Goal: Transaction & Acquisition: Purchase product/service

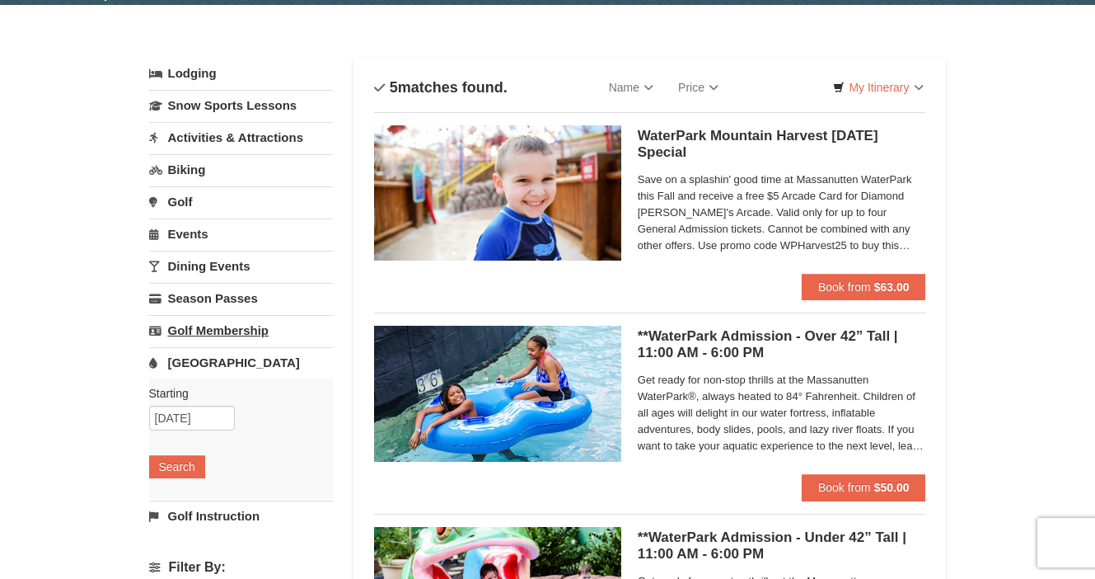
scroll to position [56, 0]
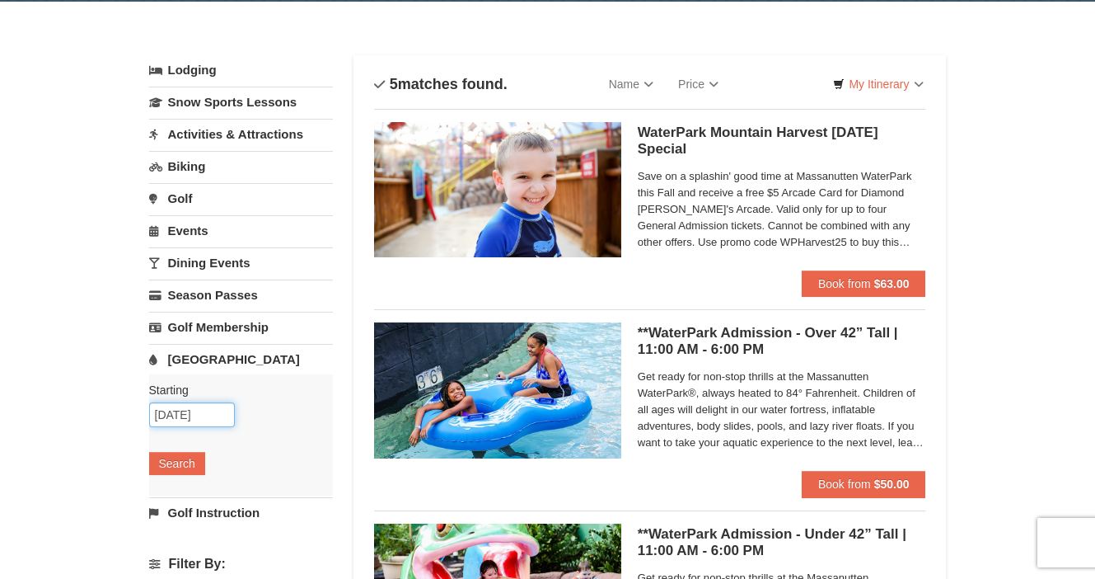
click at [190, 412] on input "[DATE]" at bounding box center [192, 414] width 86 height 25
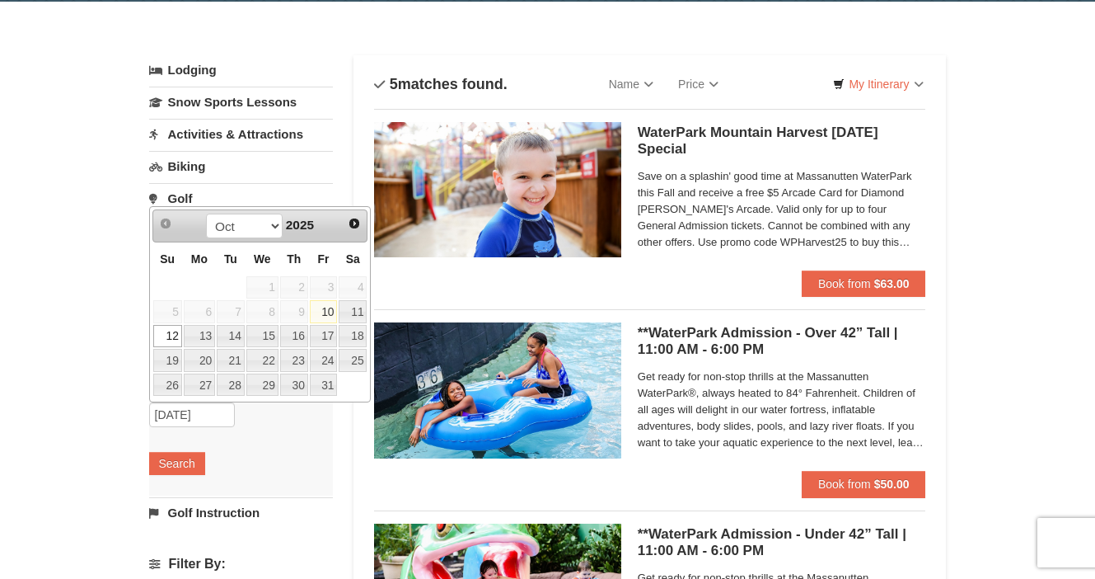
click at [171, 340] on link "12" at bounding box center [167, 336] width 29 height 23
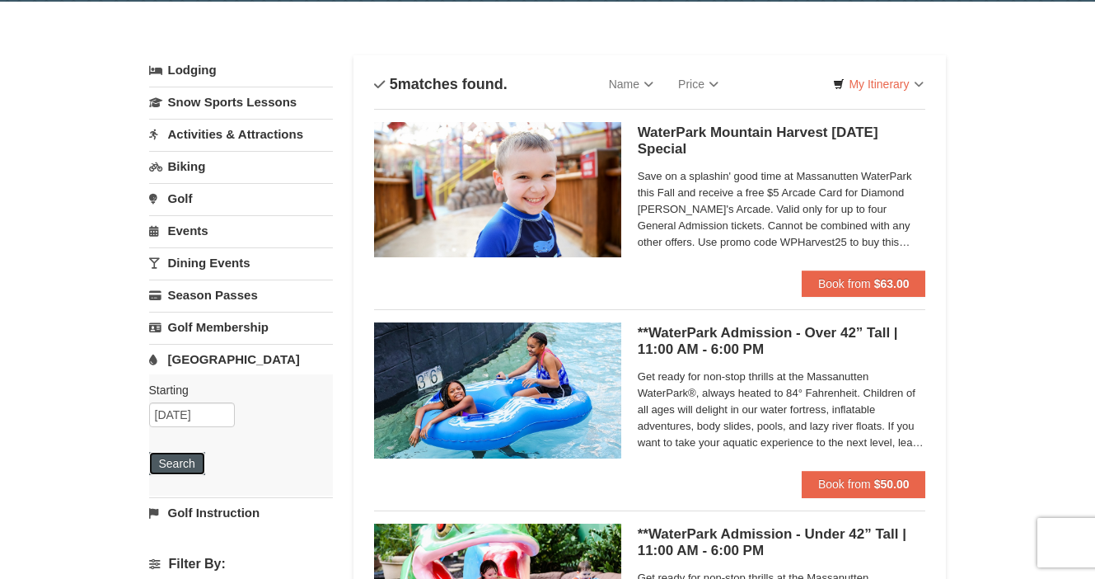
click at [185, 465] on button "Search" at bounding box center [177, 463] width 56 height 23
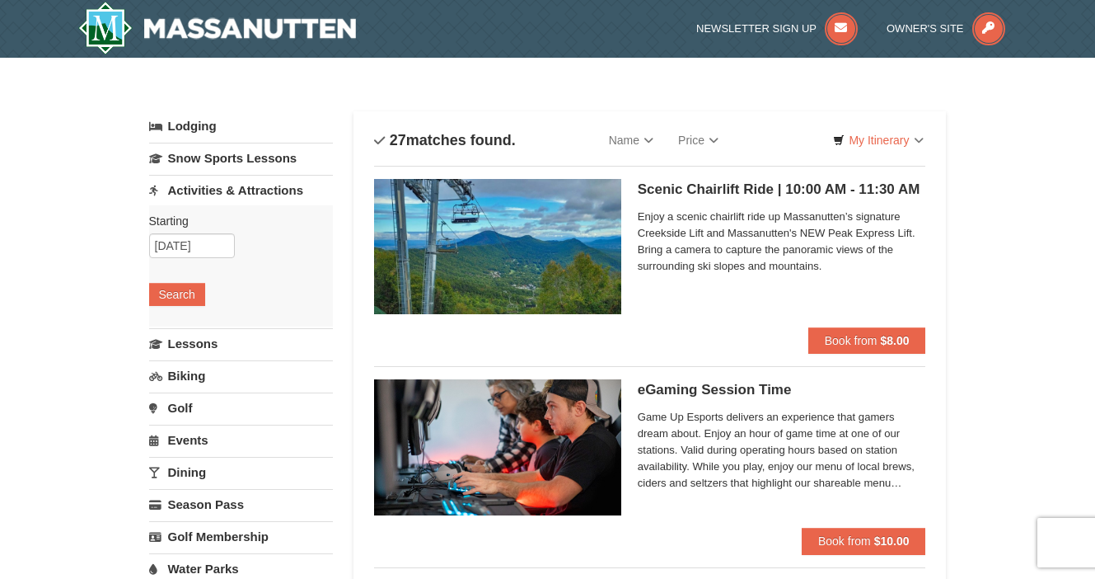
select select "10"
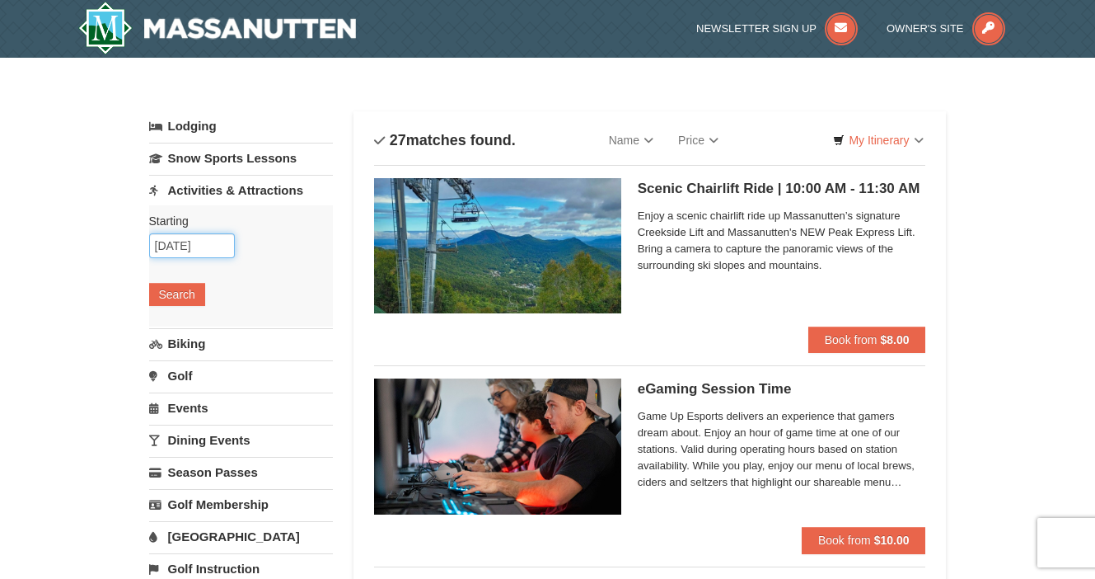
click at [184, 246] on input "[DATE]" at bounding box center [192, 245] width 86 height 25
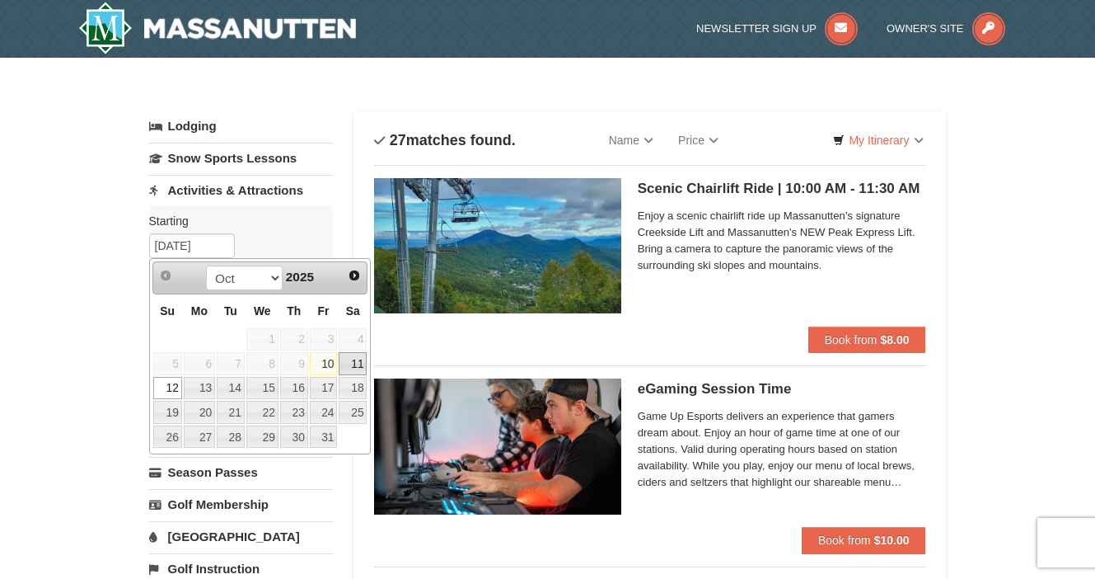
click at [359, 358] on link "11" at bounding box center [353, 363] width 28 height 23
type input "10/11/2025"
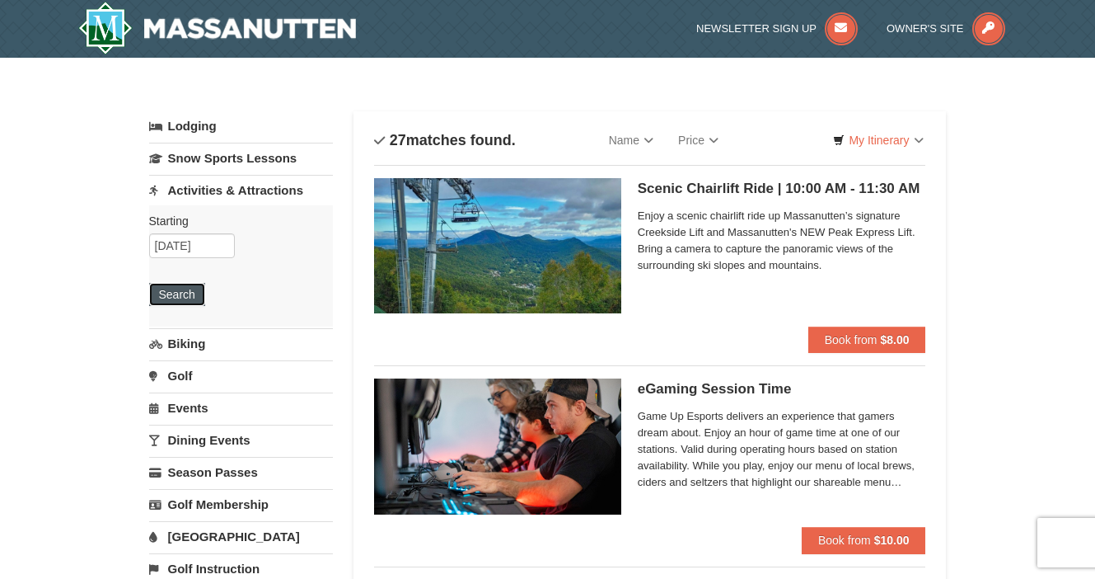
click at [179, 293] on button "Search" at bounding box center [177, 294] width 56 height 23
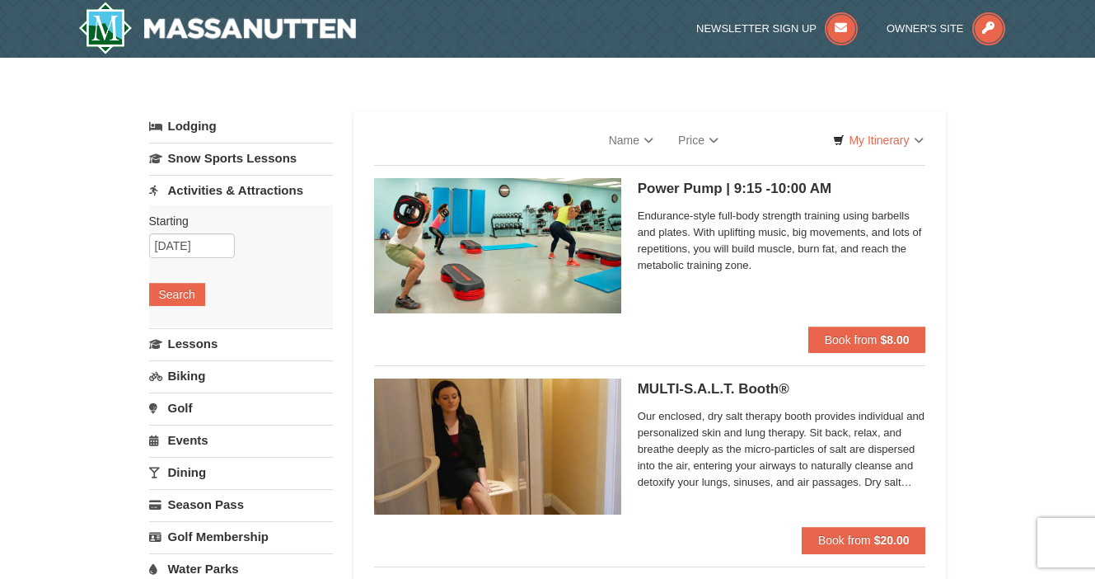
select select "10"
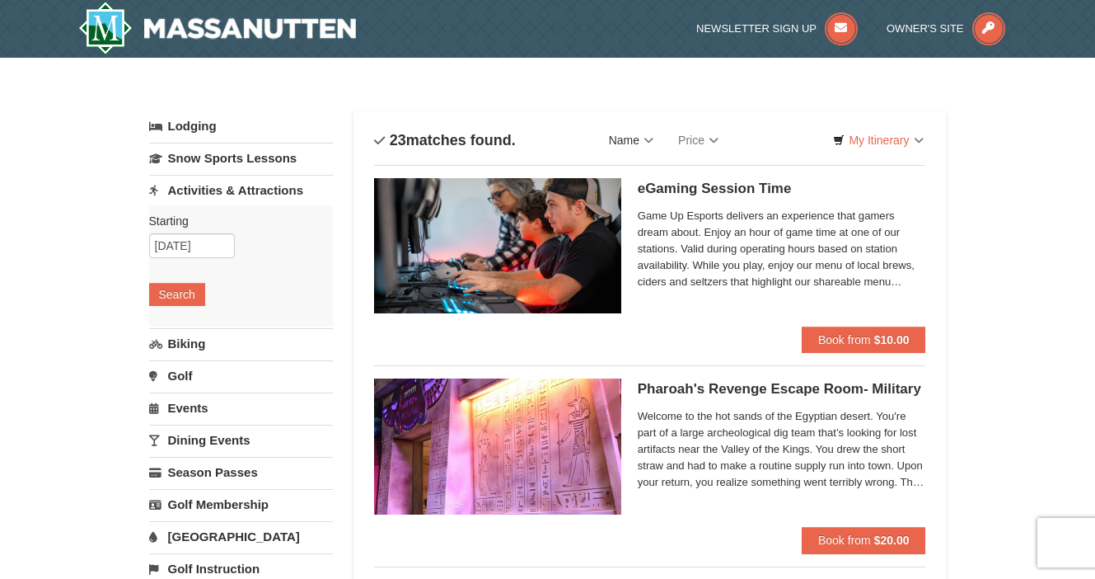
click at [640, 143] on link "Name" at bounding box center [631, 140] width 69 height 33
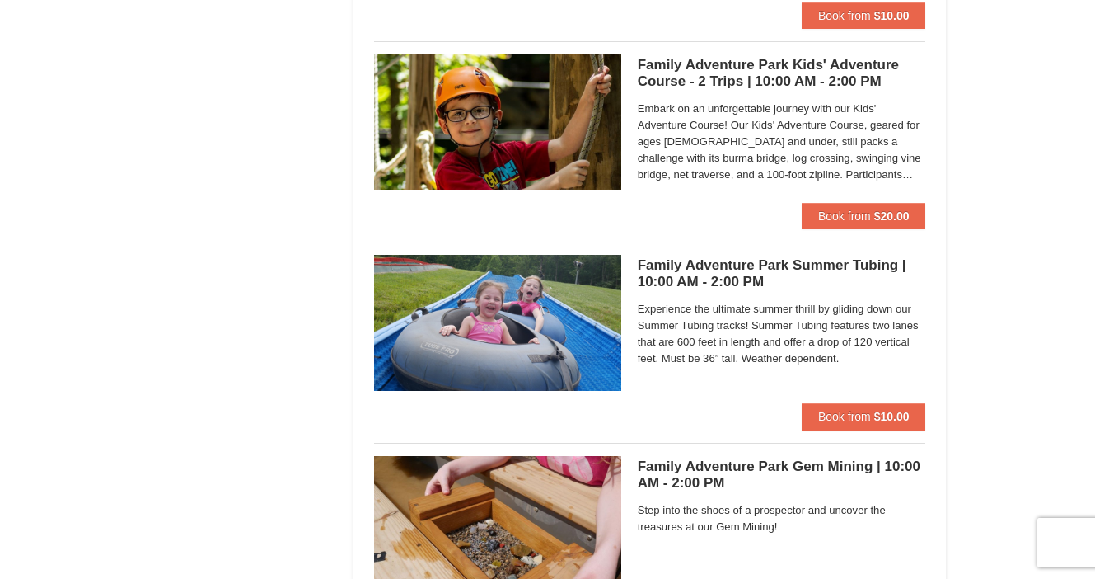
scroll to position [3532, 0]
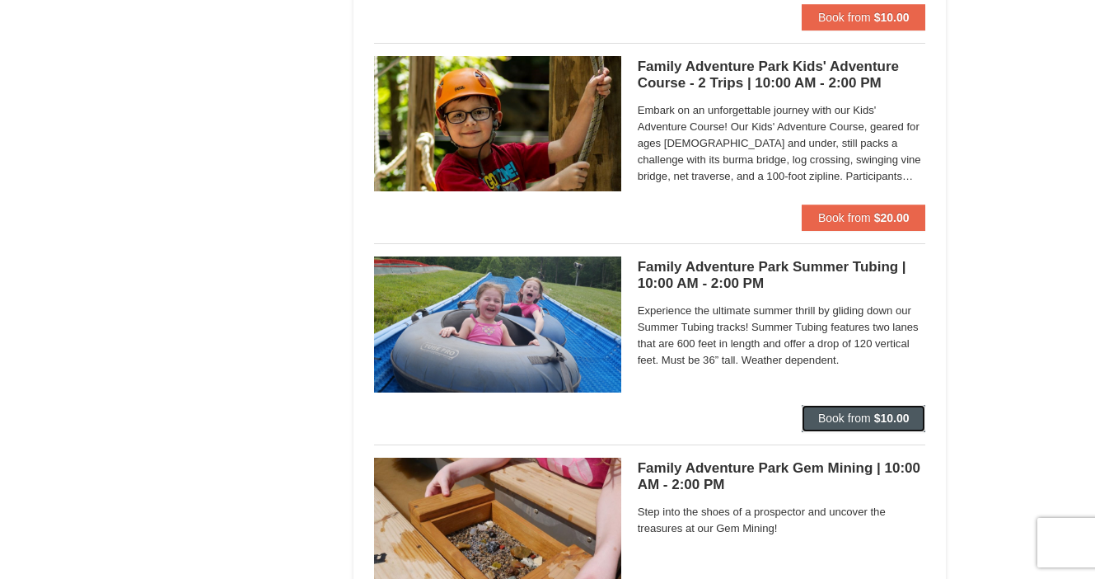
click at [884, 409] on button "Book from $10.00" at bounding box center [864, 418] width 124 height 26
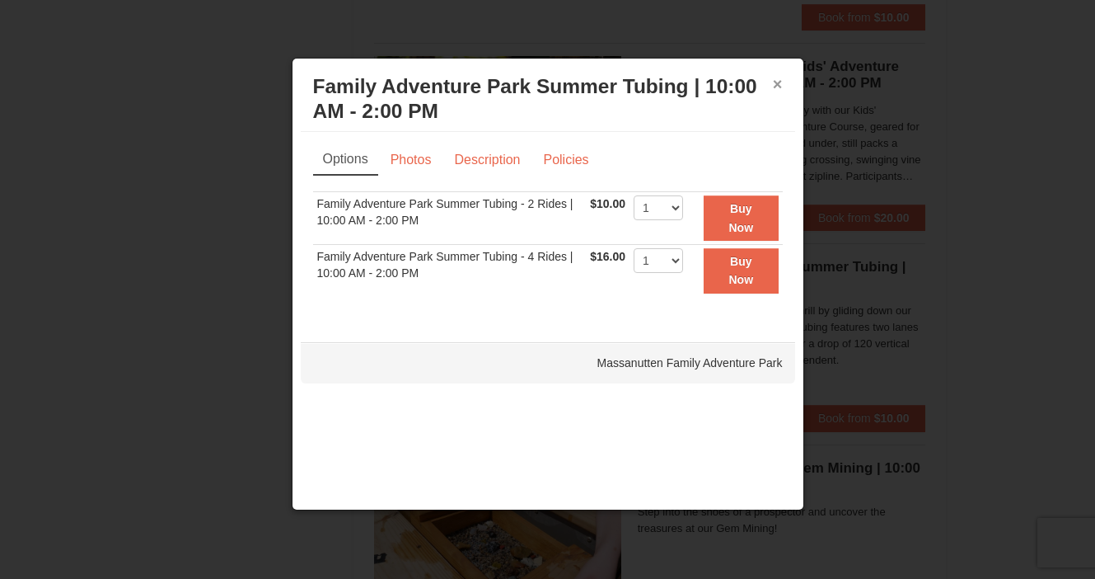
click at [779, 87] on button "×" at bounding box center [778, 84] width 10 height 16
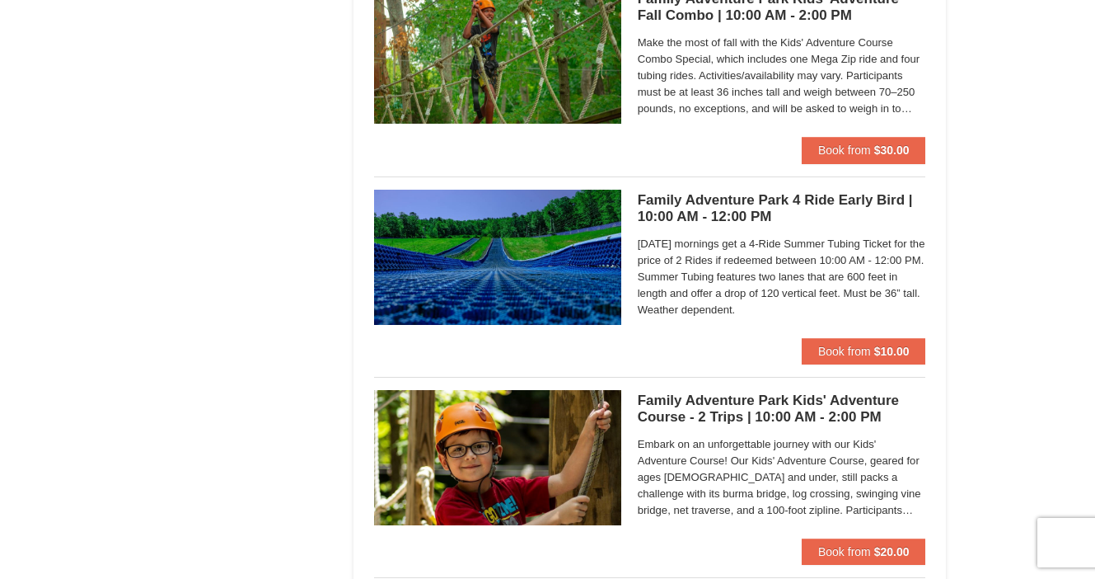
scroll to position [3196, 0]
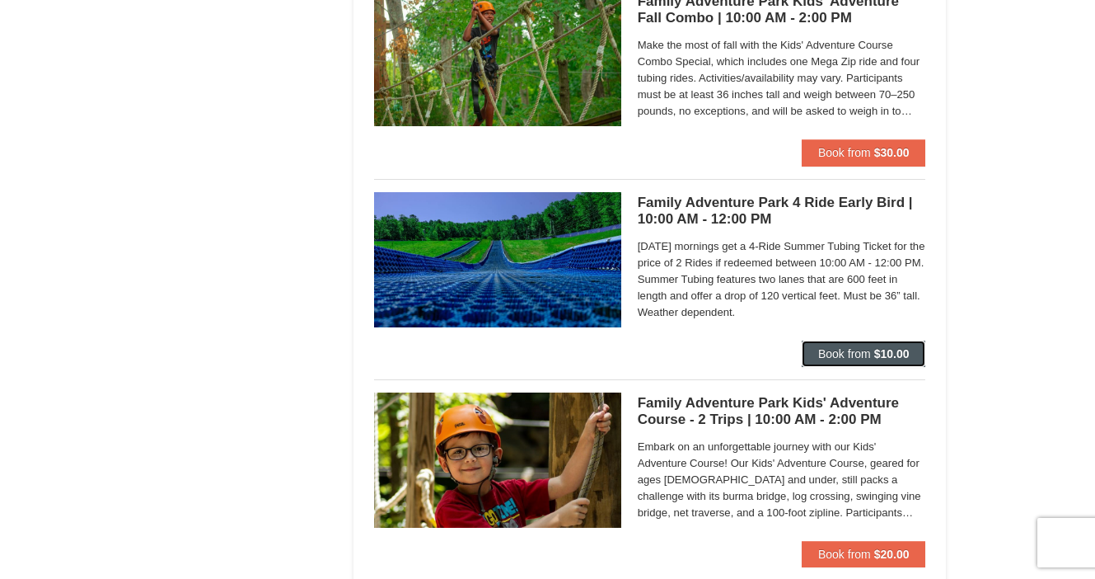
click at [866, 351] on span "Book from" at bounding box center [844, 353] width 53 height 13
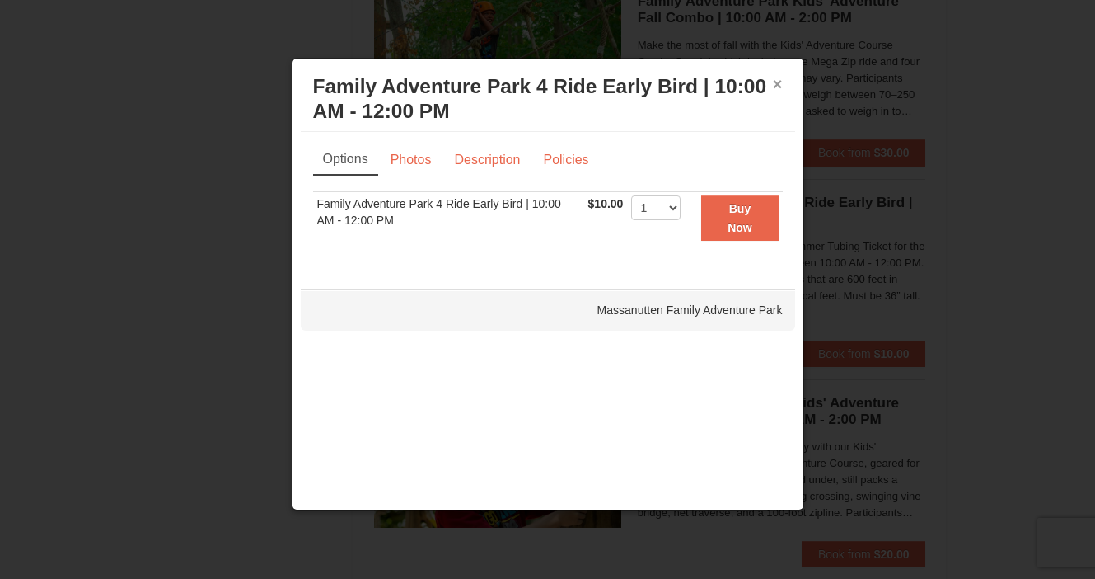
click at [775, 82] on button "×" at bounding box center [778, 84] width 10 height 16
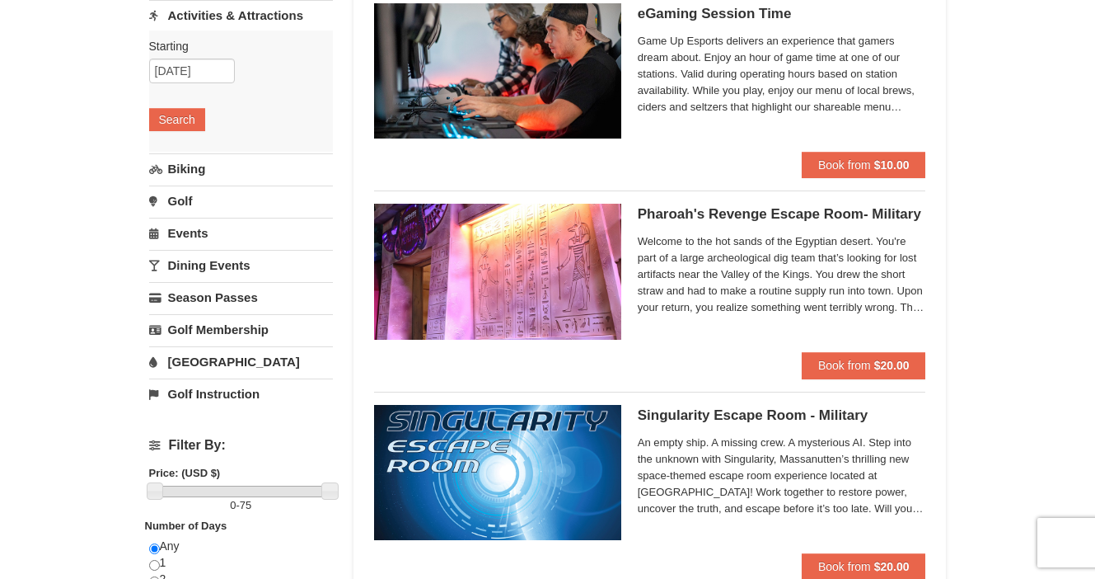
scroll to position [0, 0]
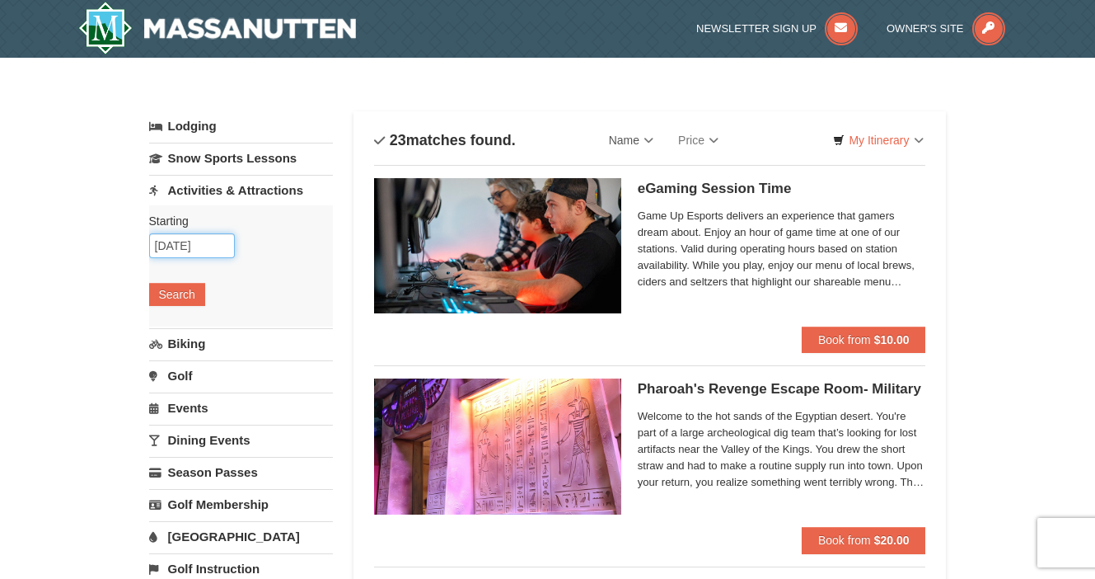
click at [177, 246] on input "[DATE]" at bounding box center [192, 245] width 86 height 25
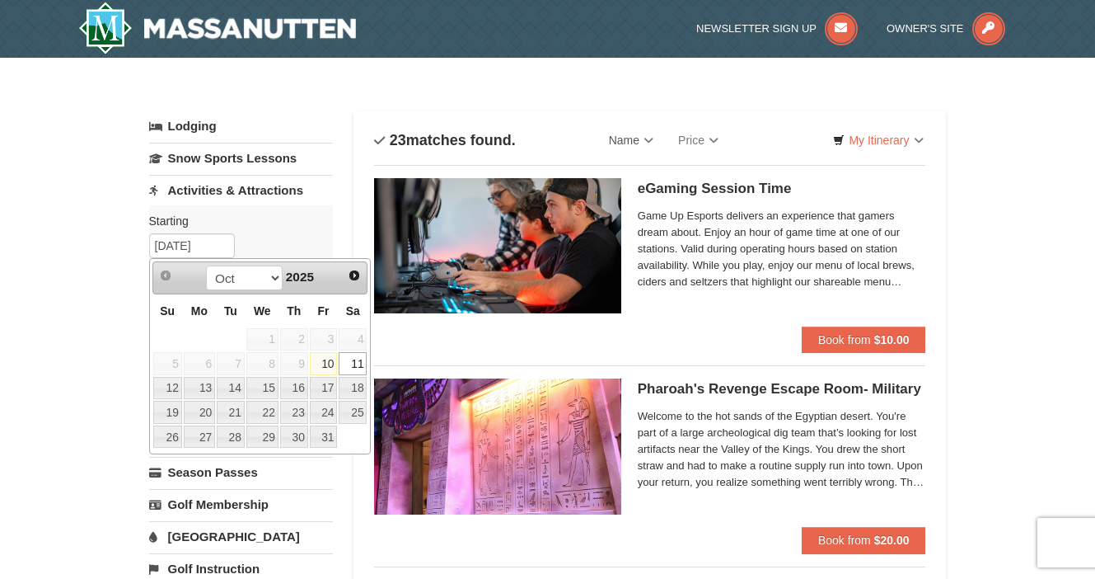
click at [354, 362] on link "11" at bounding box center [353, 363] width 28 height 23
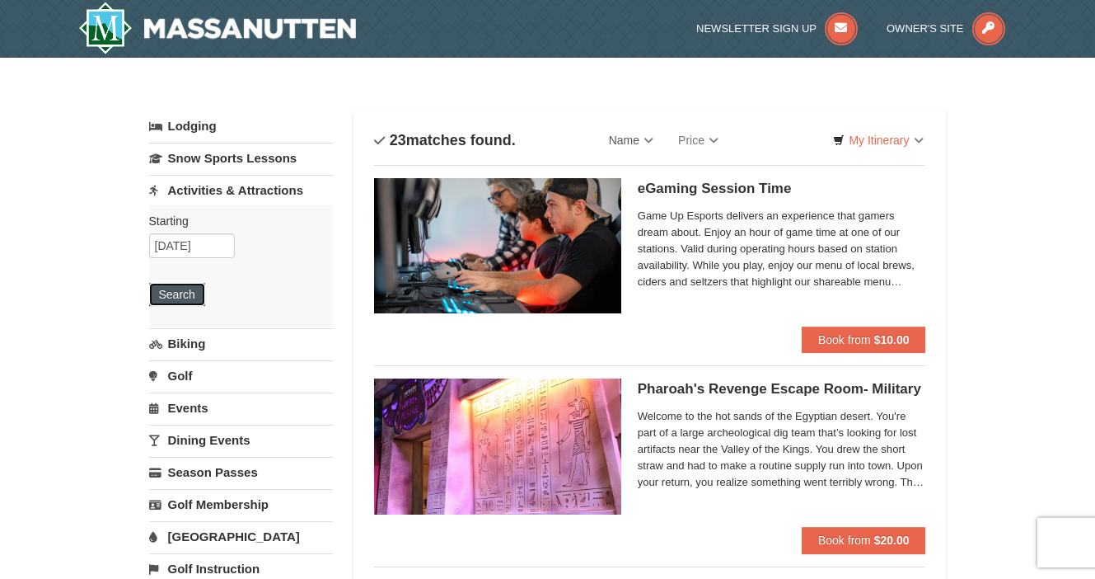
click at [167, 293] on button "Search" at bounding box center [177, 294] width 56 height 23
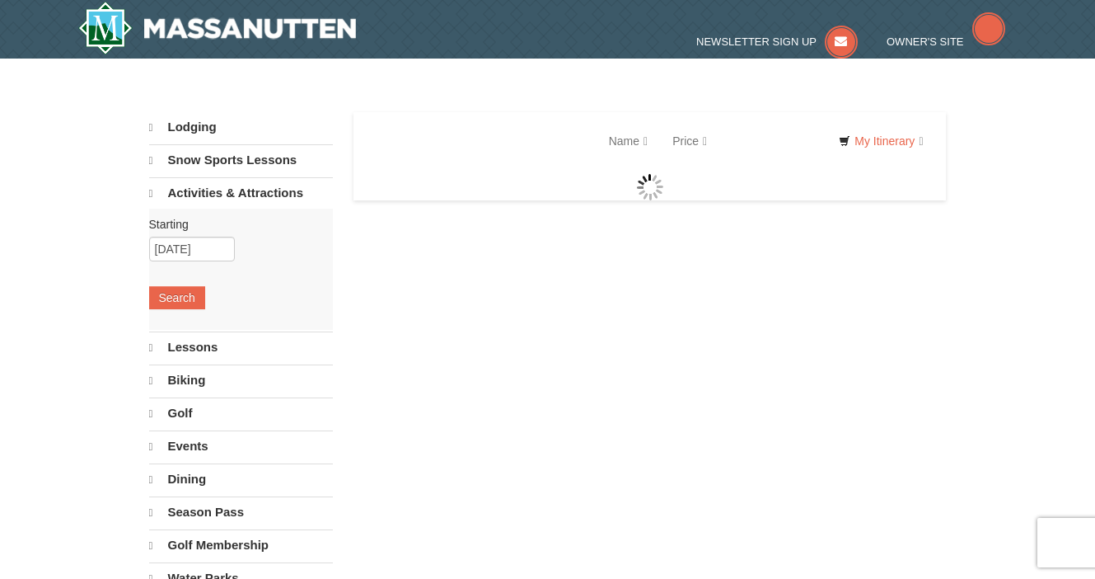
select select "10"
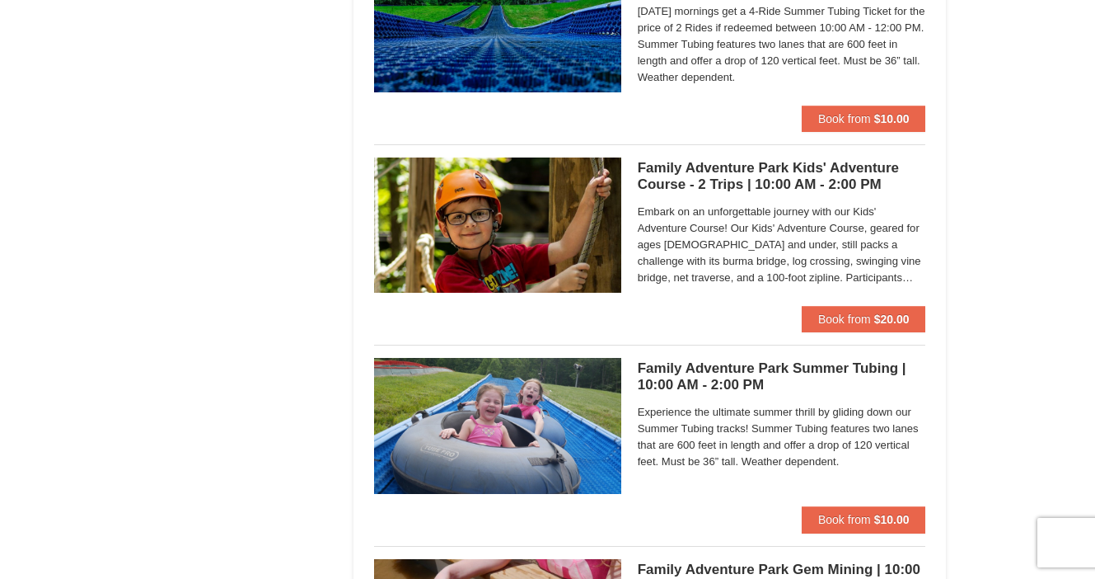
scroll to position [3429, 0]
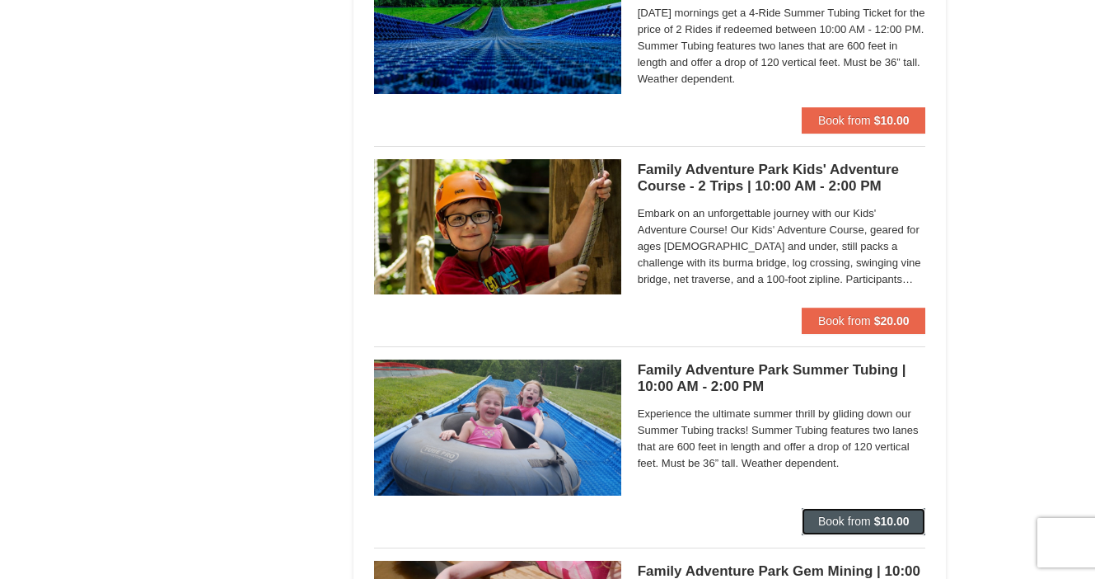
click at [889, 518] on strong "$10.00" at bounding box center [891, 520] width 35 height 13
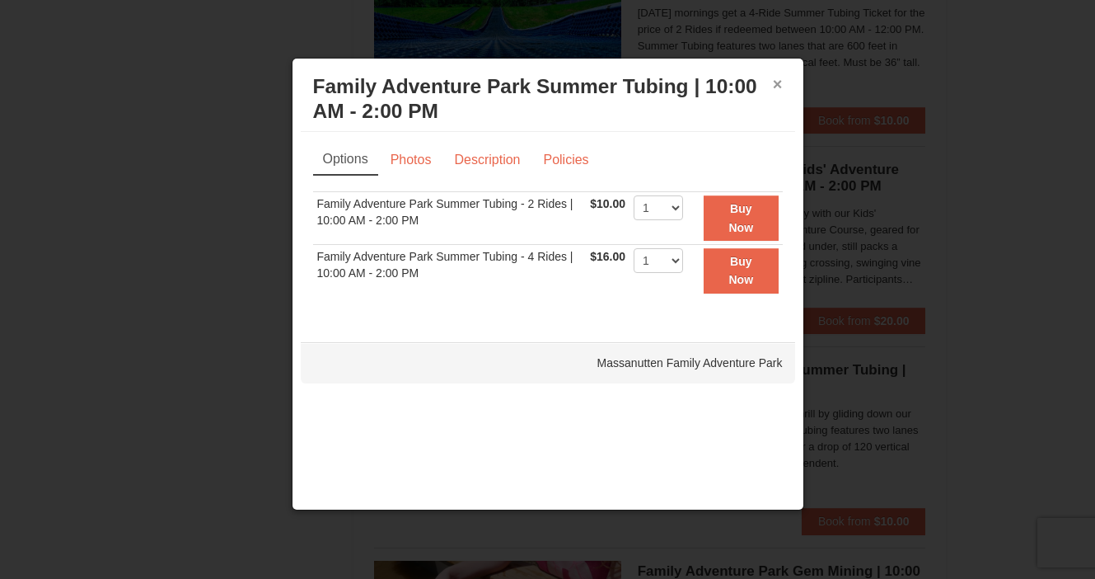
click at [780, 81] on button "×" at bounding box center [778, 84] width 10 height 16
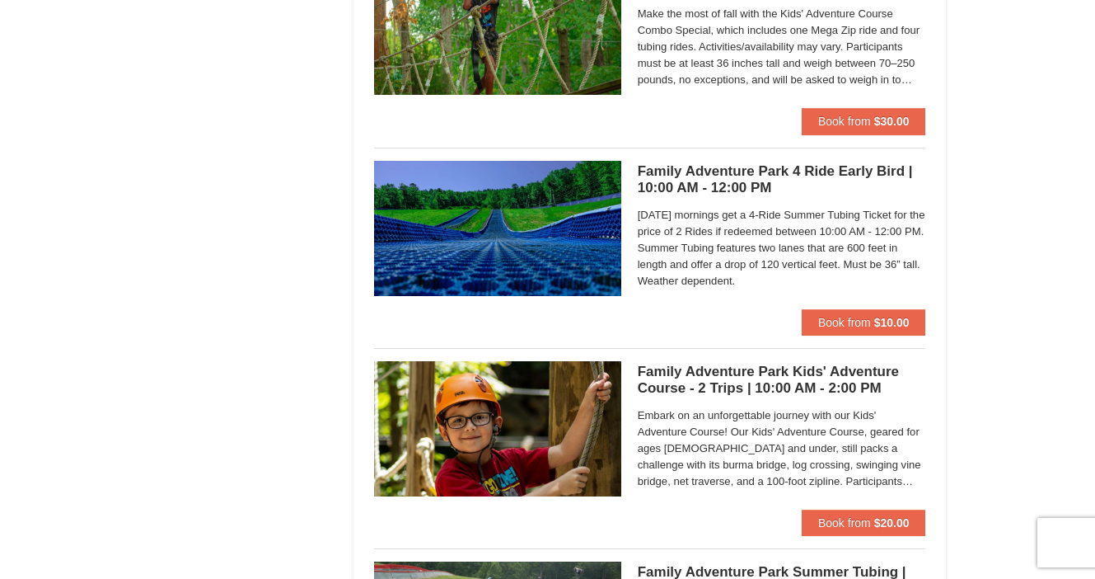
scroll to position [3173, 0]
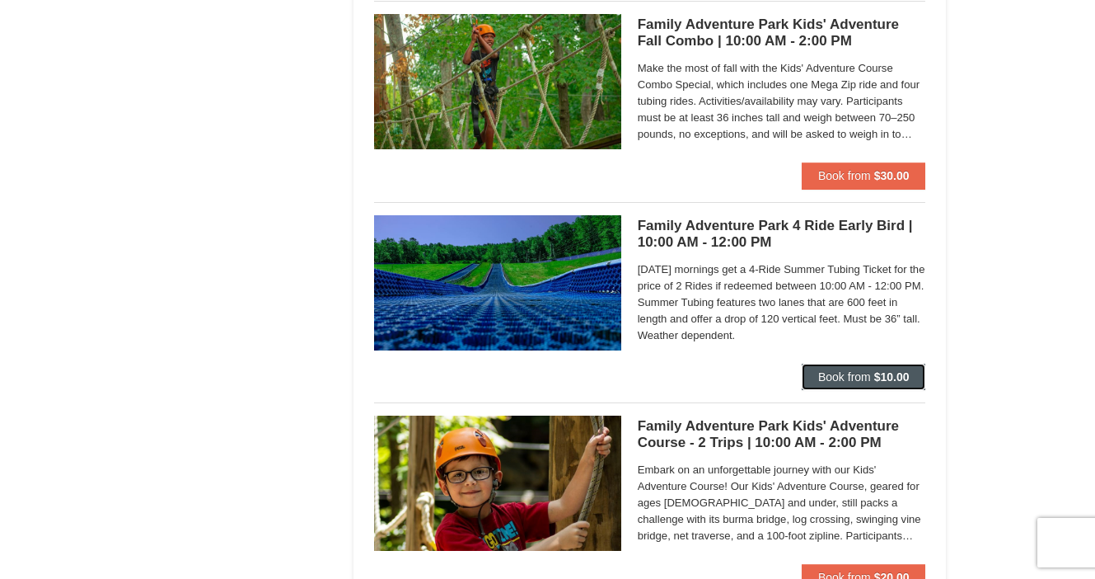
click at [872, 376] on button "Book from $10.00" at bounding box center [864, 376] width 124 height 26
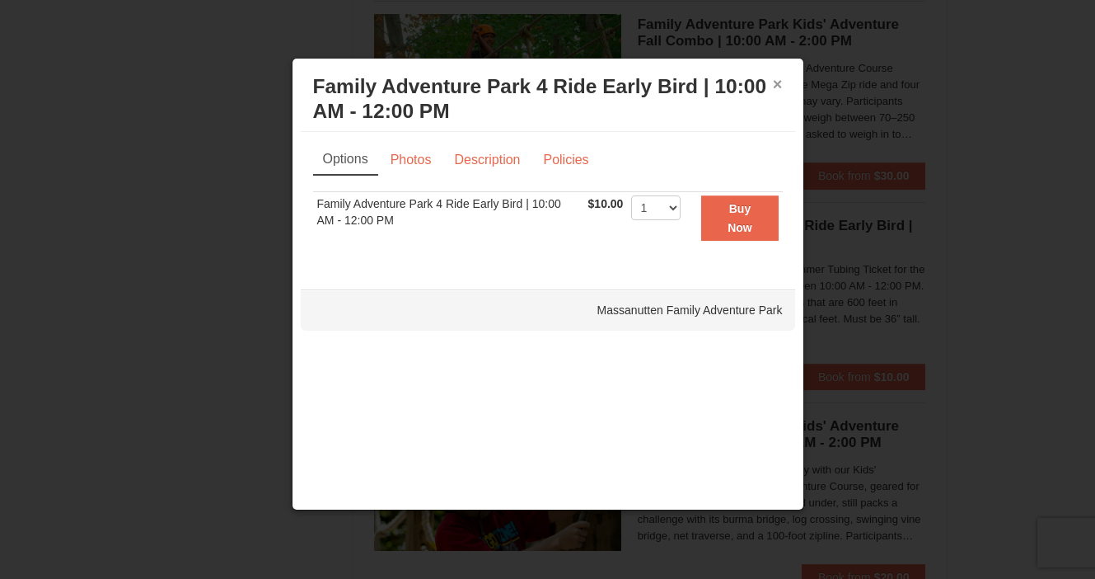
click at [780, 87] on button "×" at bounding box center [778, 84] width 10 height 16
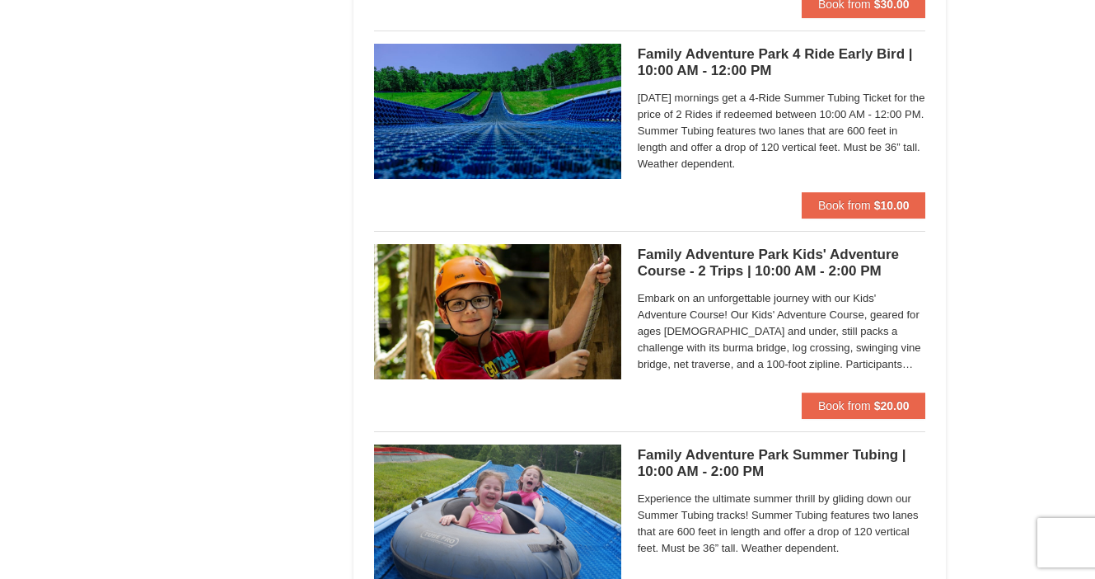
scroll to position [3333, 0]
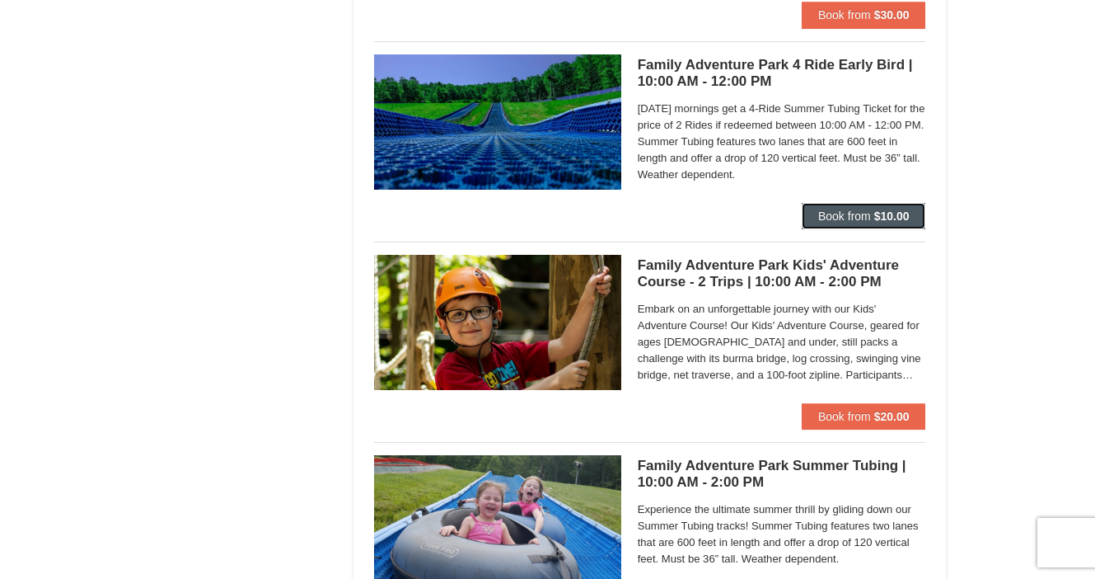
click at [856, 218] on span "Book from" at bounding box center [844, 215] width 53 height 13
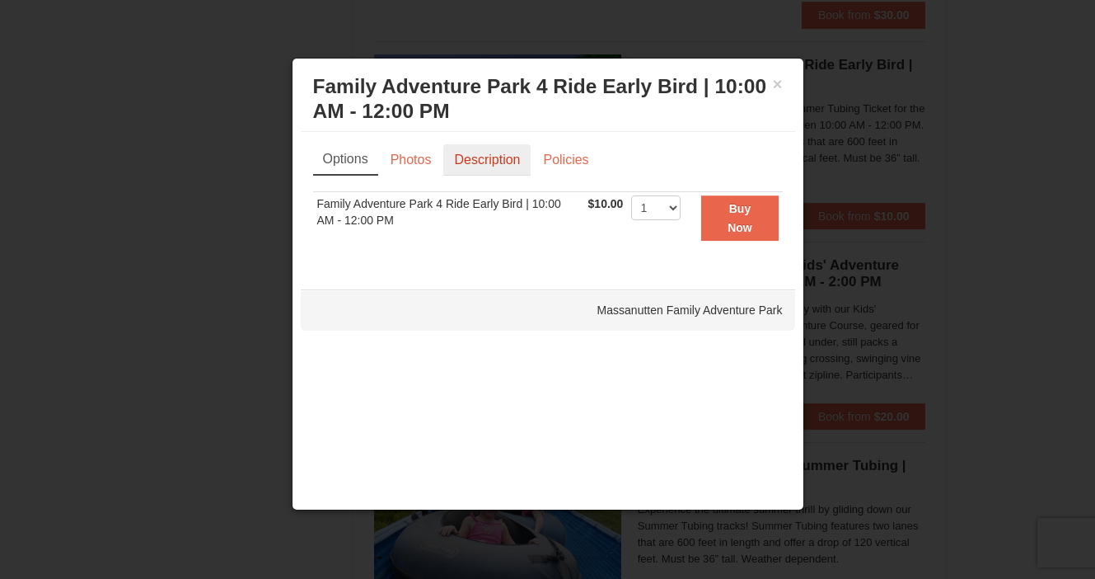
click at [505, 156] on link "Description" at bounding box center [486, 159] width 87 height 31
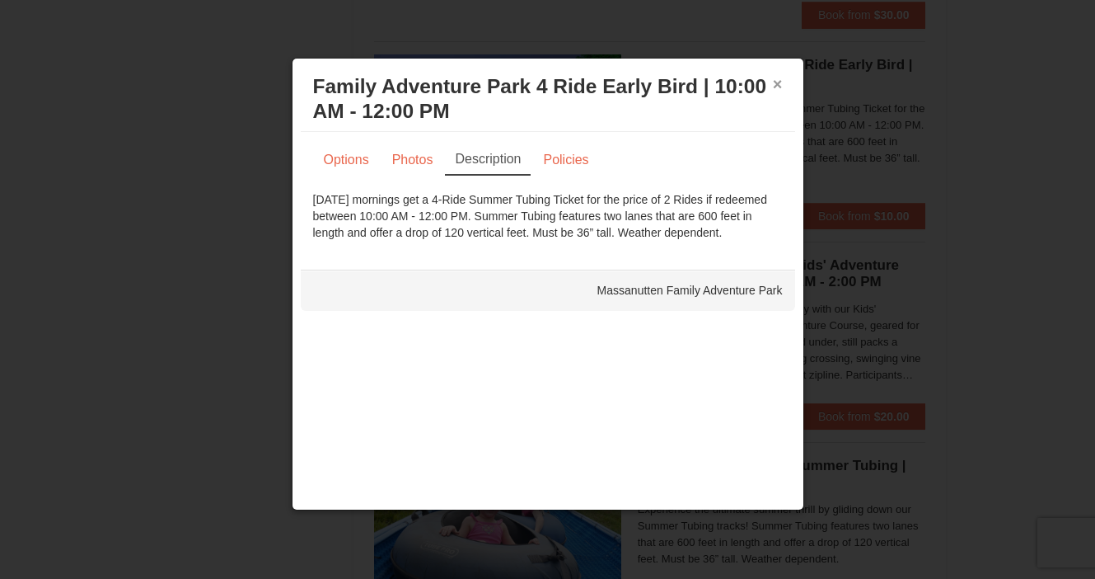
click at [774, 86] on button "×" at bounding box center [778, 84] width 10 height 16
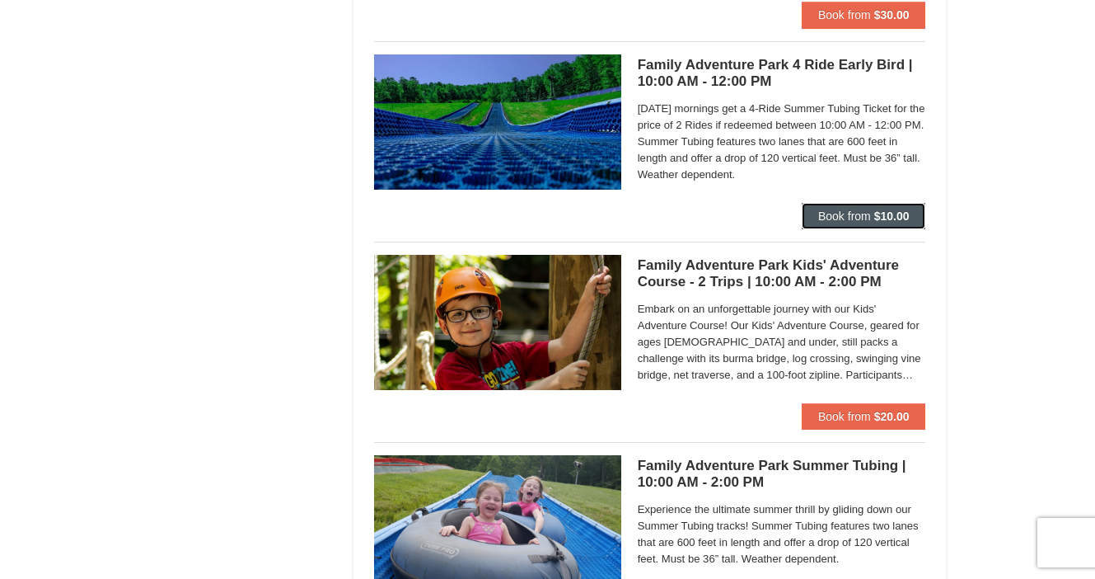
click at [864, 219] on span "Book from" at bounding box center [844, 215] width 53 height 13
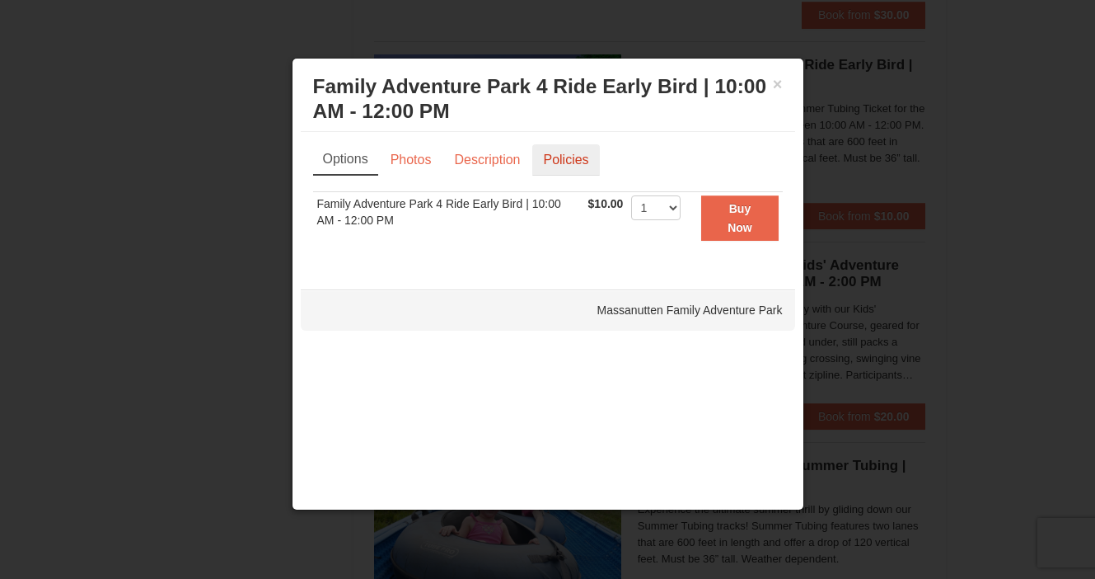
click at [549, 162] on link "Policies" at bounding box center [565, 159] width 67 height 31
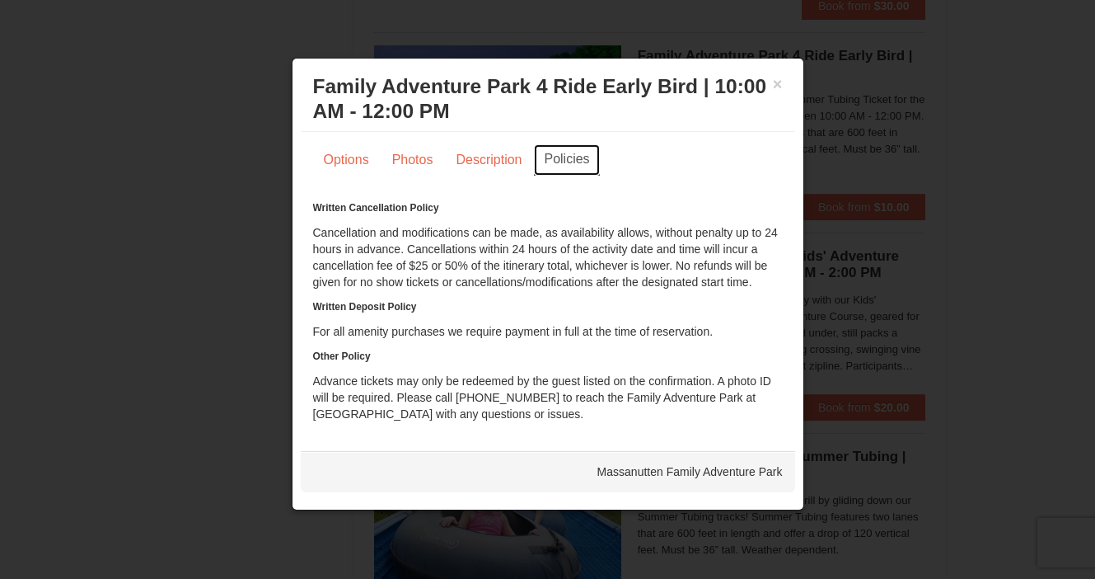
scroll to position [3340, 0]
click at [494, 157] on link "Description" at bounding box center [488, 159] width 87 height 31
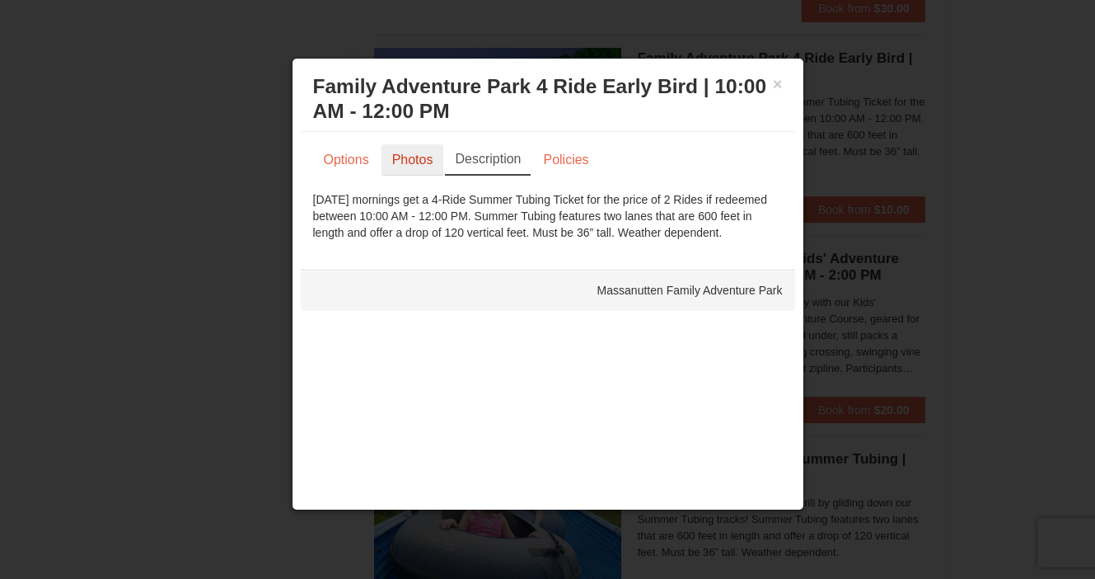
click at [411, 149] on link "Photos" at bounding box center [413, 159] width 63 height 31
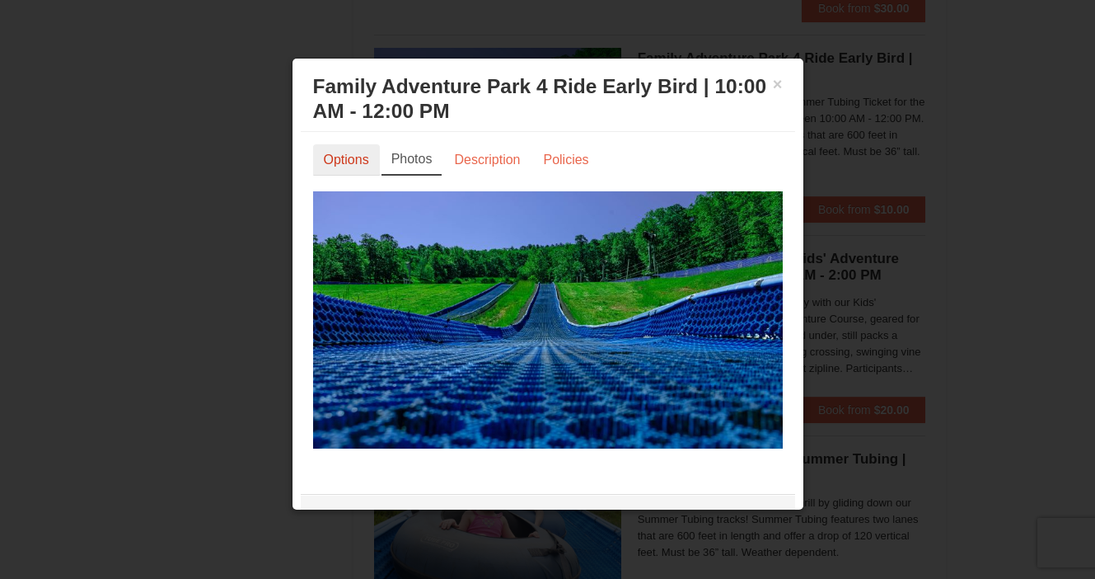
click at [353, 158] on link "Options" at bounding box center [346, 159] width 67 height 31
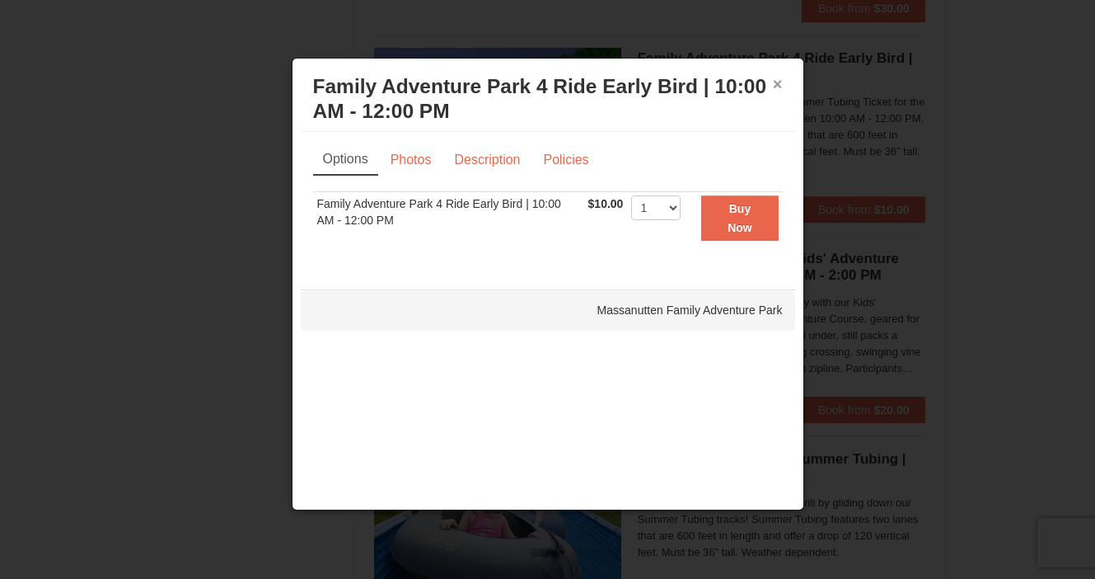
click at [776, 88] on button "×" at bounding box center [778, 84] width 10 height 16
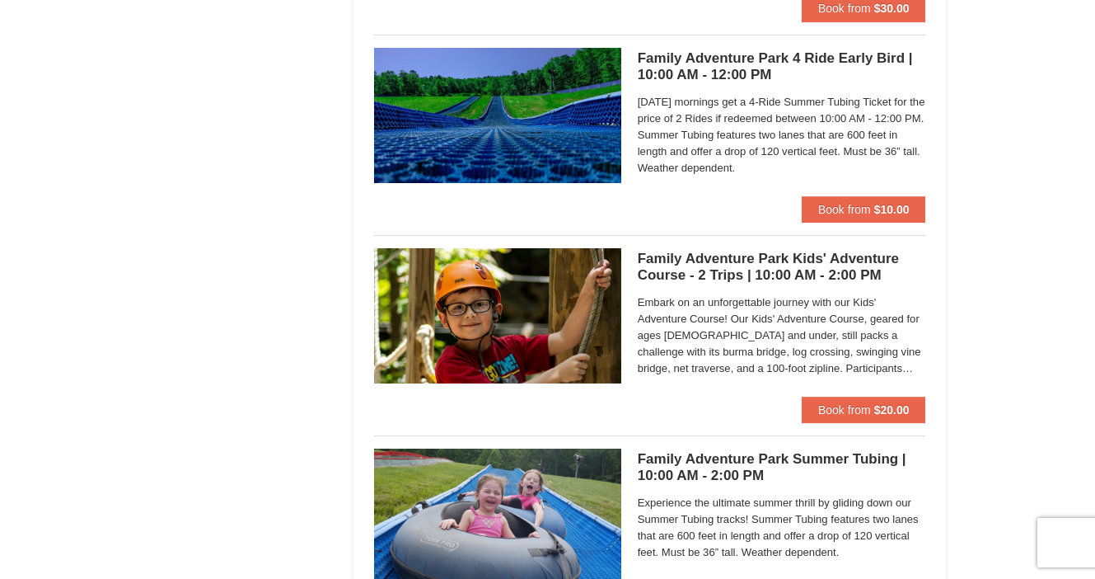
click at [699, 61] on h5 "Family Adventure Park 4 Ride Early Bird | 10:00 AM - 12:00 PM Massanutten Famil…" at bounding box center [782, 66] width 288 height 33
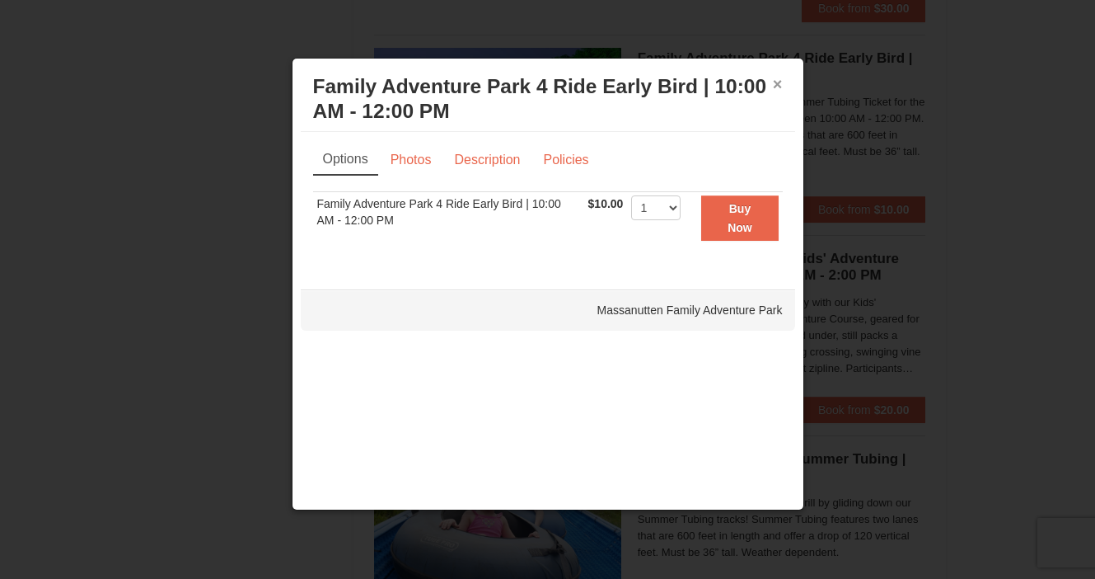
click at [780, 87] on button "×" at bounding box center [778, 84] width 10 height 16
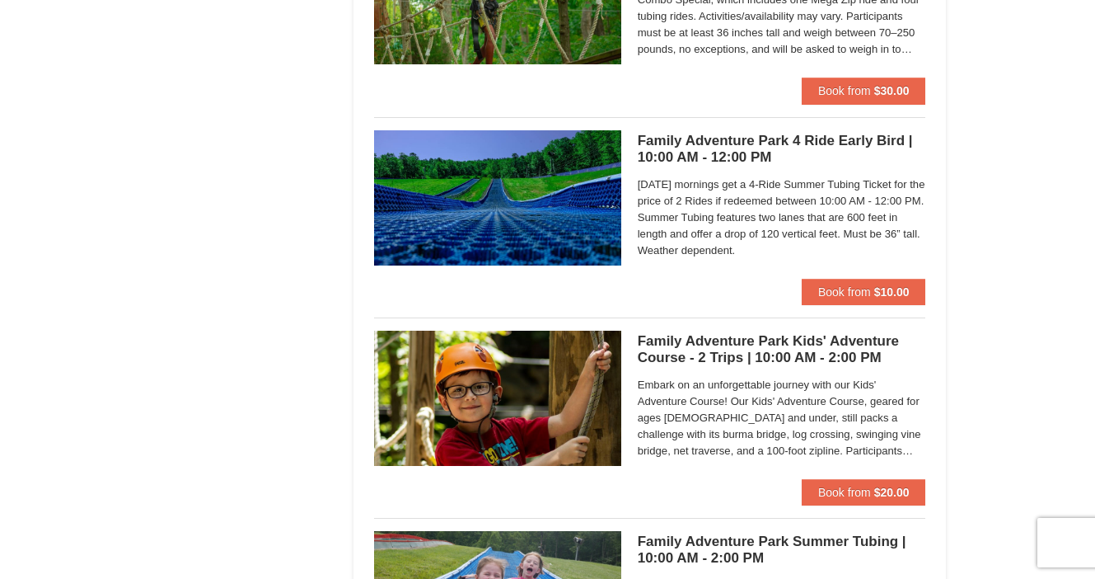
scroll to position [3256, 0]
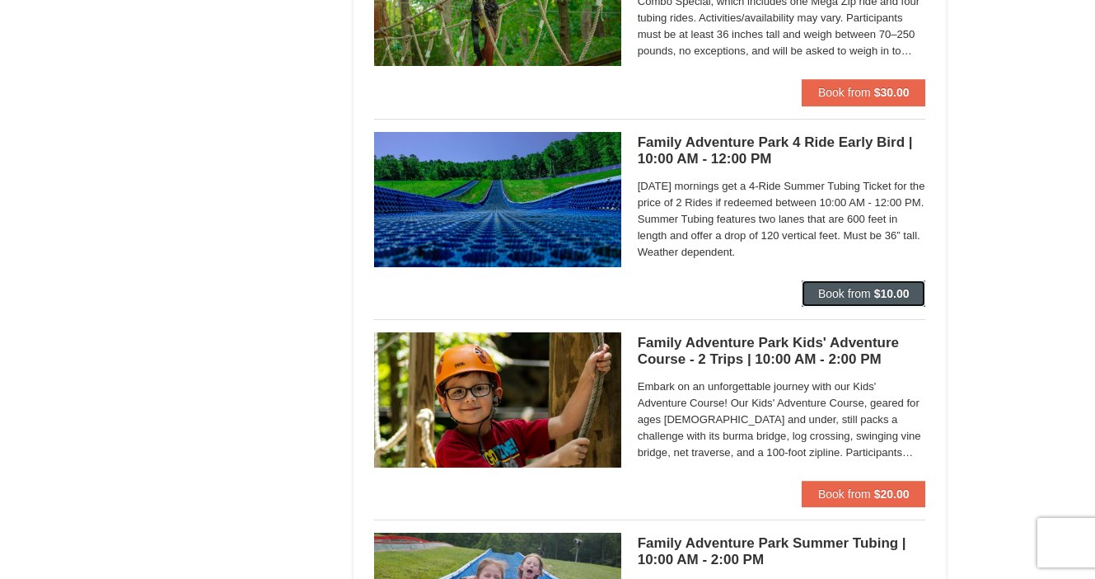
click at [874, 291] on strong "$10.00" at bounding box center [891, 293] width 35 height 13
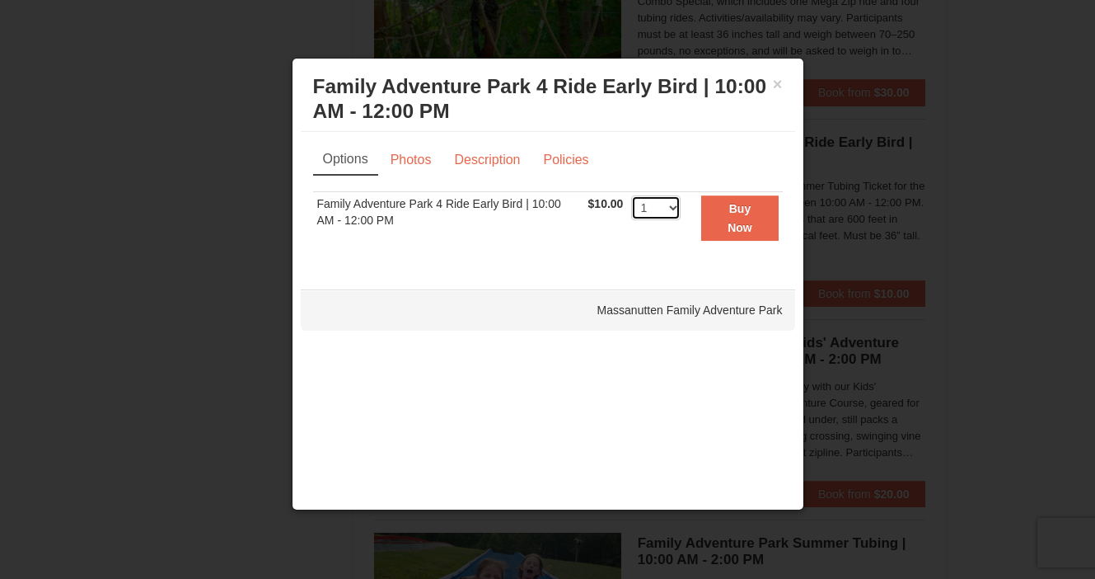
click at [673, 208] on select "1 2 3 4 5 6 7 8 9 10 11 12 13 14 15 16 17 18 19 20 21 22 23 24 25 26 27 28 29 3…" at bounding box center [655, 207] width 49 height 25
select select "5"
click at [631, 195] on select "1 2 3 4 5 6 7 8 9 10 11 12 13 14 15 16 17 18 19 20 21 22 23 24 25 26 27 28 29 3…" at bounding box center [655, 207] width 49 height 25
click at [739, 222] on strong "Buy Now" at bounding box center [740, 217] width 25 height 31
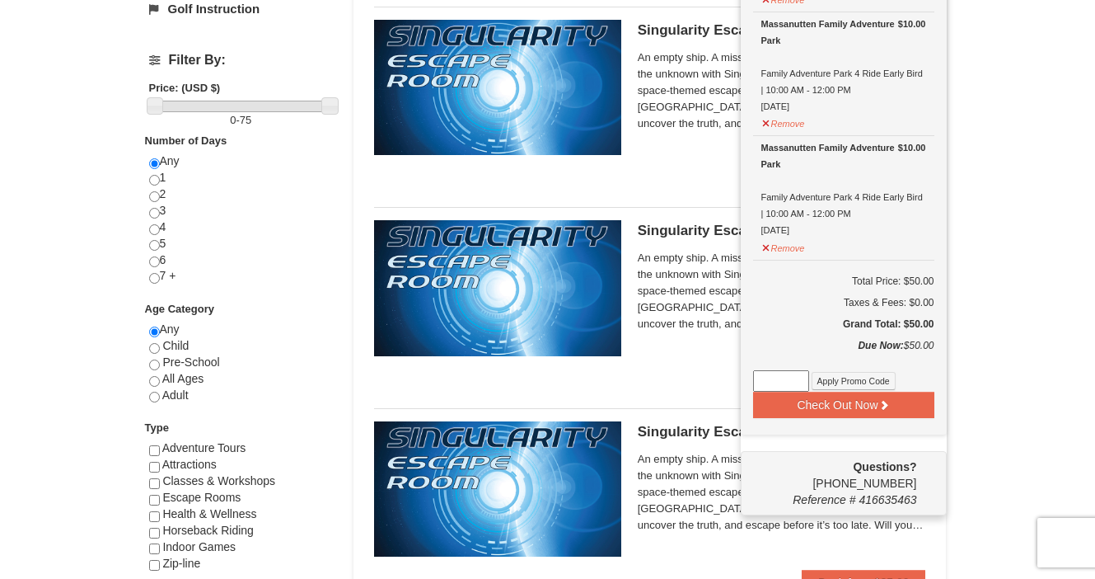
scroll to position [561, 0]
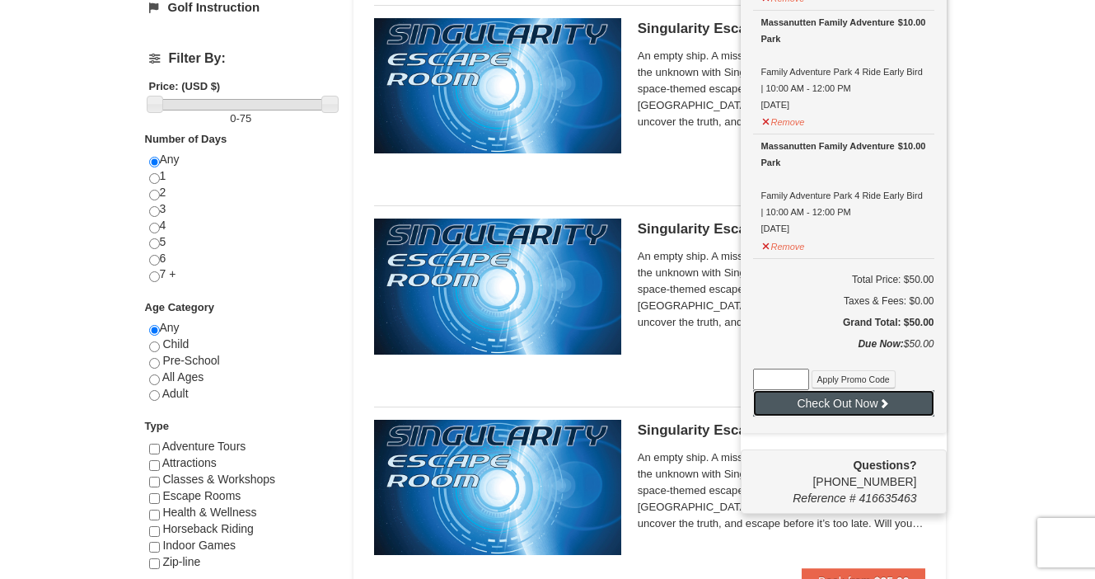
click at [851, 396] on button "Check Out Now" at bounding box center [843, 403] width 181 height 26
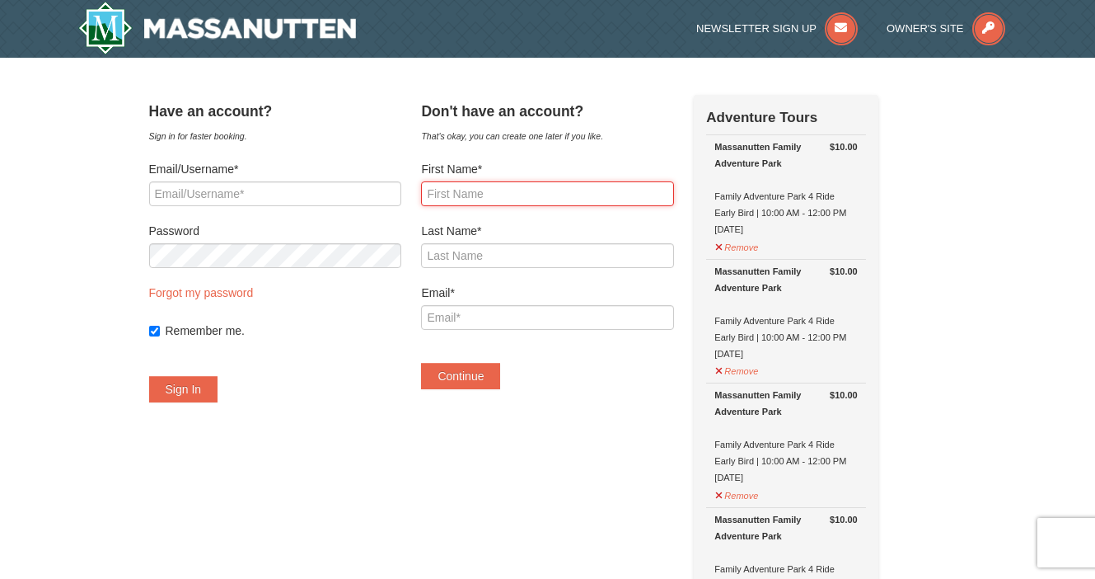
click at [471, 194] on input "First Name*" at bounding box center [547, 193] width 252 height 25
type input "[PERSON_NAME]"
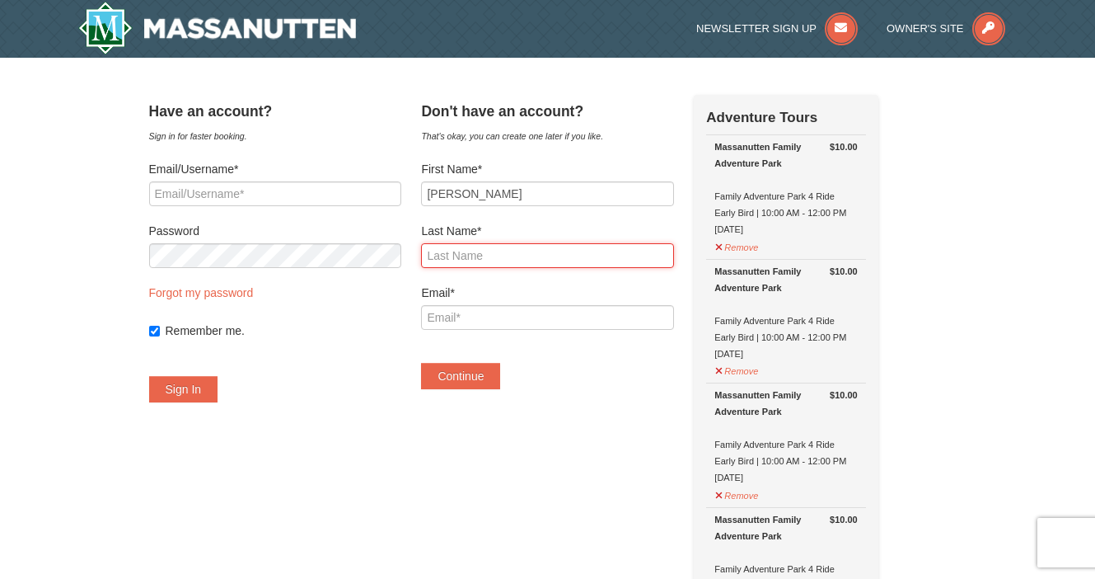
click at [514, 257] on input "Last Name*" at bounding box center [547, 255] width 252 height 25
type input "[PERSON_NAME]"
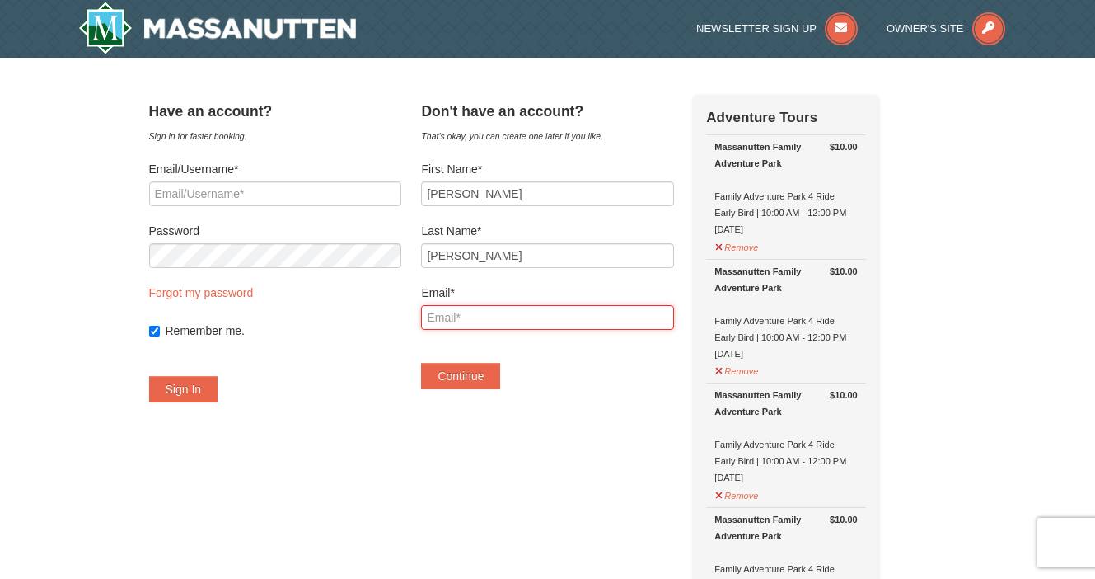
click at [490, 319] on input "Email*" at bounding box center [547, 317] width 252 height 25
type input "[EMAIL_ADDRESS][DOMAIN_NAME]"
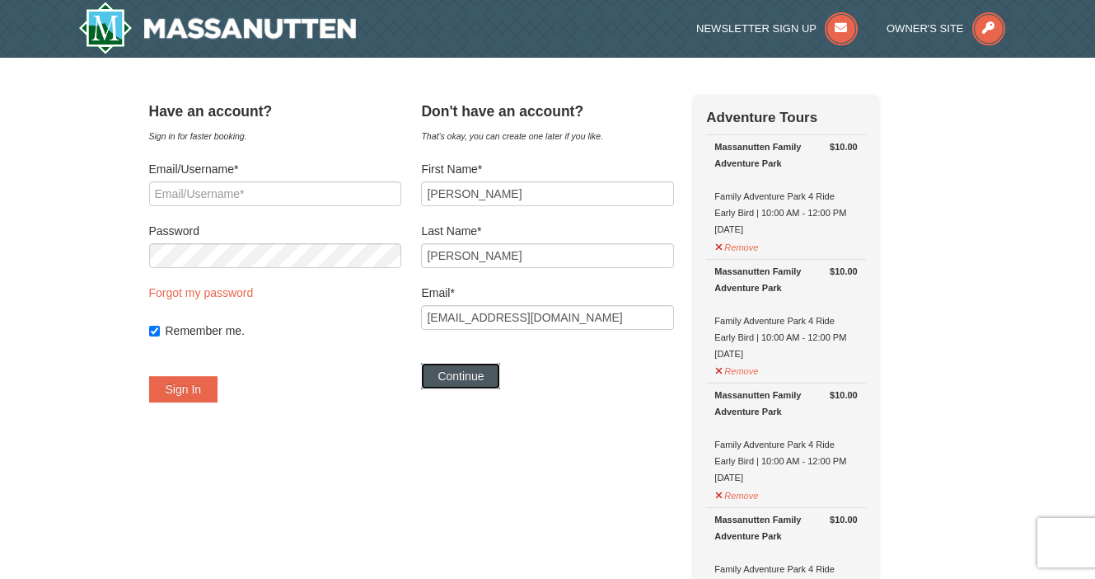
click at [479, 376] on button "Continue" at bounding box center [460, 376] width 79 height 26
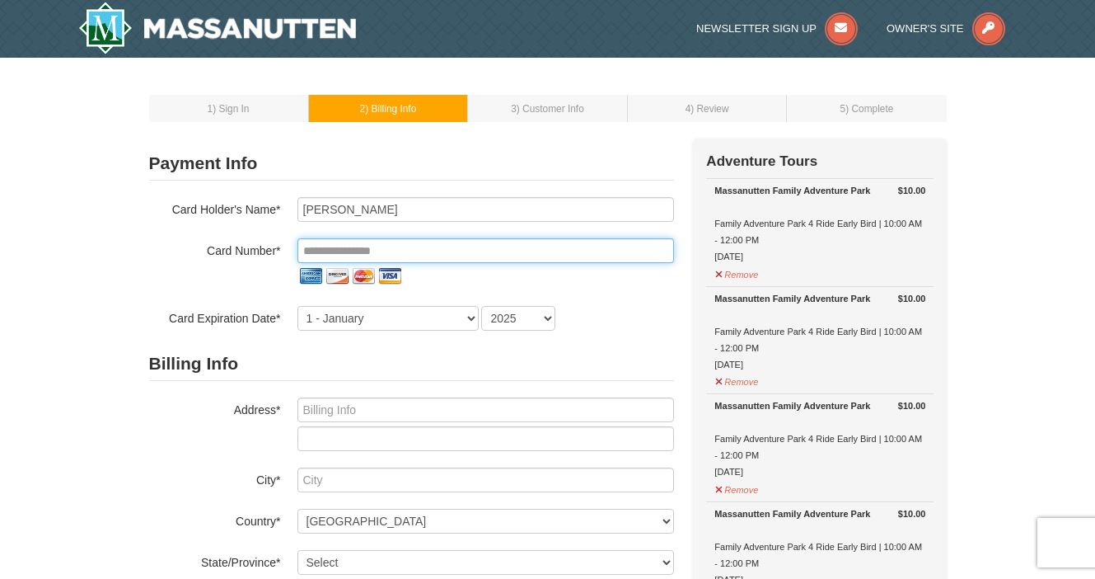
click at [344, 255] on input "tel" at bounding box center [485, 250] width 377 height 25
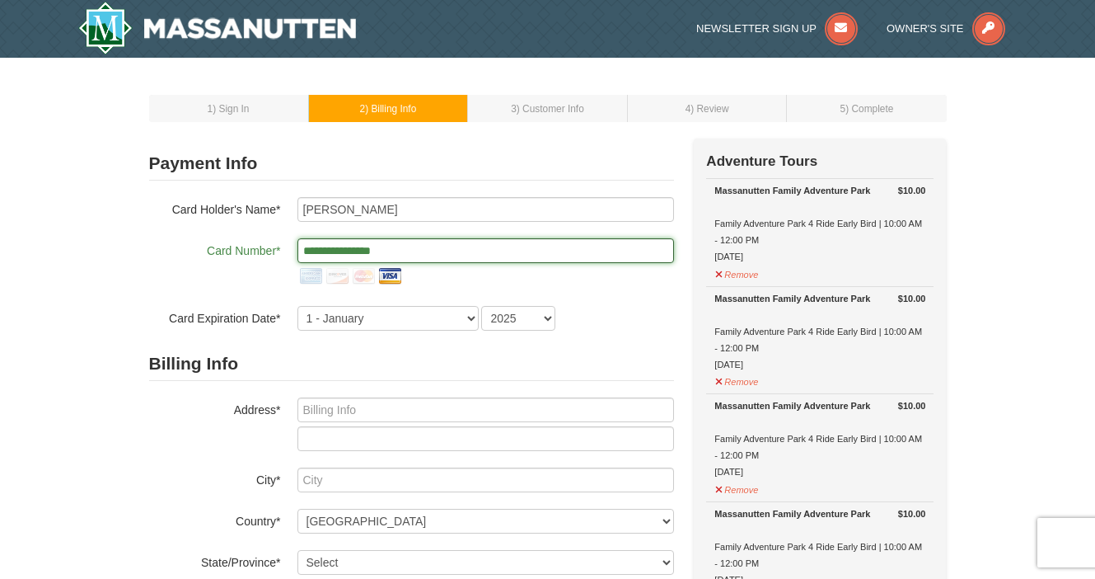
type input "**********"
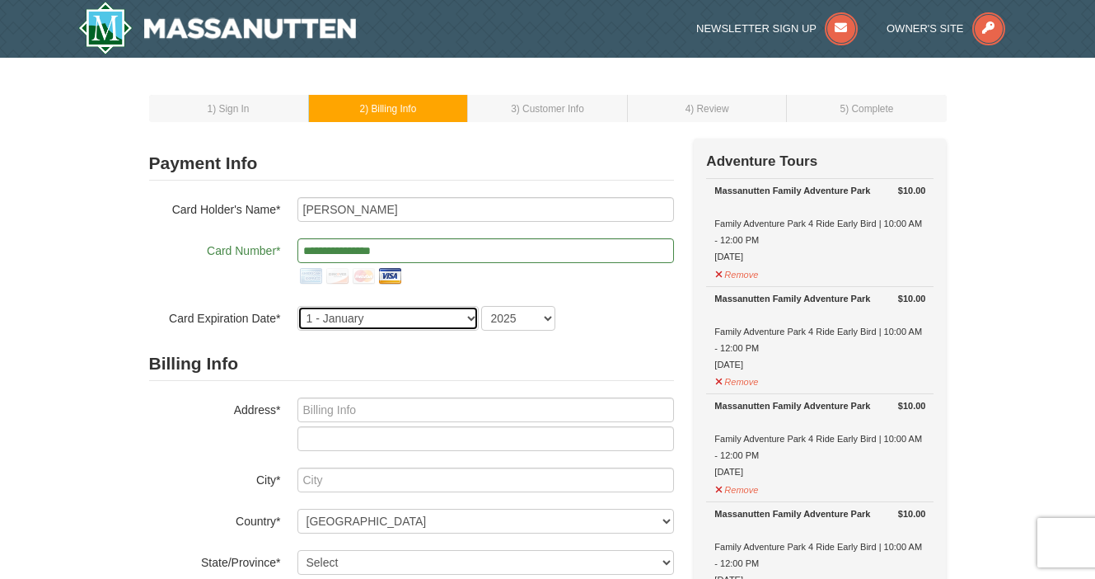
click at [345, 321] on select "1 - January 2 - February 3 - March 4 - April 5 - May 6 - June 7 - July 8 - Augu…" at bounding box center [387, 318] width 181 height 25
select select "2"
click at [297, 306] on select "1 - January 2 - February 3 - March 4 - April 5 - May 6 - June 7 - July 8 - Augu…" at bounding box center [387, 318] width 181 height 25
click at [475, 322] on select "1 - January 2 - February 3 - March 4 - April 5 - May 6 - June 7 - July 8 - Augu…" at bounding box center [387, 318] width 181 height 25
click at [297, 306] on select "1 - January 2 - February 3 - March 4 - April 5 - May 6 - June 7 - July 8 - Augu…" at bounding box center [387, 318] width 181 height 25
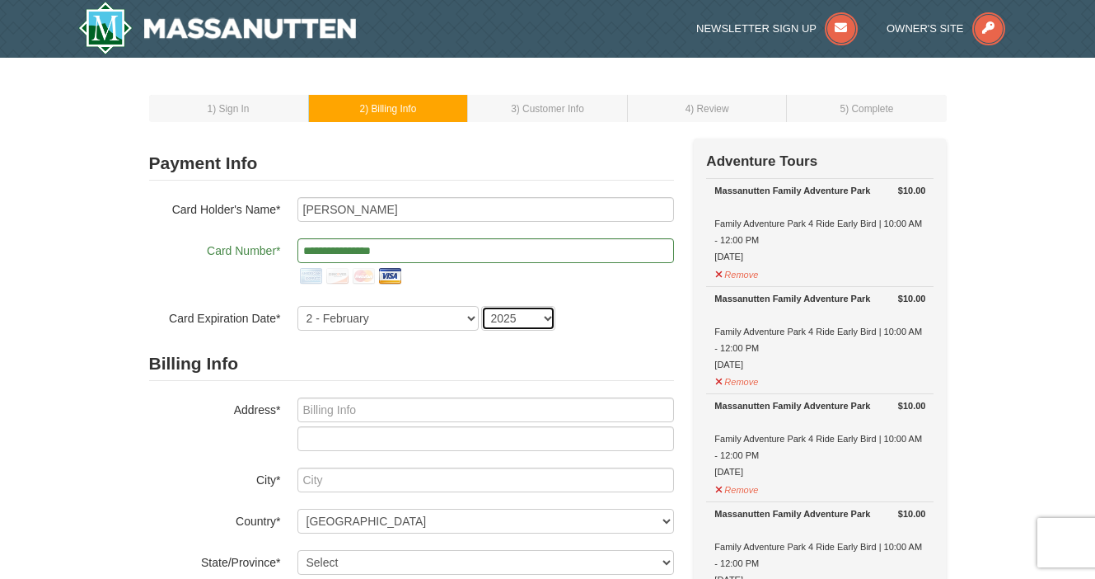
click at [520, 321] on select "2025 2026 2027 2028 2029 2030 2031 2032 2033 2034" at bounding box center [518, 318] width 74 height 25
select select "2028"
click at [481, 306] on select "2025 2026 2027 2028 2029 2030 2031 2032 2033 2034" at bounding box center [518, 318] width 74 height 25
click at [616, 336] on form "**********" at bounding box center [411, 444] width 525 height 594
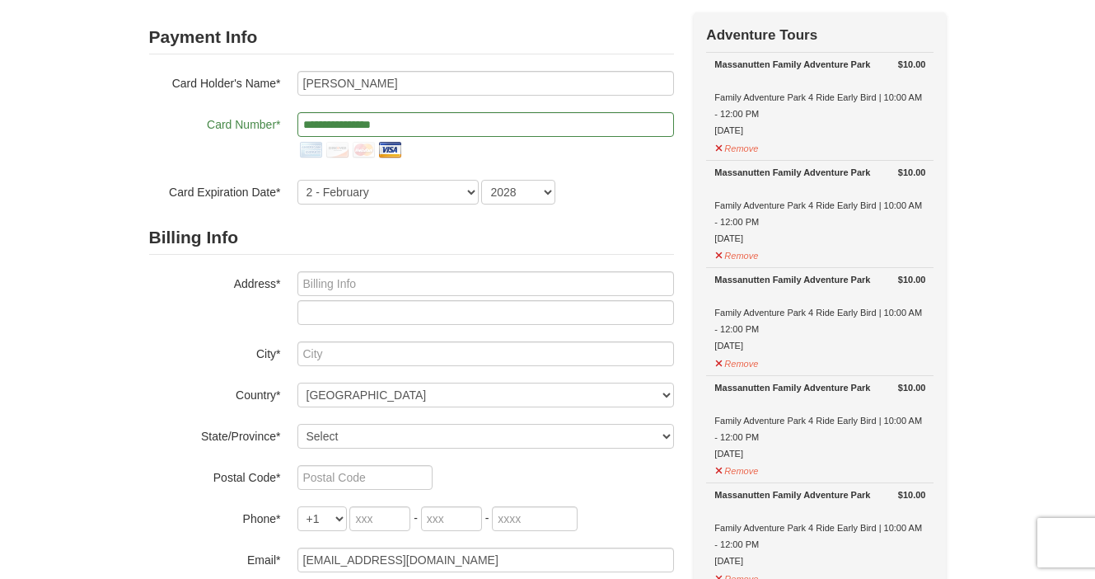
scroll to position [133, 0]
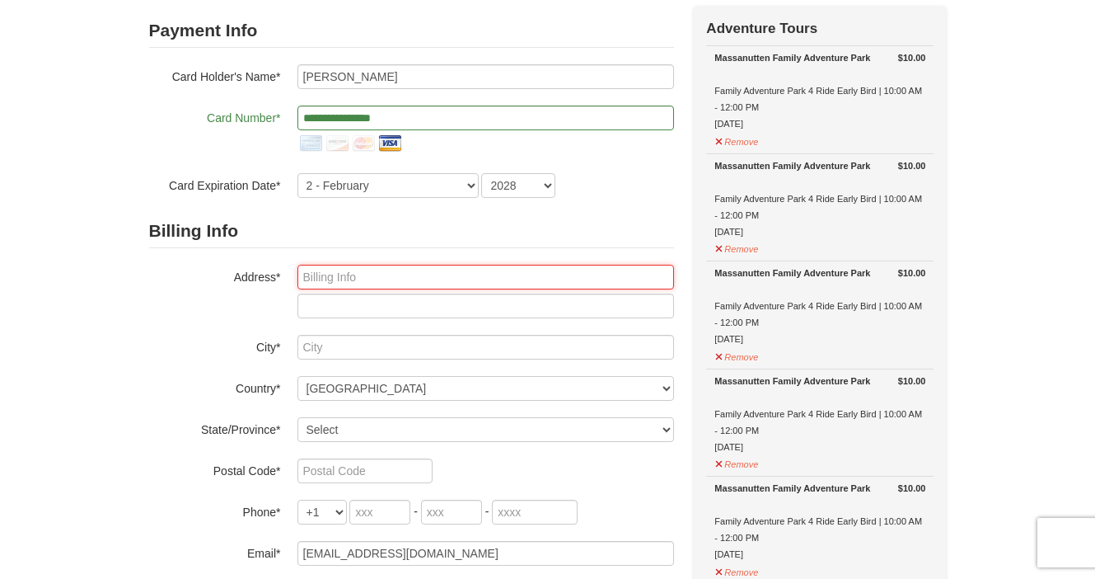
click at [338, 279] on input "text" at bounding box center [485, 277] width 377 height 25
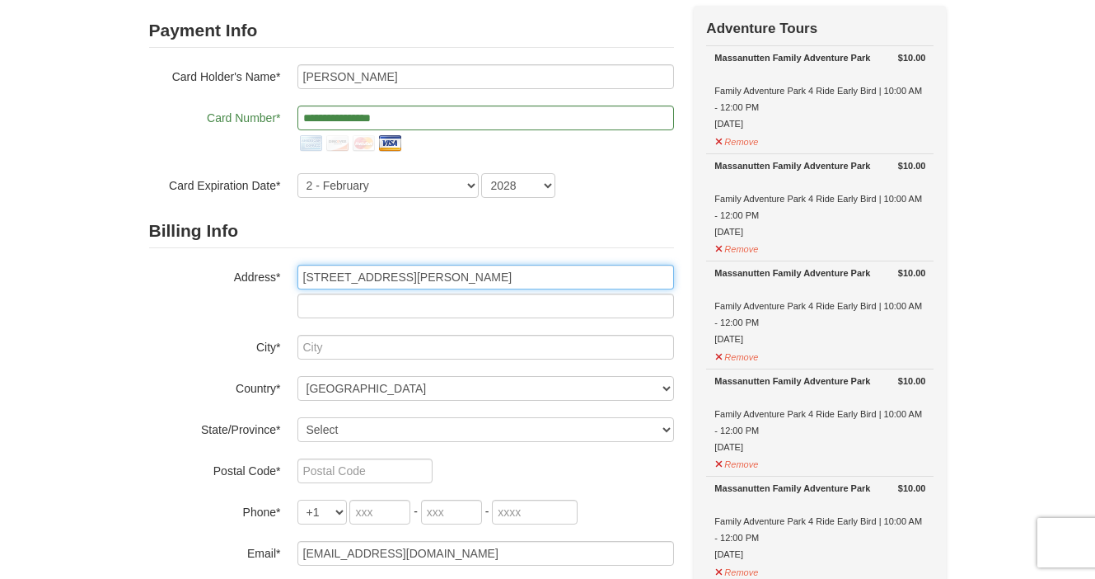
type input "3303 Barton Avenue"
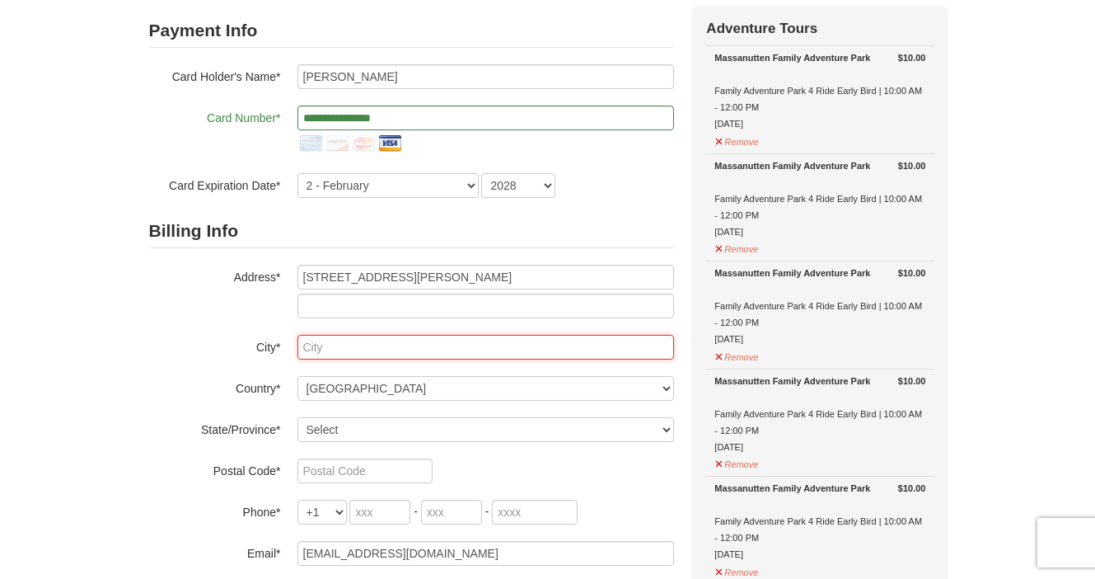
click at [337, 354] on input "text" at bounding box center [485, 347] width 377 height 25
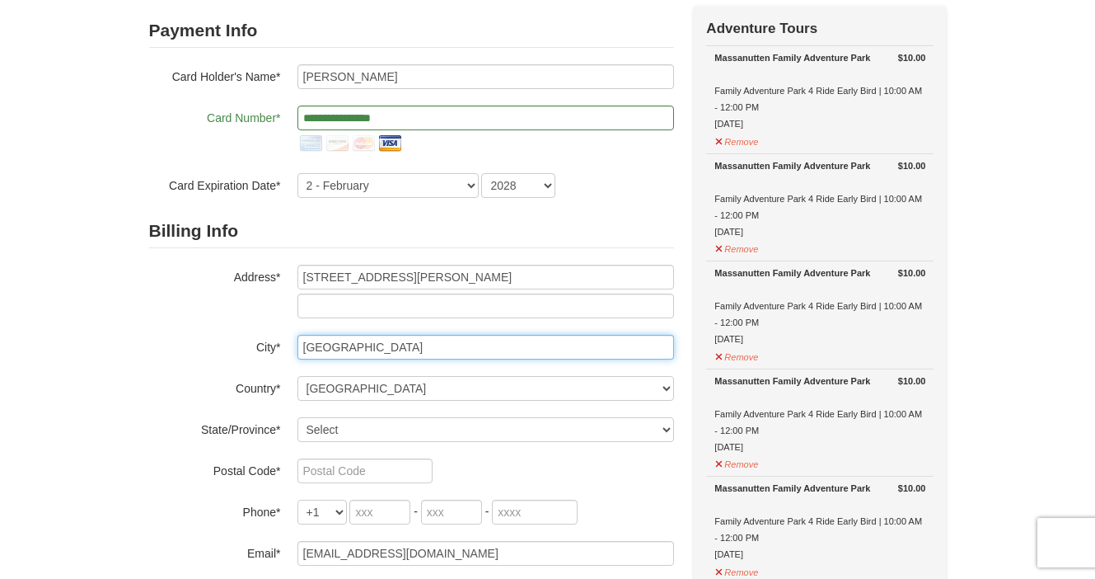
type input "Richmond"
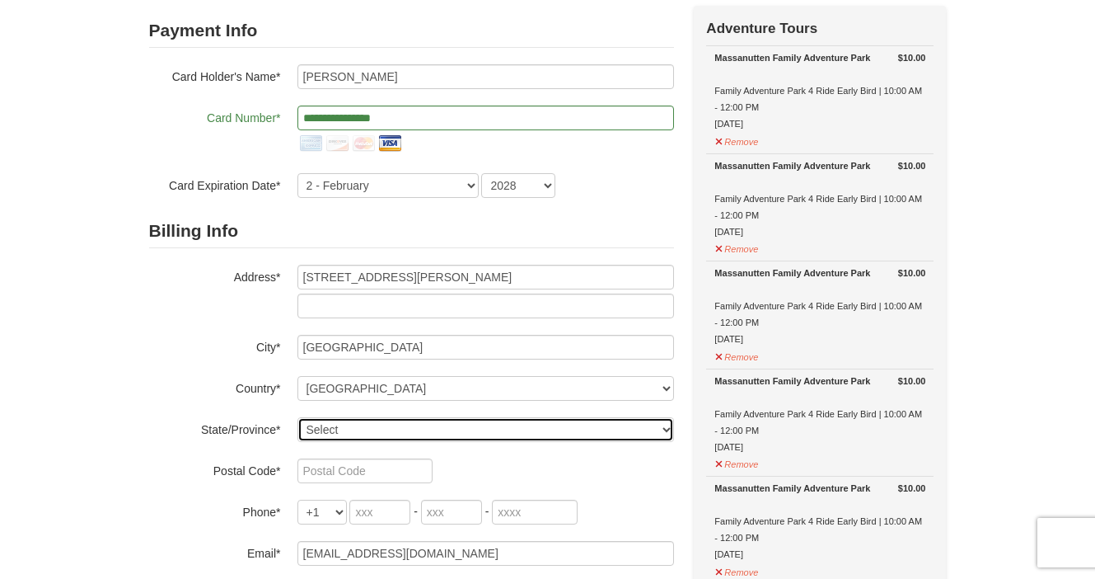
click at [330, 429] on select "Select Alabama Alaska American Samoa Arizona Arkansas California Colorado Conne…" at bounding box center [485, 429] width 377 height 25
select select "VA"
click at [297, 417] on select "Select Alabama Alaska American Samoa Arizona Arkansas California Colorado Conne…" at bounding box center [485, 429] width 377 height 25
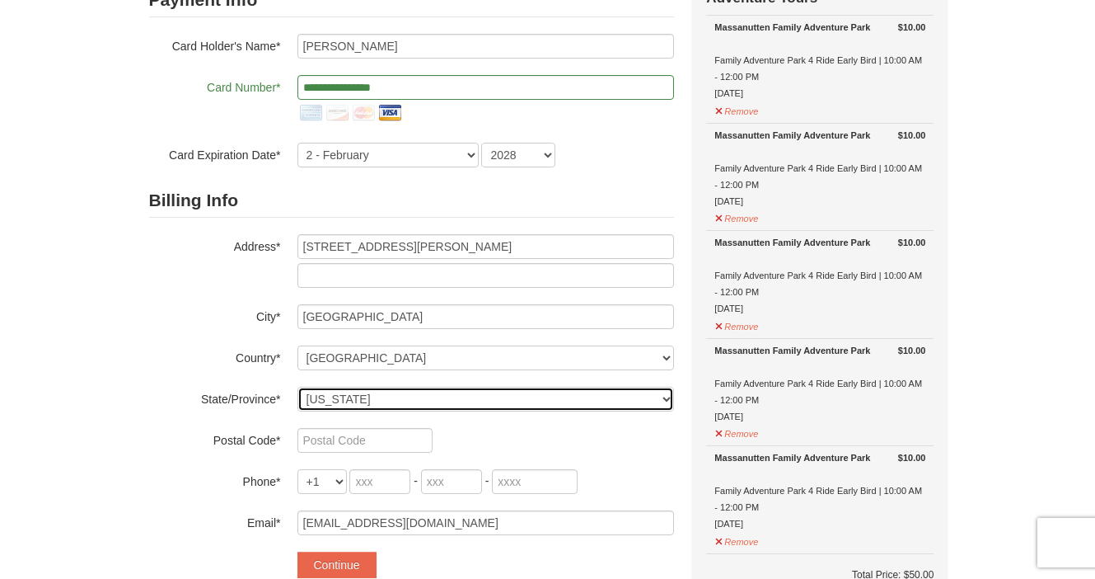
scroll to position [172, 0]
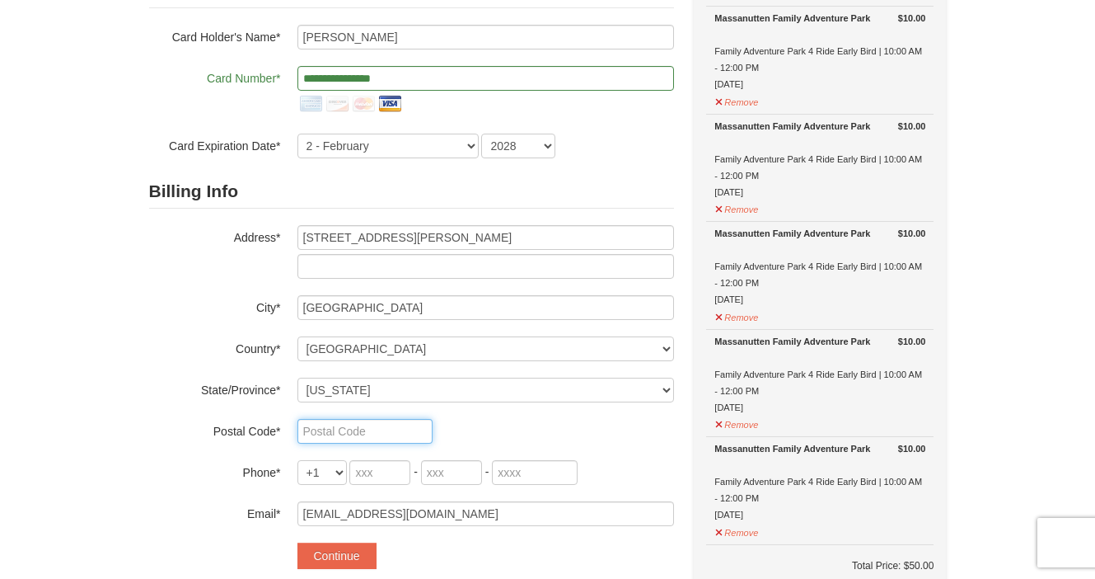
click at [349, 438] on input "text" at bounding box center [364, 431] width 135 height 25
type input "23222"
click at [386, 474] on input "tel" at bounding box center [379, 472] width 61 height 25
type input "540"
click at [446, 471] on input "tel" at bounding box center [451, 472] width 61 height 25
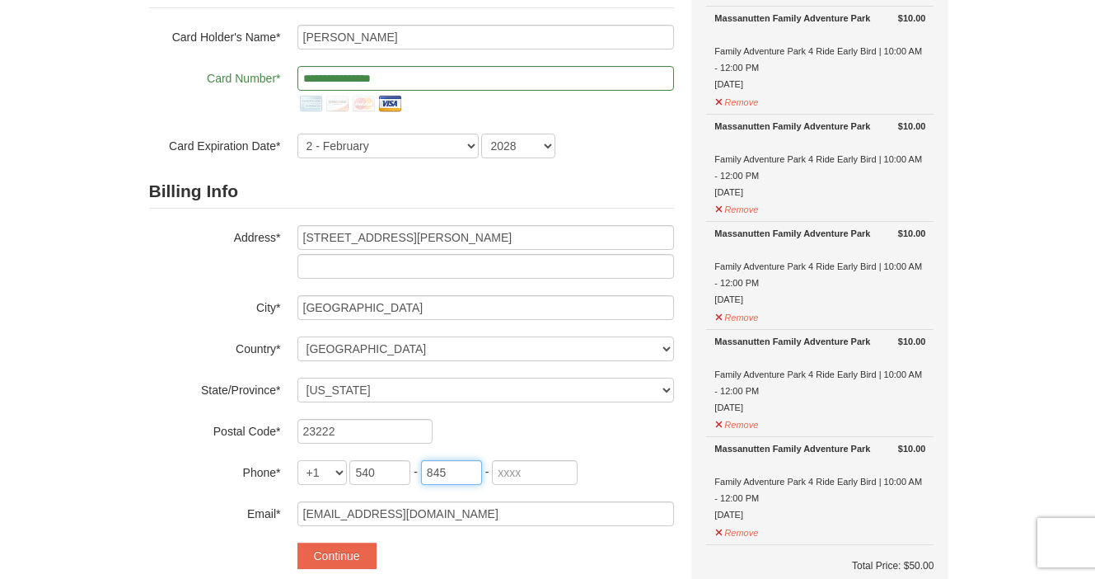
type input "845"
click at [516, 480] on input "tel" at bounding box center [535, 472] width 86 height 25
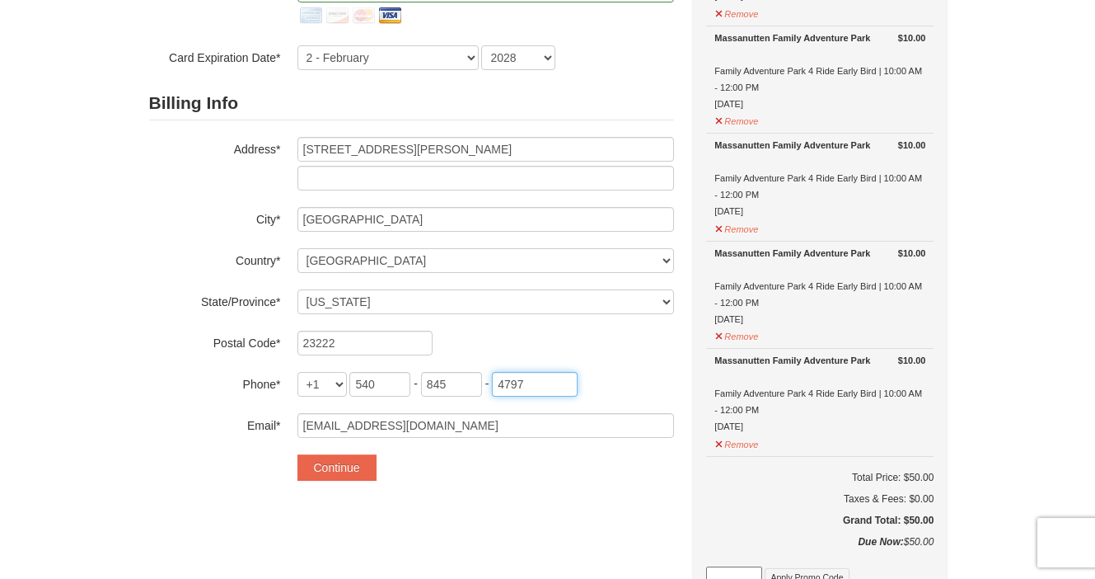
scroll to position [290, 0]
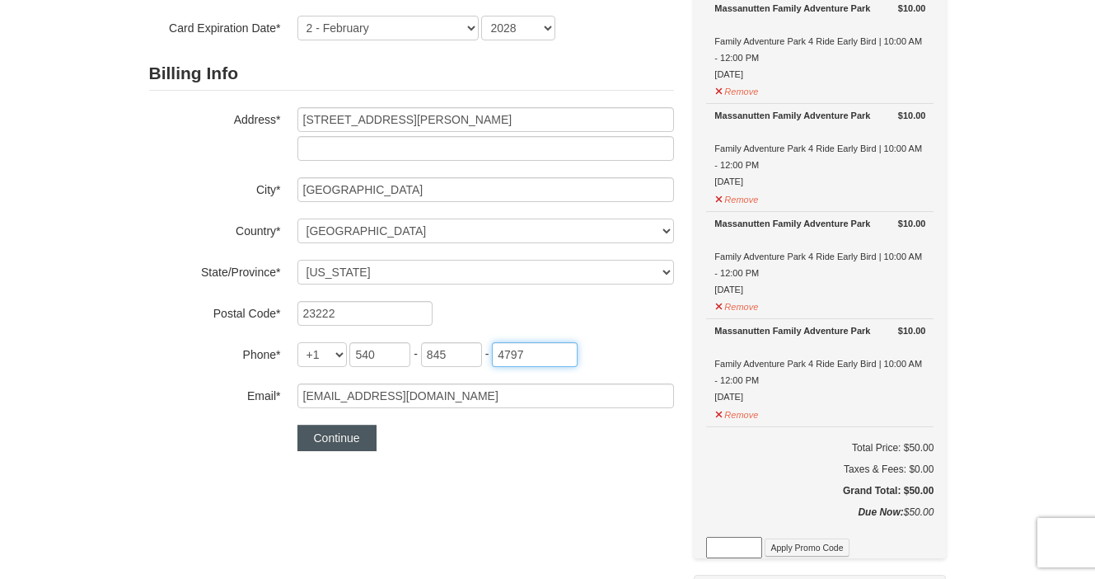
type input "4797"
click at [349, 447] on button "Continue" at bounding box center [336, 437] width 79 height 26
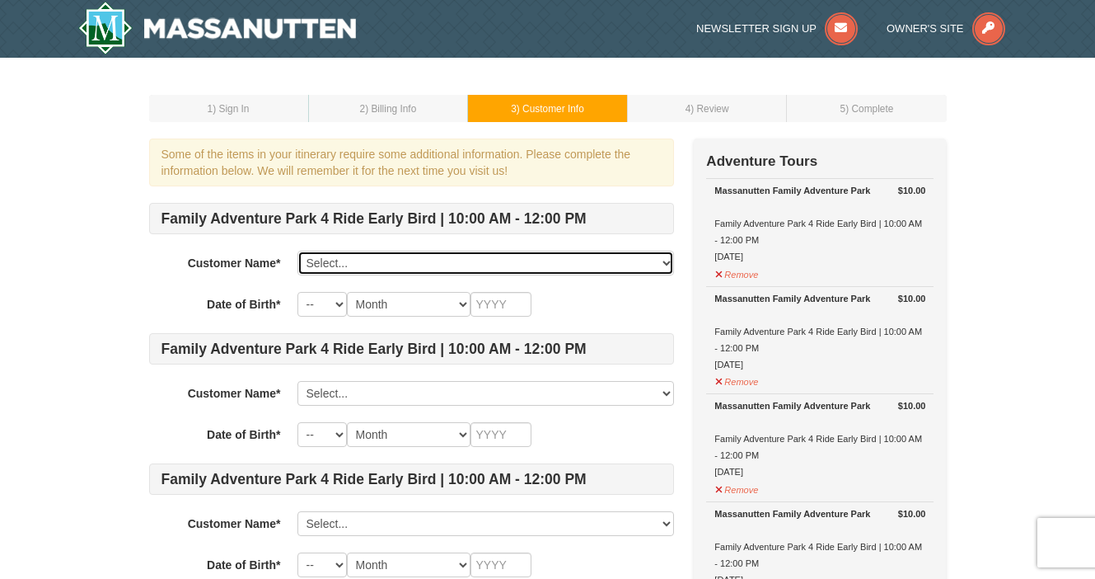
click at [442, 262] on select "Select... Aaron Custalow Add New..." at bounding box center [485, 263] width 377 height 25
click select "Select... Aaron Custalow Add New..." at bounding box center [485, 263] width 377 height 25
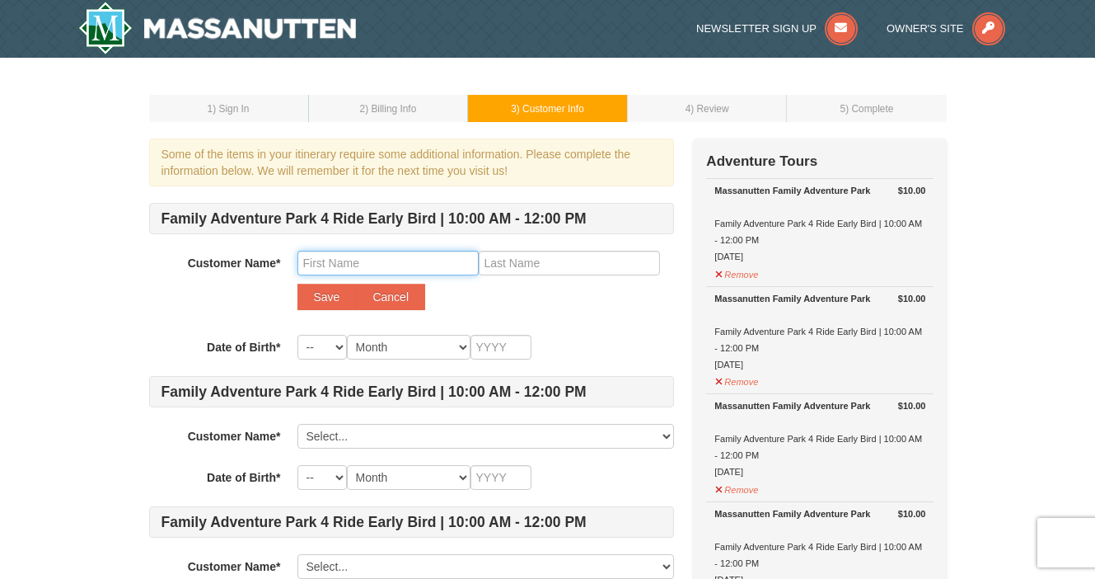
click at [330, 264] on input "text" at bounding box center [387, 263] width 181 height 25
type input "Juliana"
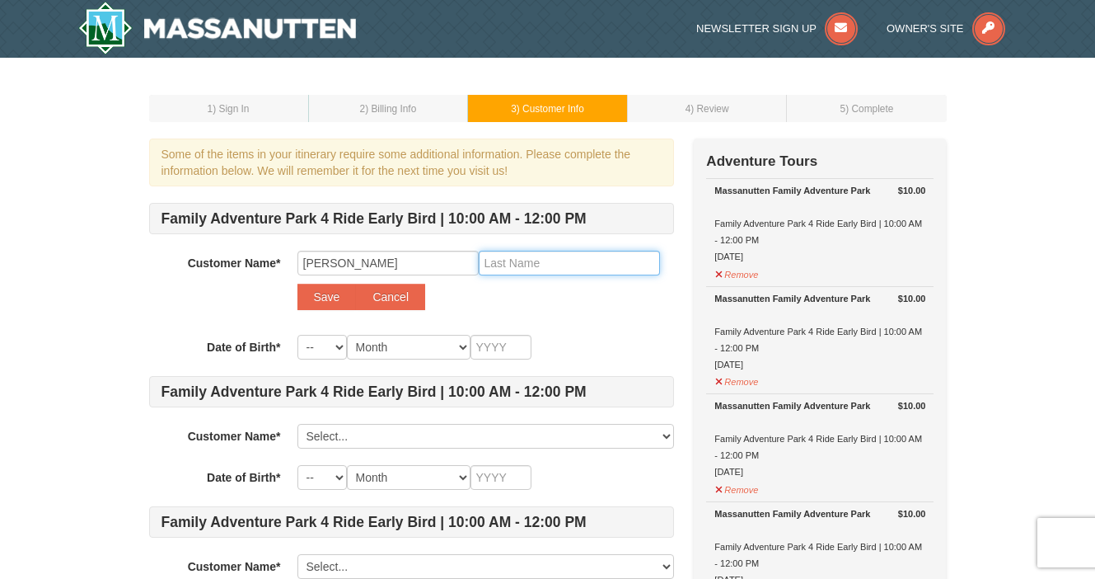
click at [541, 260] on input "text" at bounding box center [569, 263] width 181 height 25
type input "Custalow"
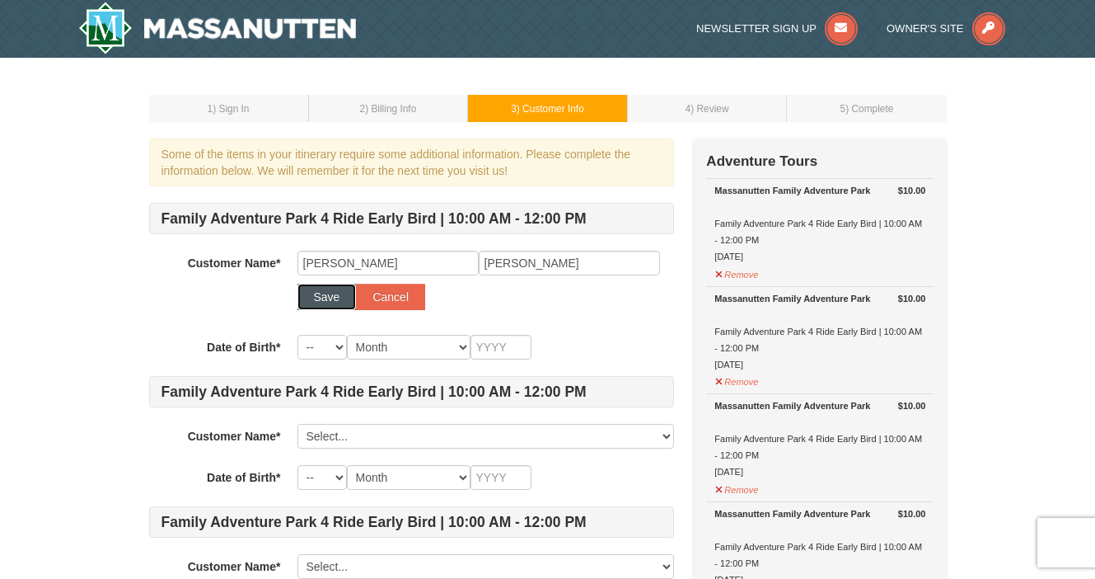
click at [324, 295] on button "Save" at bounding box center [326, 296] width 59 height 26
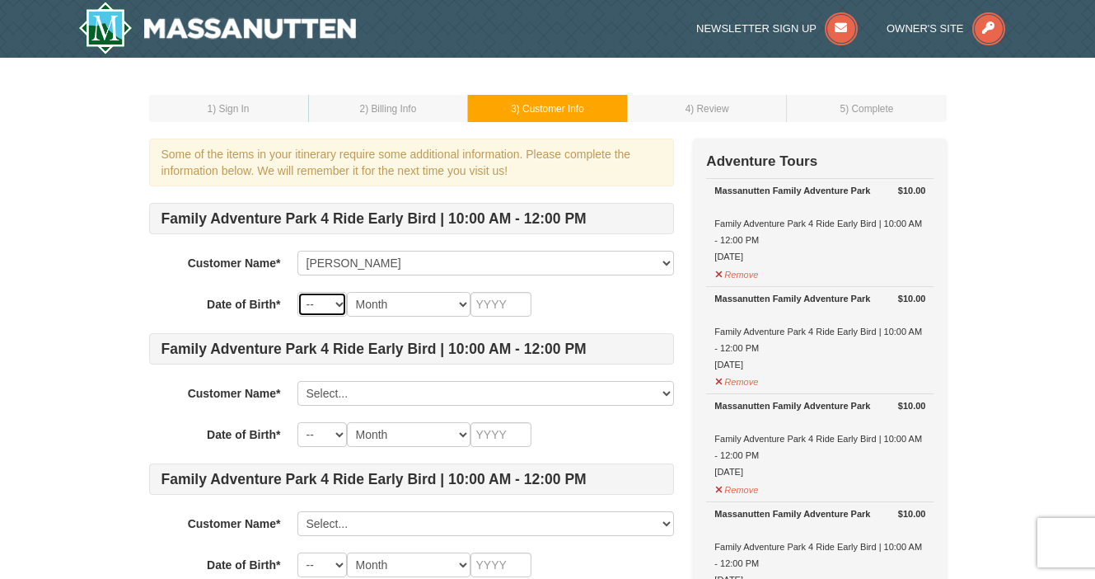
click at [330, 307] on select "-- 01 02 03 04 05 06 07 08 09 10 11 12 13 14 15 16 17 18 19 20 21 22 23 24 25 2…" at bounding box center [321, 304] width 49 height 25
click at [297, 292] on select "-- 01 02 03 04 05 06 07 08 09 10 11 12 13 14 15 16 17 18 19 20 21 22 23 24 25 2…" at bounding box center [321, 304] width 49 height 25
click at [413, 302] on select "Month January February March April May June July August September October Novem…" at bounding box center [409, 304] width 124 height 25
click at [338, 297] on select "-- 01 02 03 04 05 06 07 08 09 10 11 12 13 14 15 16 17 18 19 20 21 22 23 24 25 2…" at bounding box center [321, 304] width 49 height 25
select select "22"
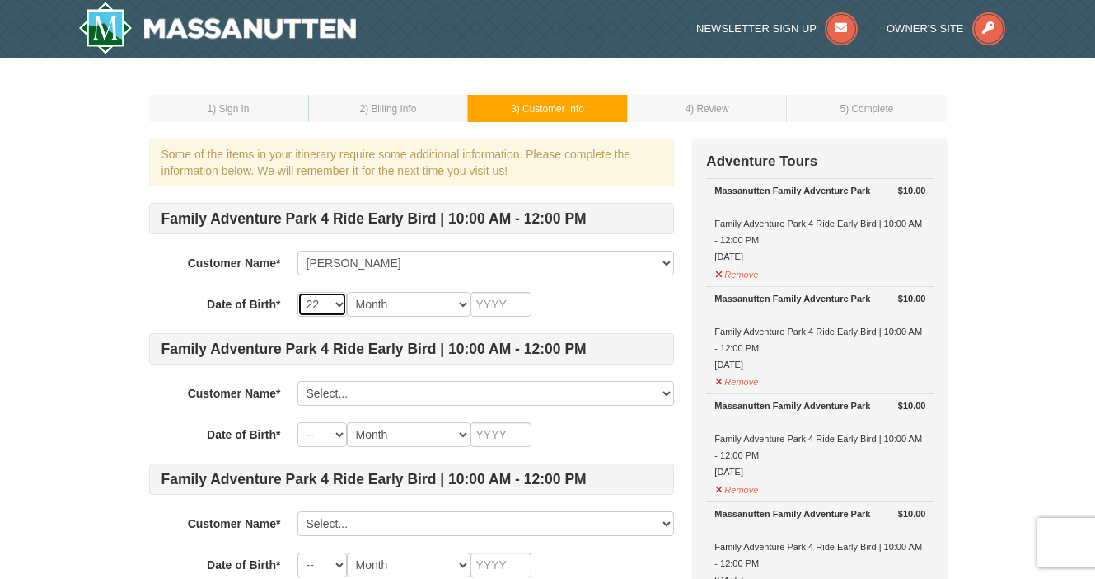
click at [297, 292] on select "-- 01 02 03 04 05 06 07 08 09 10 11 12 13 14 15 16 17 18 19 20 21 22 23 24 25 2…" at bounding box center [321, 304] width 49 height 25
click at [405, 311] on select "Month January February March April May June July August September October Novem…" at bounding box center [409, 304] width 124 height 25
select select "03"
click at [347, 292] on select "Month January February March April May June July August September October Novem…" at bounding box center [409, 304] width 124 height 25
click at [488, 305] on input "text" at bounding box center [501, 304] width 61 height 25
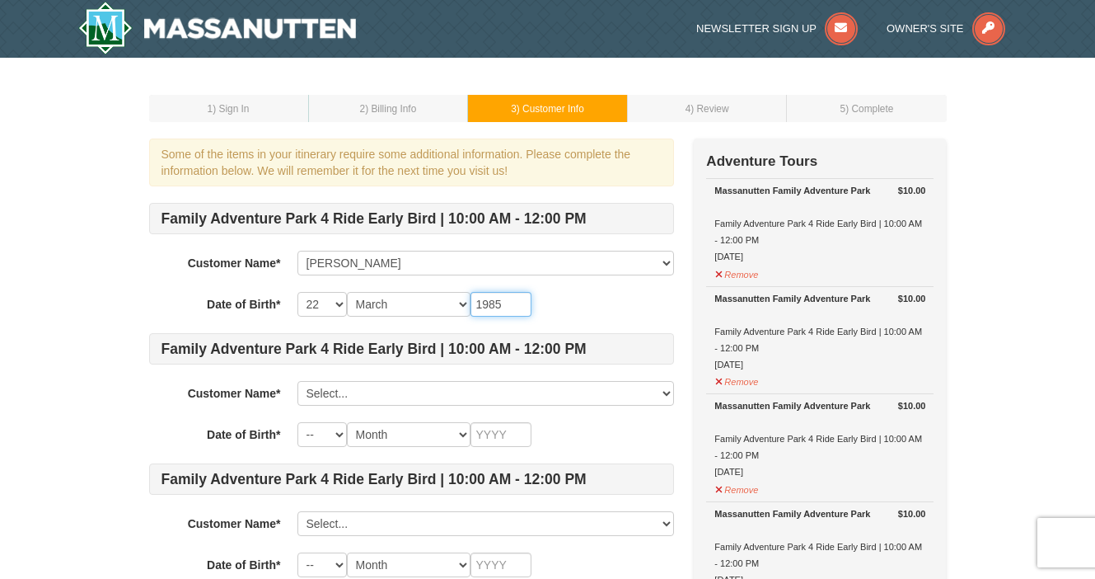
type input "1985"
click at [143, 300] on div "1 ) Sign In 2 ) Billing Info 3 ) Customer Info ) Review ) Complete ×" at bounding box center [548, 511] width 831 height 875
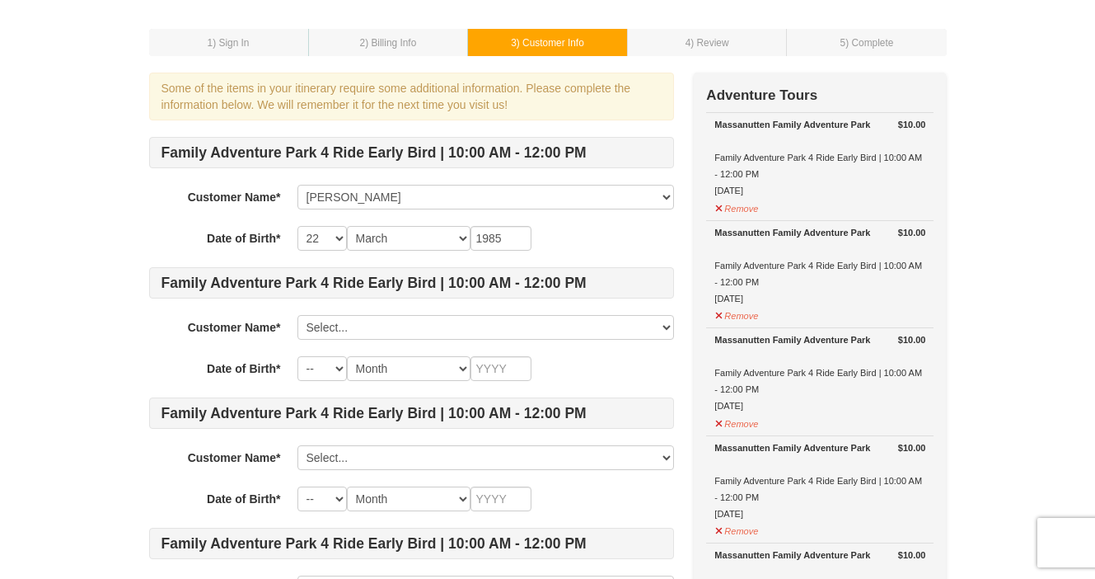
scroll to position [84, 0]
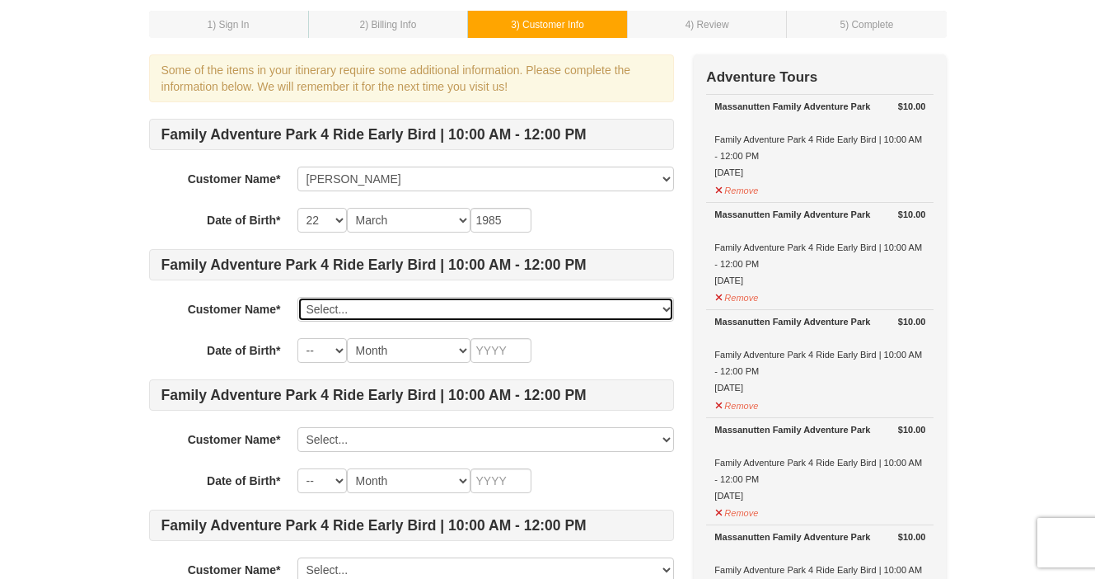
click at [326, 308] on select "Select... Aaron Custalow Juliana Custalow Add New..." at bounding box center [485, 309] width 377 height 25
click select "Select... Aaron Custalow Juliana Custalow Add New..." at bounding box center [485, 309] width 377 height 25
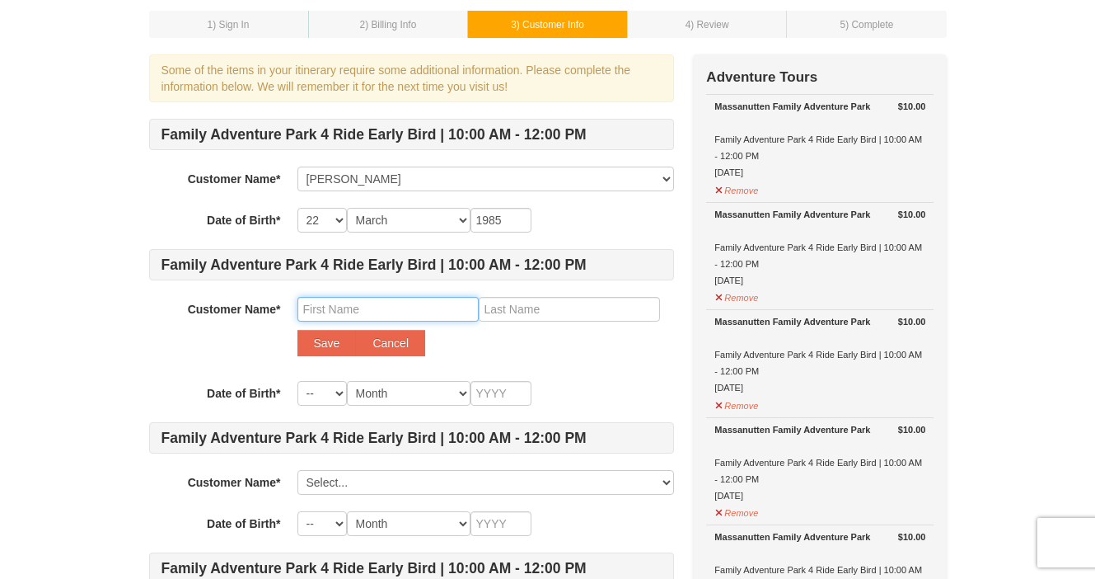
click at [333, 312] on input "text" at bounding box center [387, 309] width 181 height 25
type input "Amos"
click at [521, 310] on input "text" at bounding box center [569, 309] width 181 height 25
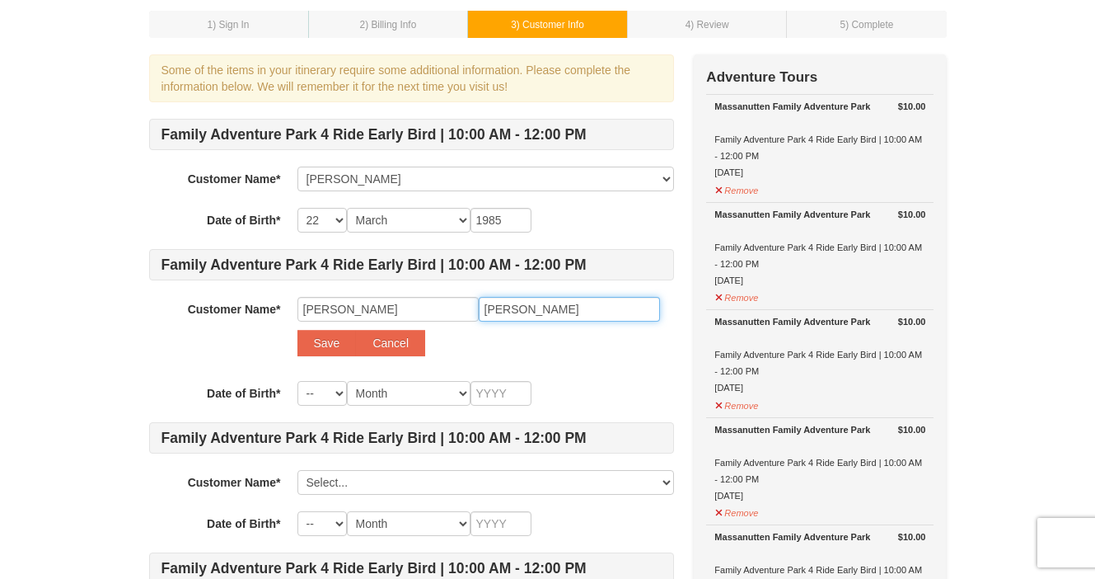
type input "Custalow"
click at [330, 391] on select "-- 01 02 03 04 05 06 07 08 09 10 11 12 13 14 15 16 17 18 19 20 21 22 23 24 25 2…" at bounding box center [321, 393] width 49 height 25
select select "04"
click at [297, 381] on select "-- 01 02 03 04 05 06 07 08 09 10 11 12 13 14 15 16 17 18 19 20 21 22 23 24 25 2…" at bounding box center [321, 393] width 49 height 25
click at [405, 395] on select "Month January February March April May June July August September October Novem…" at bounding box center [409, 393] width 124 height 25
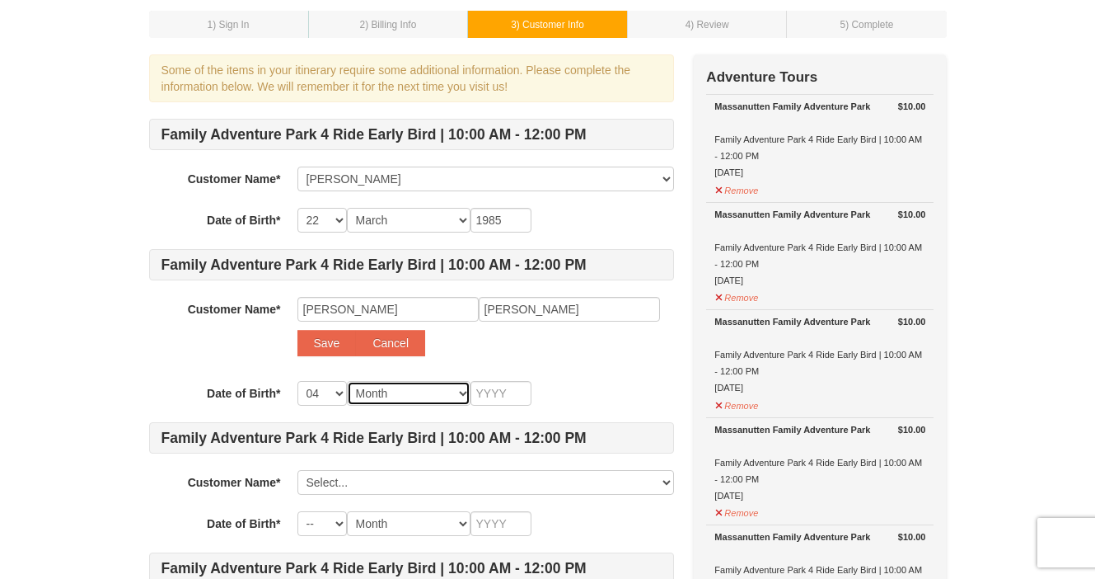
select select "12"
click at [347, 381] on select "Month January February March April May June July August September October Novem…" at bounding box center [409, 393] width 124 height 25
click at [494, 391] on input "text" at bounding box center [501, 393] width 61 height 25
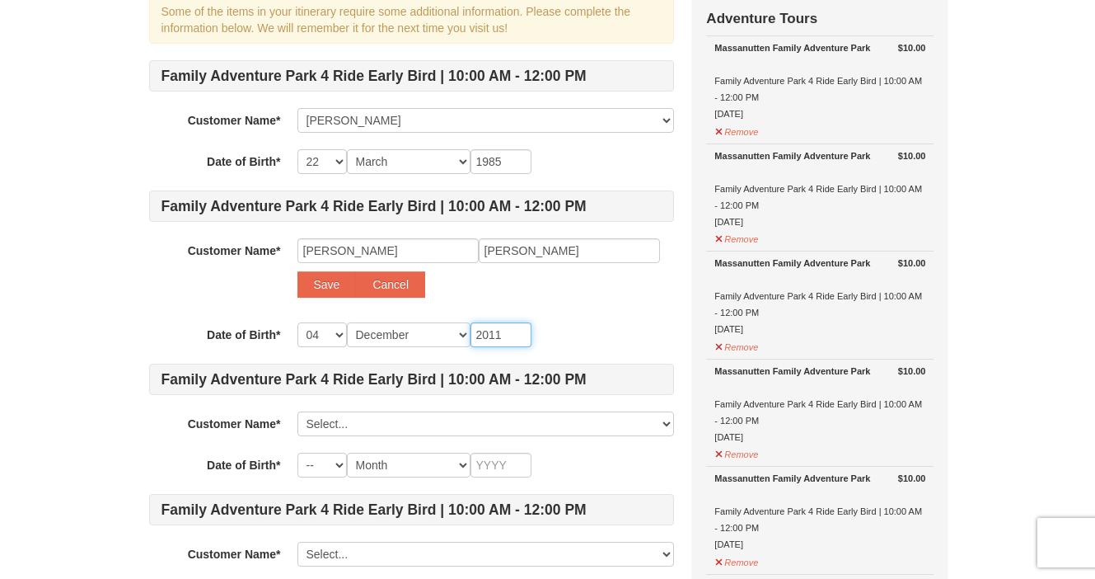
scroll to position [166, 0]
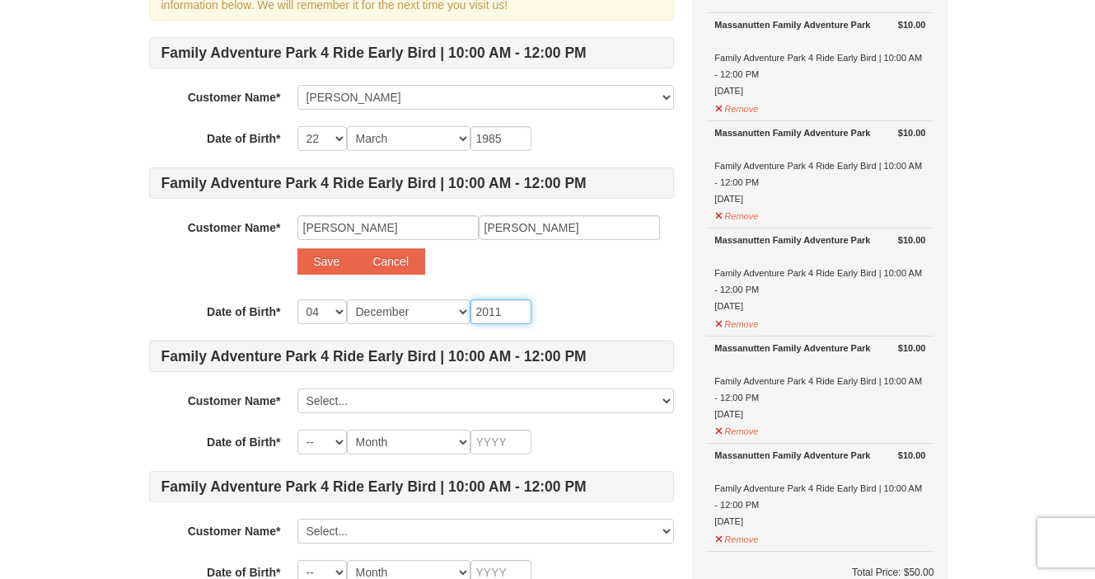
type input "2011"
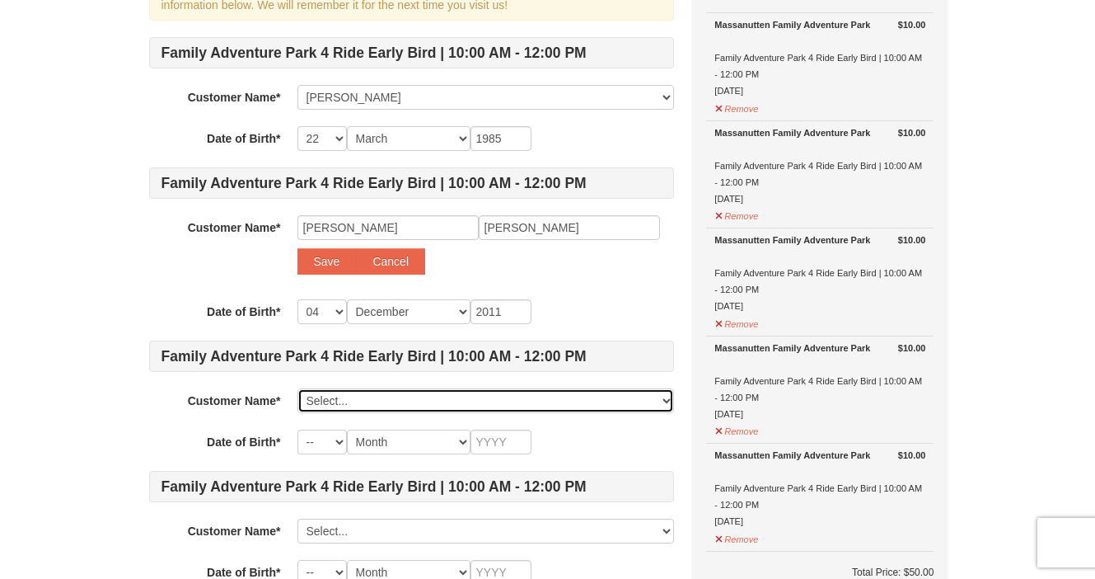
click at [348, 399] on select "Select... Aaron Custalow Juliana Custalow Add New..." at bounding box center [485, 400] width 377 height 25
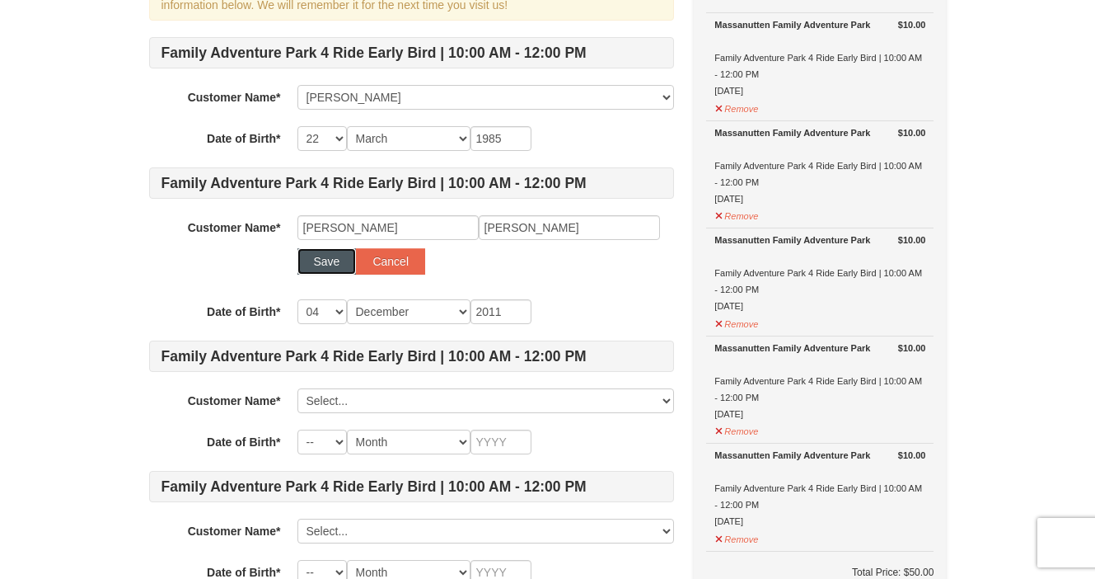
click at [321, 260] on button "Save" at bounding box center [326, 261] width 59 height 26
select select
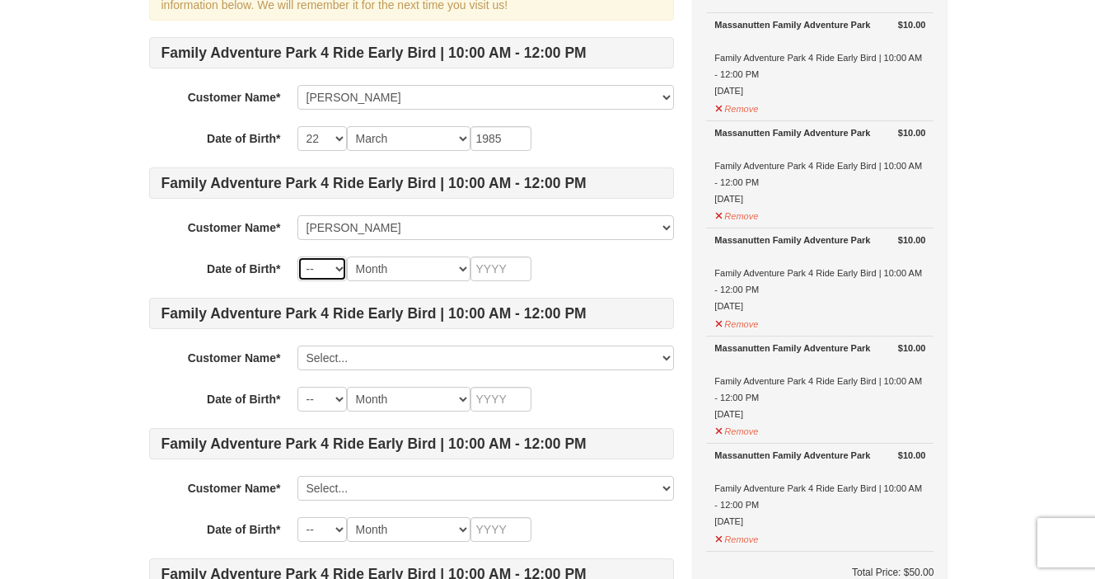
click at [337, 269] on select "-- 01 02 03 04 05 06 07 08 09 10 11 12 13 14 15 16 17 18 19 20 21 22 23 24 25 2…" at bounding box center [321, 268] width 49 height 25
select select "04"
click at [297, 256] on select "-- 01 02 03 04 05 06 07 08 09 10 11 12 13 14 15 16 17 18 19 20 21 22 23 24 25 2…" at bounding box center [321, 268] width 49 height 25
click at [408, 273] on select "Month January February March April May June July August September October Novem…" at bounding box center [409, 268] width 124 height 25
select select "12"
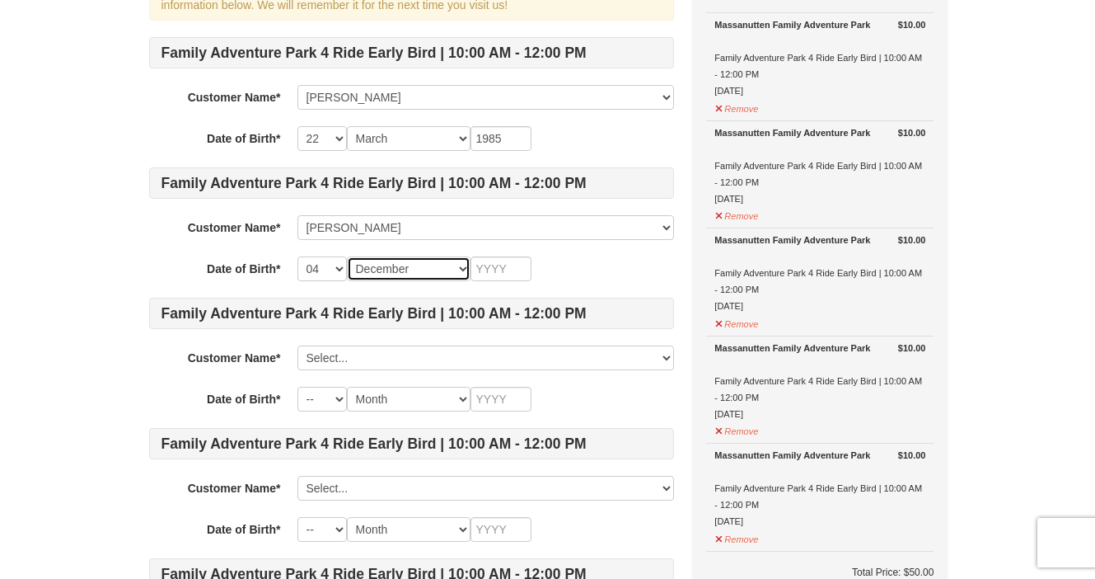
click at [347, 256] on select "Month January February March April May June July August September October Novem…" at bounding box center [409, 268] width 124 height 25
click at [496, 278] on input "text" at bounding box center [501, 268] width 61 height 25
type input "2011"
click at [420, 335] on div "Family Adventure Park 4 Ride Early Bird | 10:00 AM - 12:00 PM Customer Name* Se…" at bounding box center [411, 354] width 525 height 635
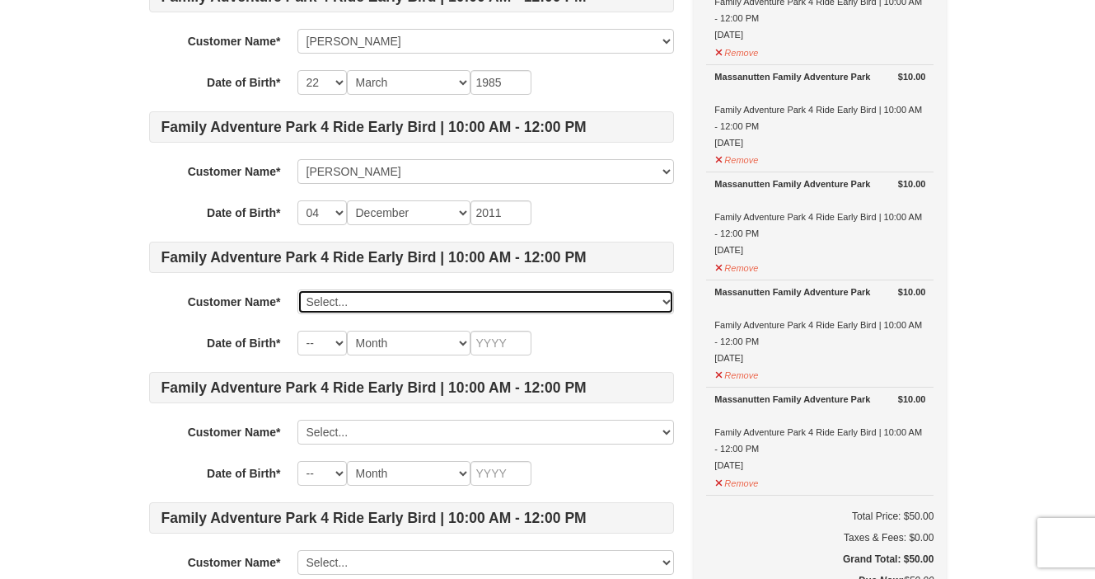
click at [339, 298] on select "Select... Aaron Custalow Juliana Custalow Amos Custalow Add New..." at bounding box center [485, 301] width 377 height 25
click select "Select... Aaron Custalow Juliana Custalow Amos Custalow Add New..." at bounding box center [485, 301] width 377 height 25
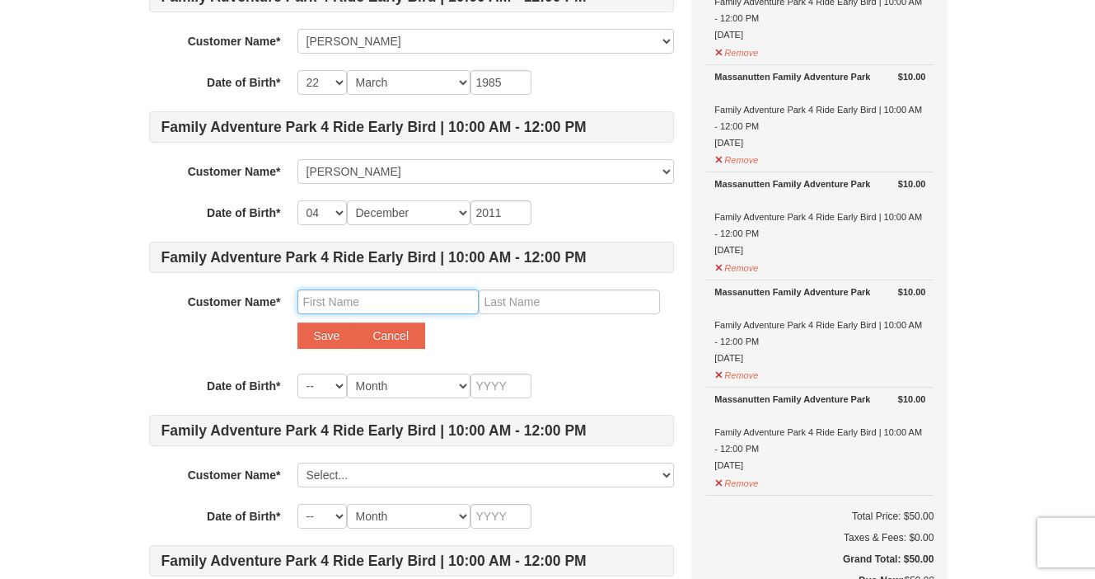
click at [346, 291] on input "text" at bounding box center [387, 301] width 181 height 25
type input "Hosanna"
click at [541, 300] on input "text" at bounding box center [569, 301] width 181 height 25
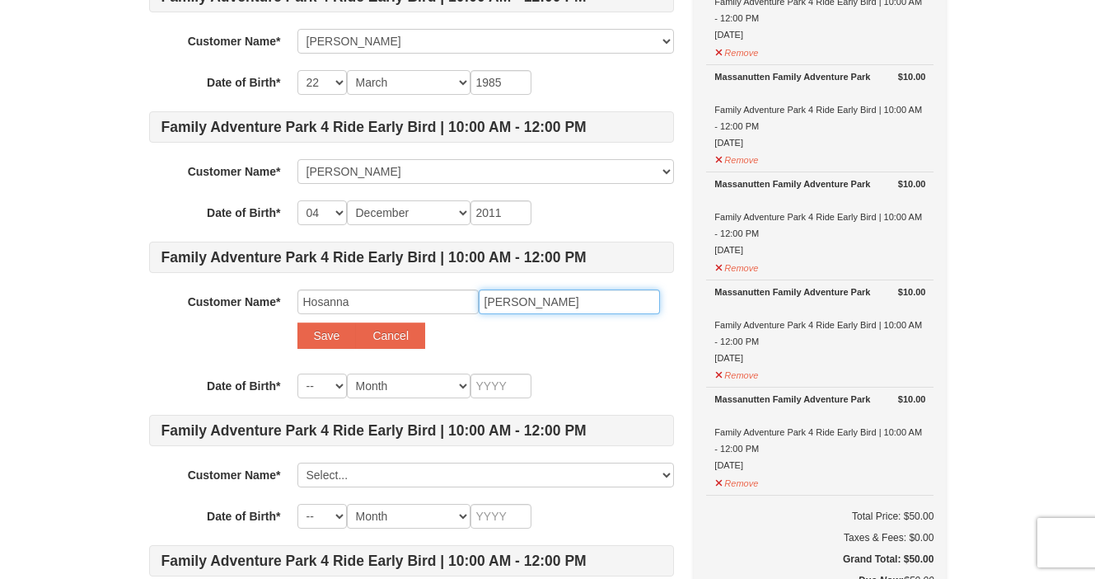
type input "Custalow"
click at [340, 387] on select "-- 01 02 03 04 05 06 07 08 09 10 11 12 13 14 15 16 17 18 19 20 21 22 23 24 25 2…" at bounding box center [321, 385] width 49 height 25
select select "17"
click at [297, 373] on select "-- 01 02 03 04 05 06 07 08 09 10 11 12 13 14 15 16 17 18 19 20 21 22 23 24 25 2…" at bounding box center [321, 385] width 49 height 25
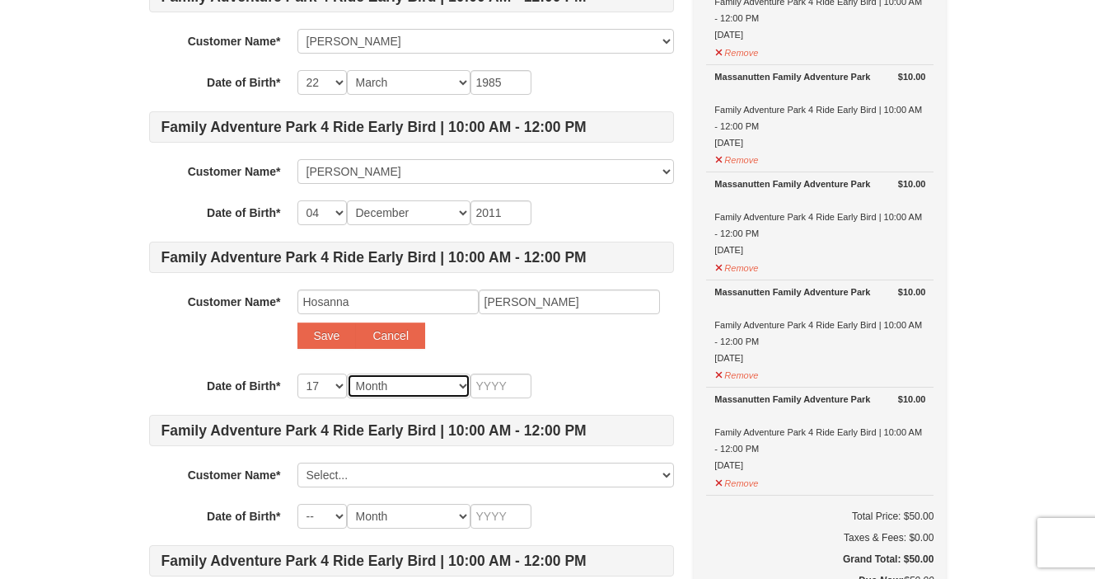
click at [380, 385] on select "Month January February March April May June July August September October Novem…" at bounding box center [409, 385] width 124 height 25
select select "05"
click at [347, 373] on select "Month January February March April May June July August September October Novem…" at bounding box center [409, 385] width 124 height 25
click at [488, 391] on input "text" at bounding box center [501, 385] width 61 height 25
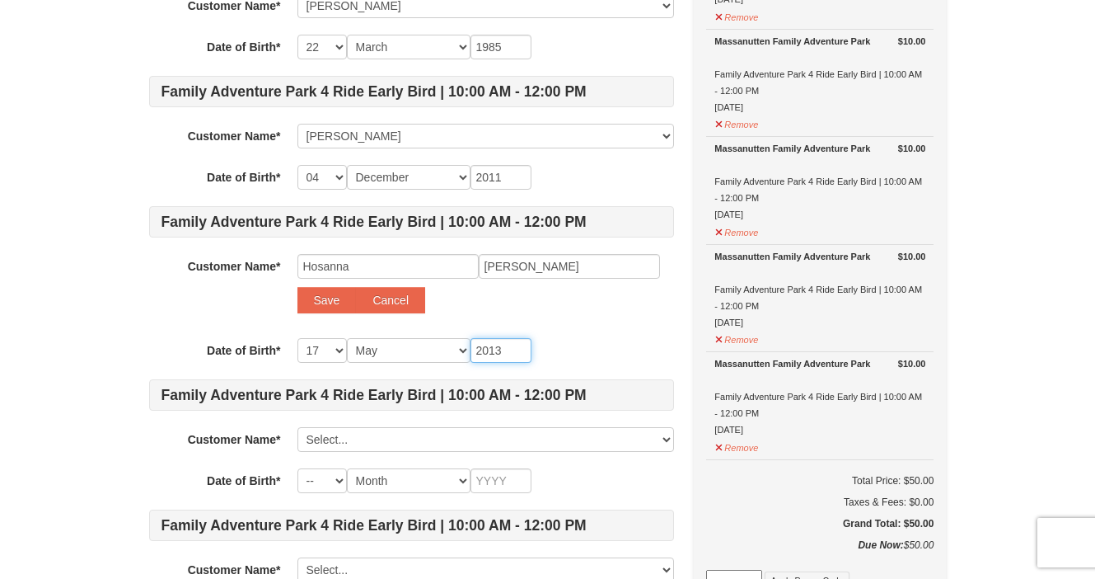
scroll to position [263, 0]
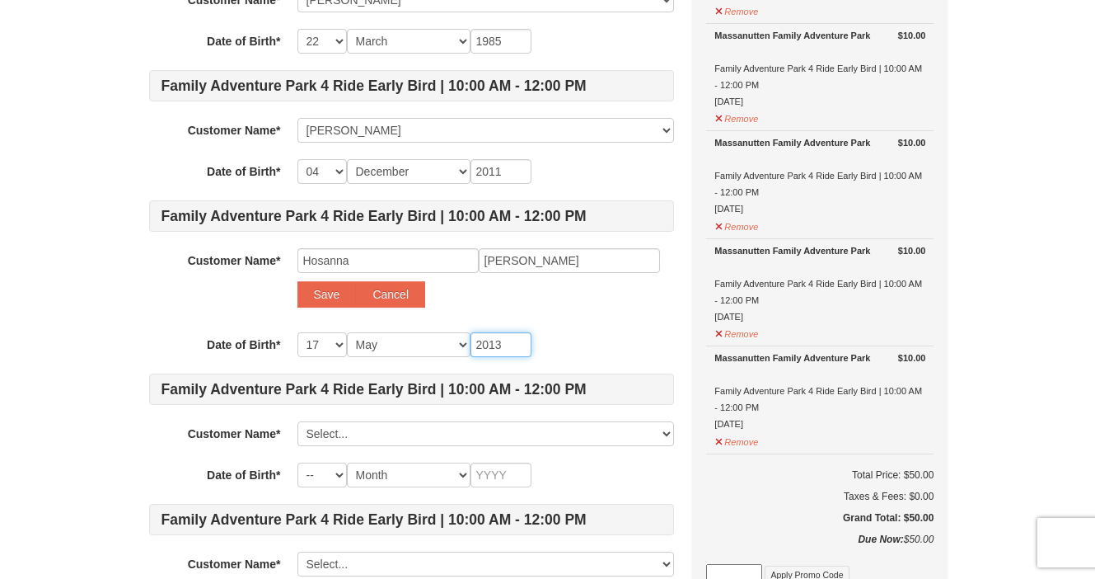
type input "2013"
click at [561, 353] on div "-- 01 02 03 04 05 06 07 08 09 10 11 12 13 14 15 16 17 18 19 20 21 22 23 24 25 2…" at bounding box center [485, 344] width 377 height 25
click at [323, 300] on button "Save" at bounding box center [326, 294] width 59 height 26
select select
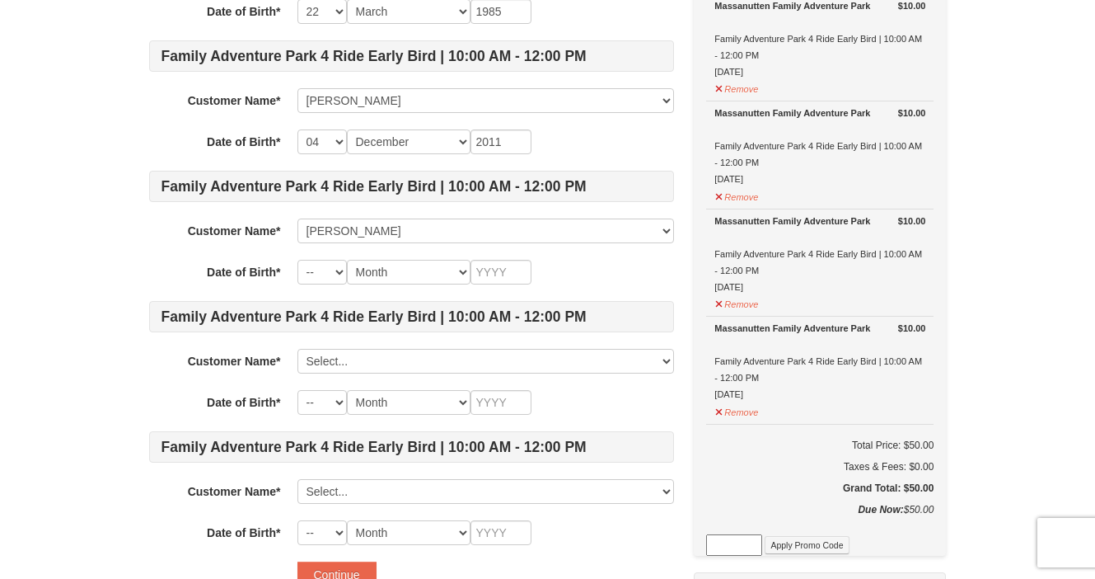
scroll to position [295, 0]
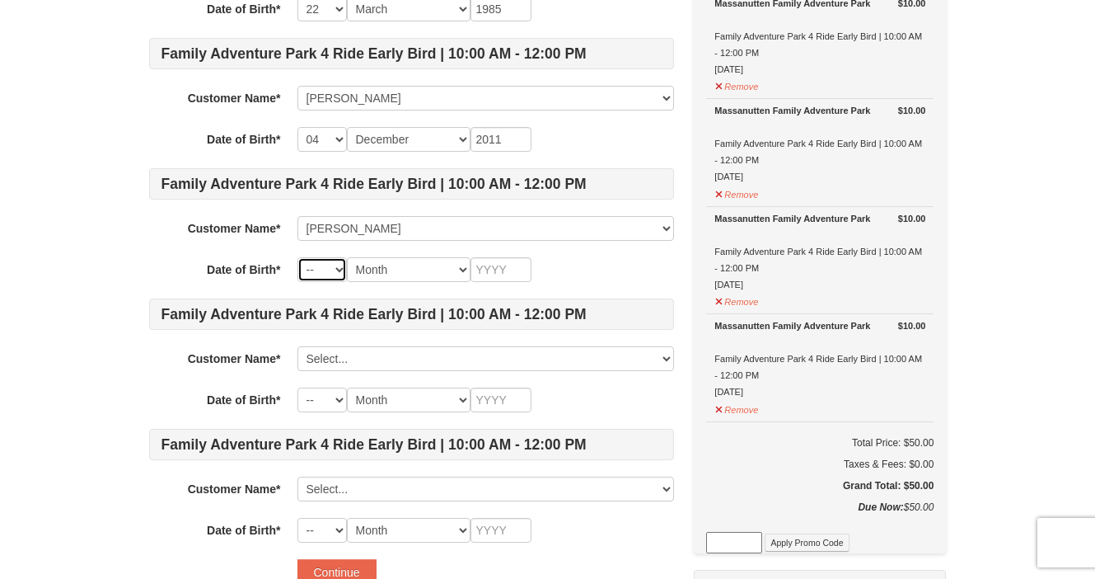
click at [336, 273] on select "-- 01 02 03 04 05 06 07 08 09 10 11 12 13 14 15 16 17 18 19 20 21 22 23 24 25 2…" at bounding box center [321, 269] width 49 height 25
select select "17"
click at [297, 257] on select "-- 01 02 03 04 05 06 07 08 09 10 11 12 13 14 15 16 17 18 19 20 21 22 23 24 25 2…" at bounding box center [321, 269] width 49 height 25
click at [395, 260] on select "Month January February March April May June July August September October Novem…" at bounding box center [409, 269] width 124 height 25
select select "05"
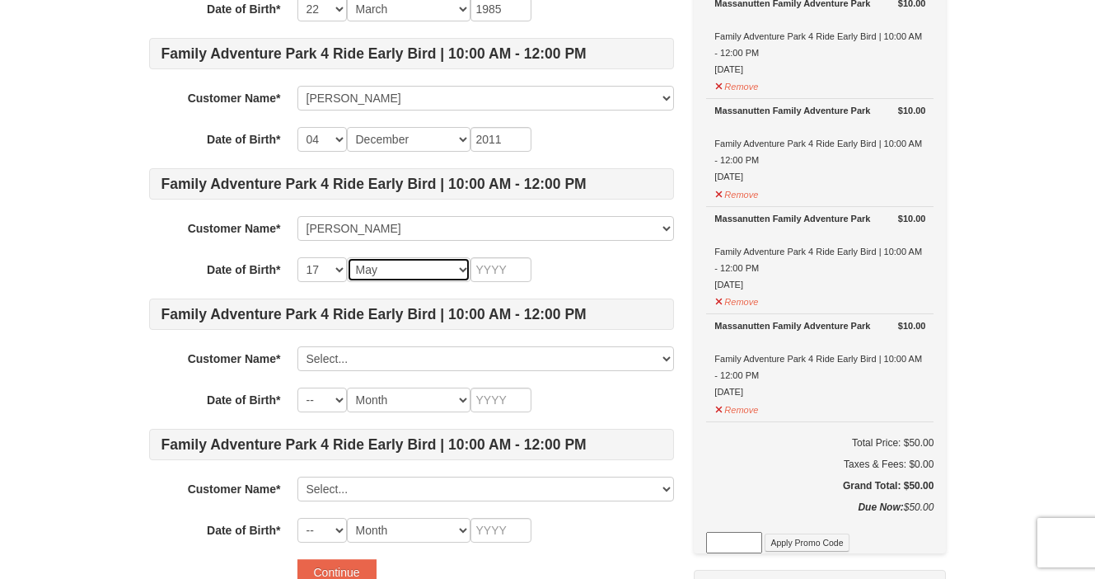
click at [347, 257] on select "Month January February March April May June July August September October Novem…" at bounding box center [409, 269] width 124 height 25
click at [490, 265] on input "text" at bounding box center [501, 269] width 61 height 25
type input "2013"
click at [599, 260] on div "-- 01 02 03 04 05 06 07 08 09 10 11 12 13 14 15 16 17 18 19 20 21 22 23 24 25 2…" at bounding box center [485, 269] width 377 height 25
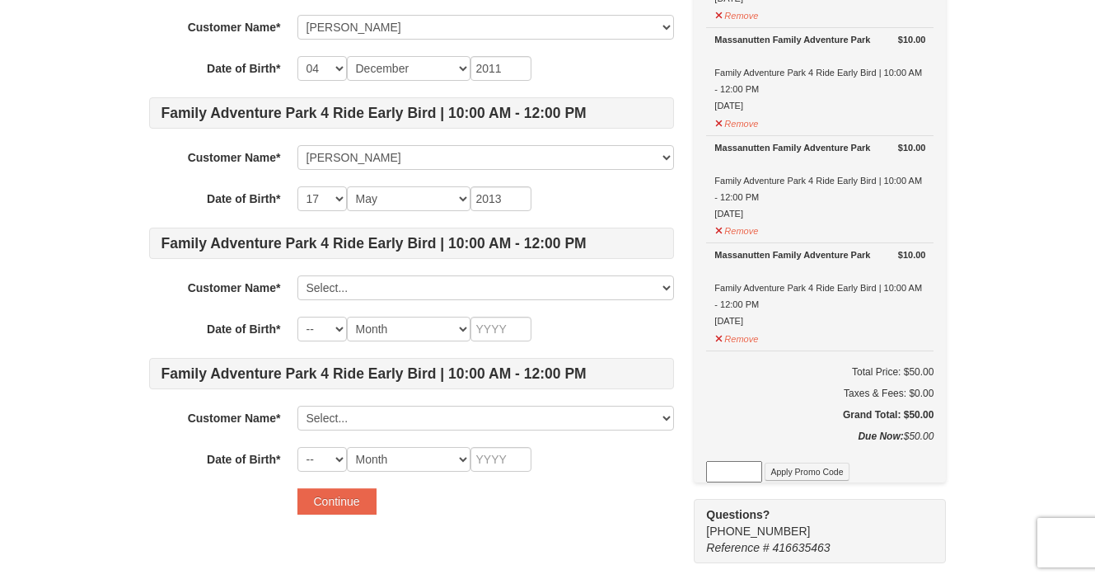
scroll to position [375, 0]
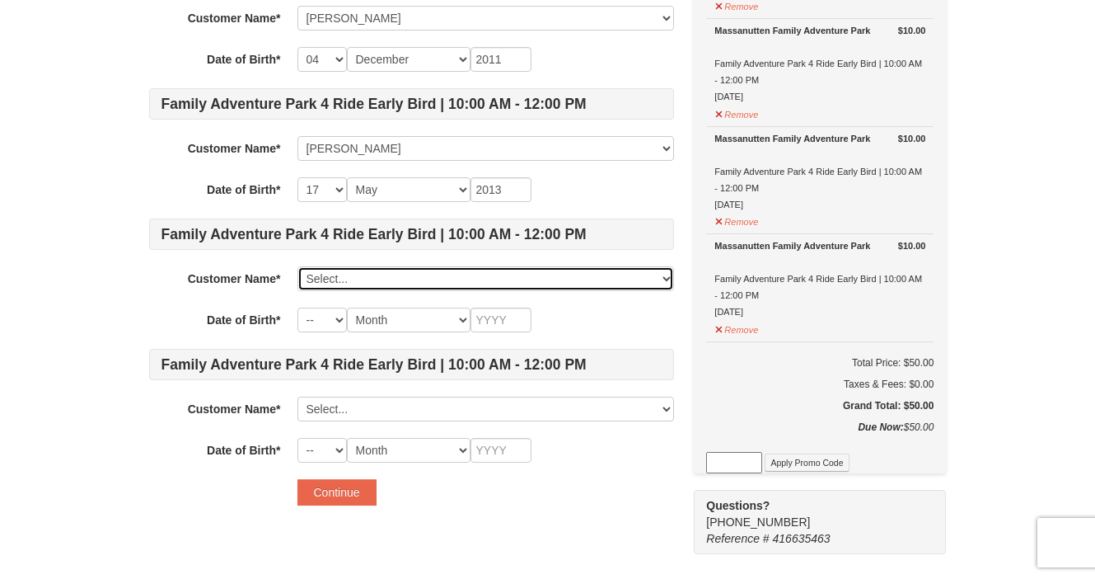
click at [382, 285] on select "Select... Aaron Custalow Juliana Custalow Amos Custalow Hosanna Custalow Add Ne…" at bounding box center [485, 278] width 377 height 25
click select "Select... Aaron Custalow Juliana Custalow Amos Custalow Hosanna Custalow Add Ne…" at bounding box center [485, 278] width 377 height 25
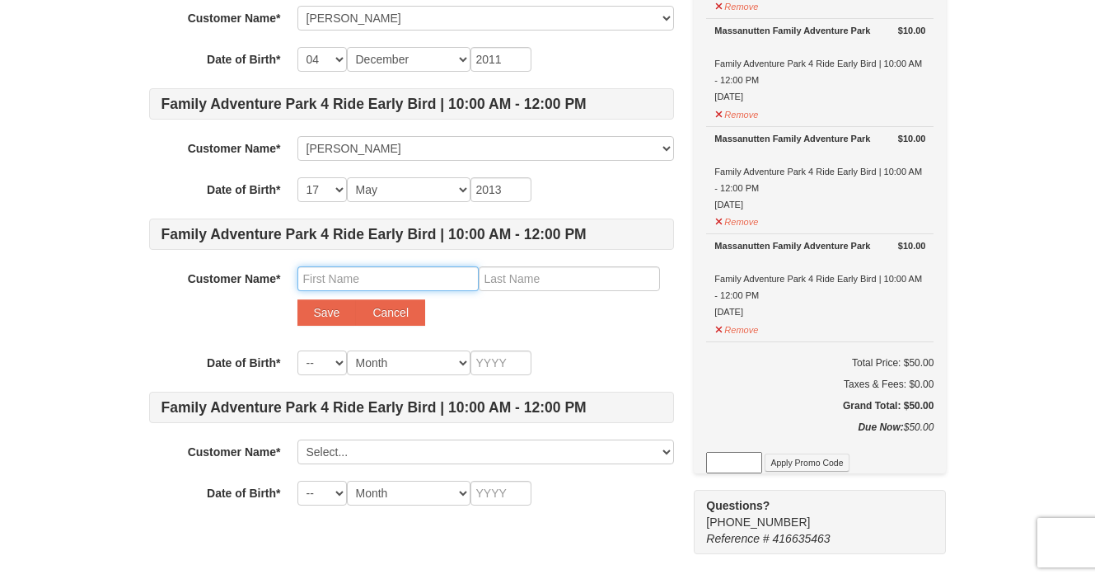
click at [341, 279] on input "text" at bounding box center [387, 278] width 181 height 25
type input "Abilene"
click at [523, 279] on input "text" at bounding box center [569, 278] width 181 height 25
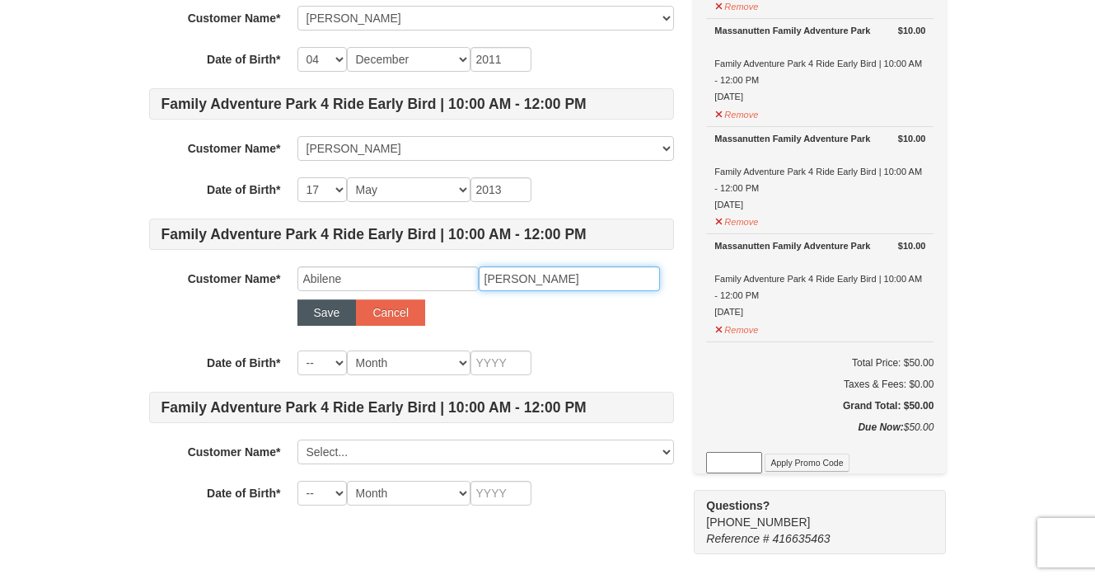
type input "Custalow"
click at [317, 310] on button "Save" at bounding box center [326, 312] width 59 height 26
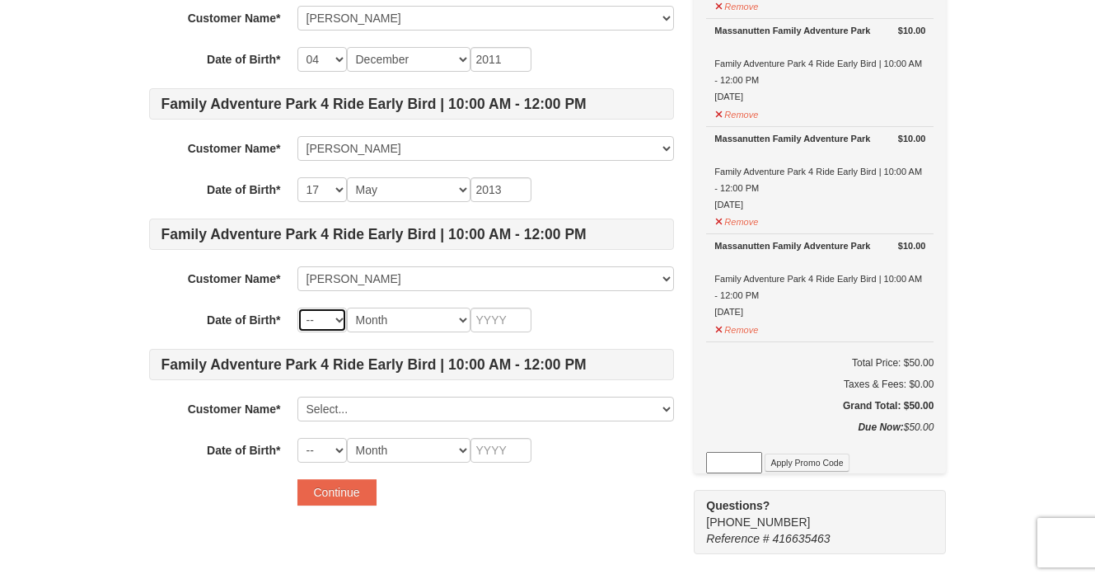
click at [337, 319] on select "-- 01 02 03 04 05 06 07 08 09 10 11 12 13 14 15 16 17 18 19 20 21 22 23 24 25 2…" at bounding box center [321, 319] width 49 height 25
select select "28"
click at [297, 307] on select "-- 01 02 03 04 05 06 07 08 09 10 11 12 13 14 15 16 17 18 19 20 21 22 23 24 25 2…" at bounding box center [321, 319] width 49 height 25
click at [393, 333] on div "Family Adventure Park 4 Ride Early Bird | 10:00 AM - 12:00 PM Customer Name* Se…" at bounding box center [411, 145] width 525 height 635
click at [391, 319] on select "Month January February March April May June July August September October Novem…" at bounding box center [409, 319] width 124 height 25
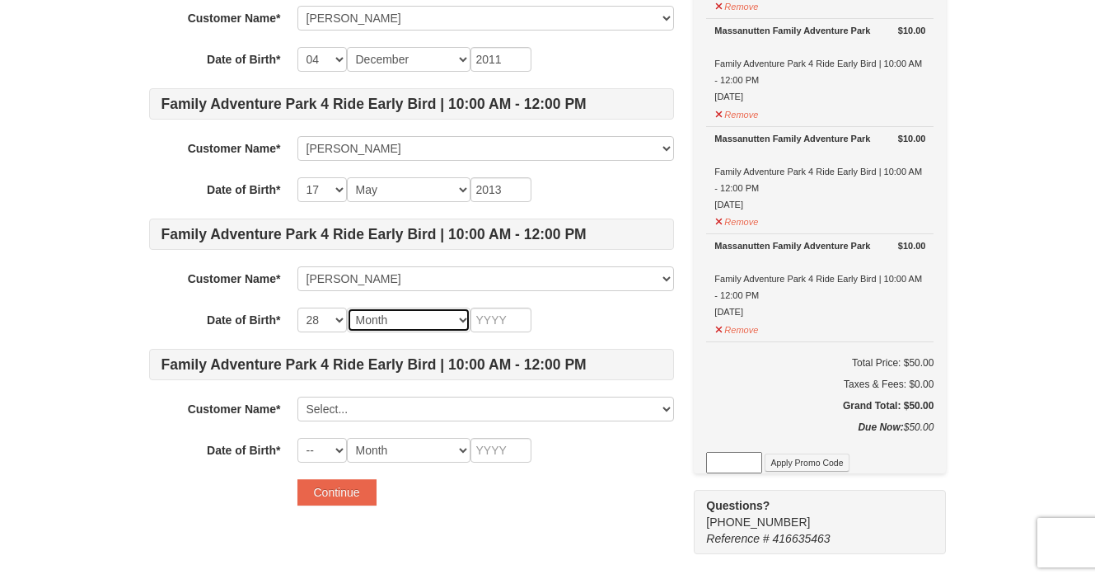
select select "10"
click at [347, 307] on select "Month January February March April May June July August September October Novem…" at bounding box center [409, 319] width 124 height 25
click at [493, 321] on input "text" at bounding box center [501, 319] width 61 height 25
type input "2014"
click at [564, 307] on div "-- 01 02 03 04 05 06 07 08 09 10 11 12 13 14 15 16 17 18 19 20 21 22 23 24 25 2…" at bounding box center [485, 319] width 377 height 25
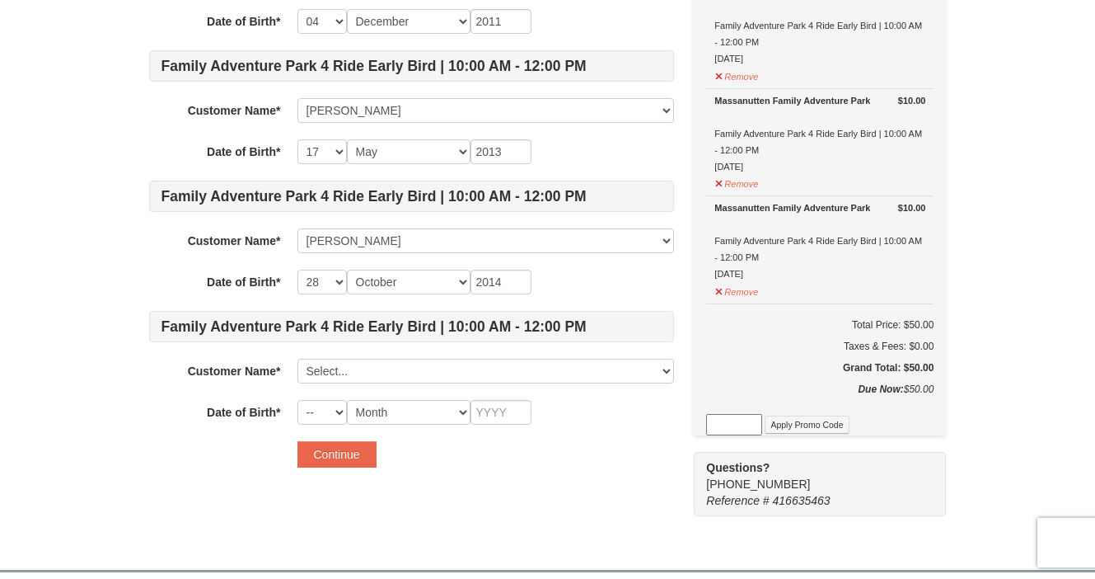
scroll to position [424, 0]
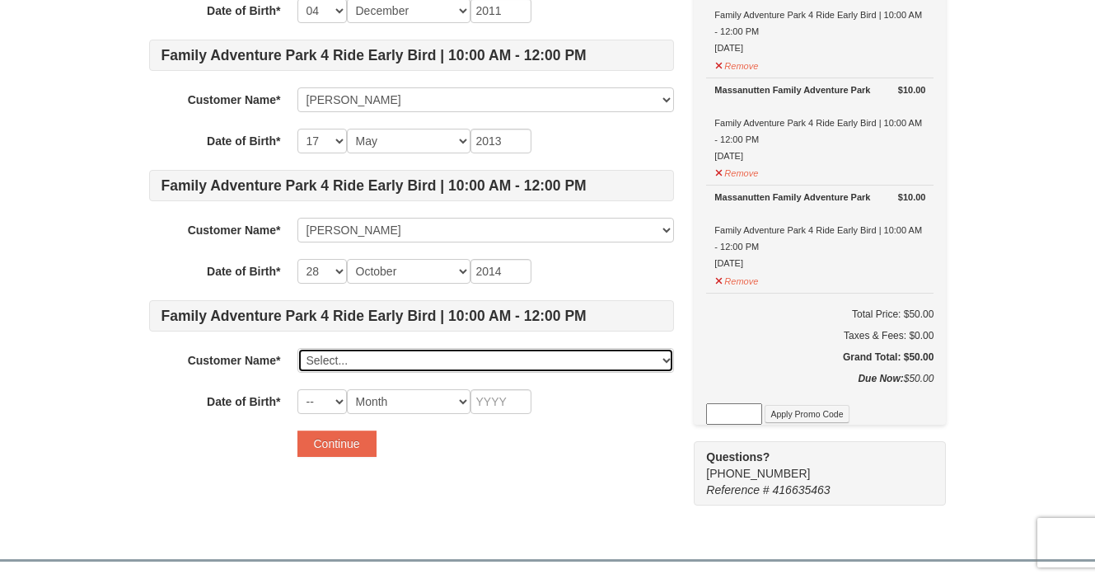
click at [333, 356] on select "Select... Aaron Custalow Juliana Custalow Amos Custalow Hosanna Custalow Abilen…" at bounding box center [485, 360] width 377 height 25
click select "Select... Aaron Custalow Juliana Custalow Amos Custalow Hosanna Custalow Abilen…" at bounding box center [485, 360] width 377 height 25
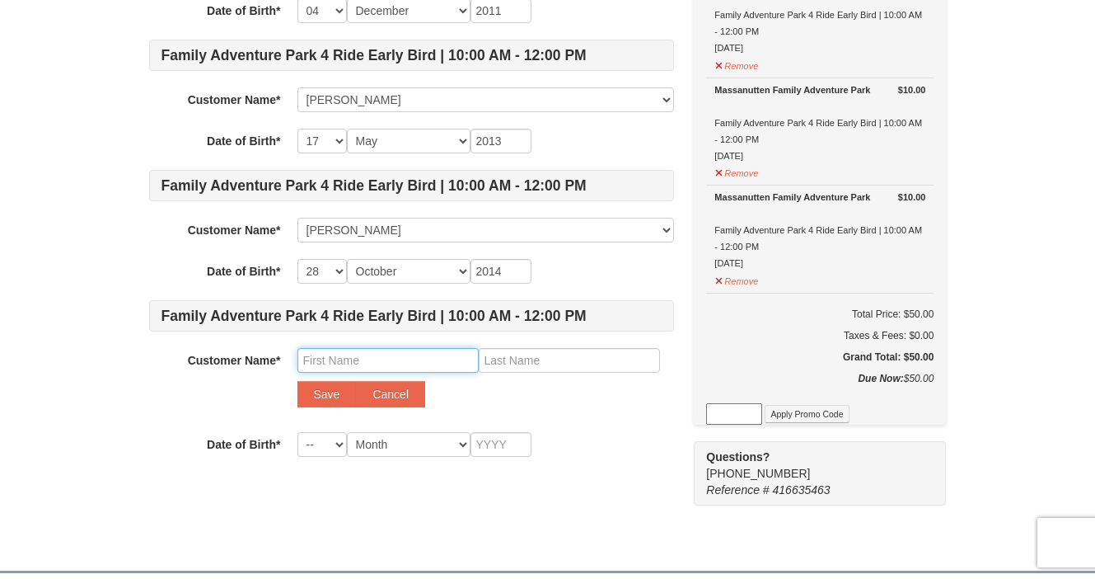
click at [331, 366] on input "text" at bounding box center [387, 360] width 181 height 25
type input "Levi"
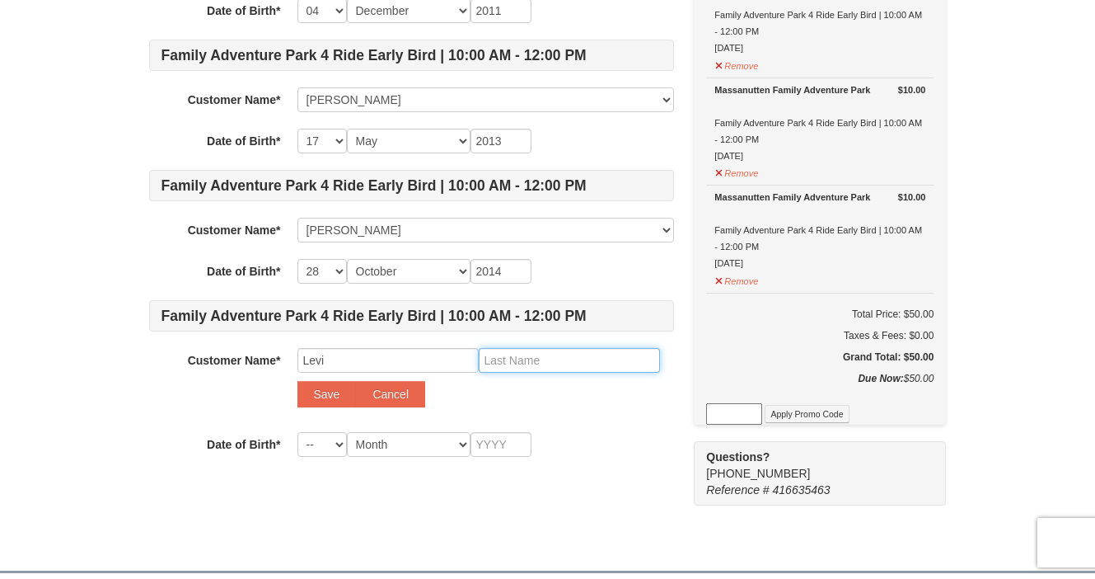
click at [532, 367] on input "text" at bounding box center [569, 360] width 181 height 25
type input "Custalow"
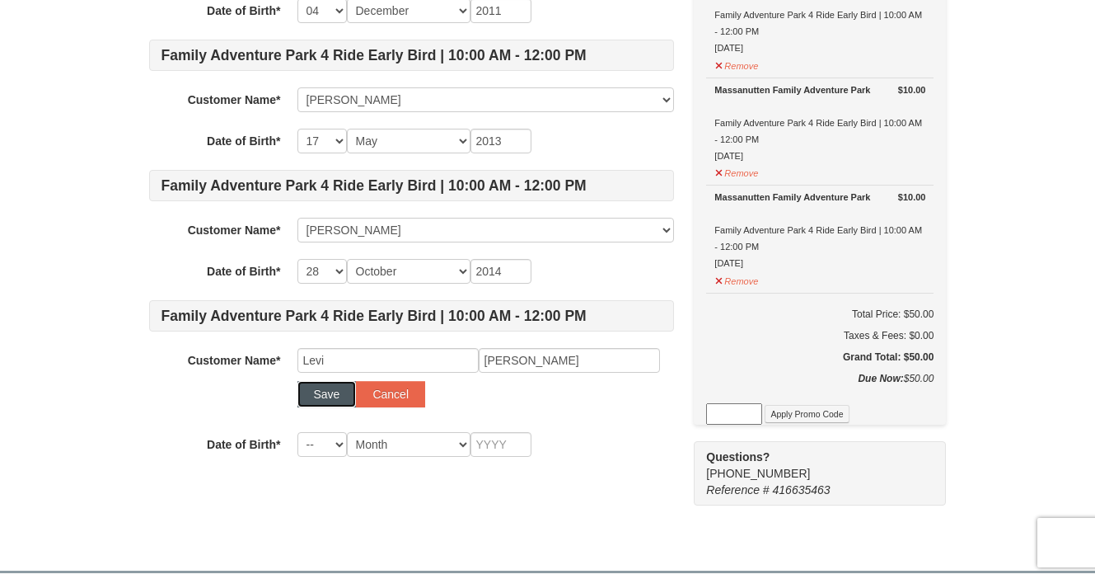
click at [334, 394] on button "Save" at bounding box center [326, 394] width 59 height 26
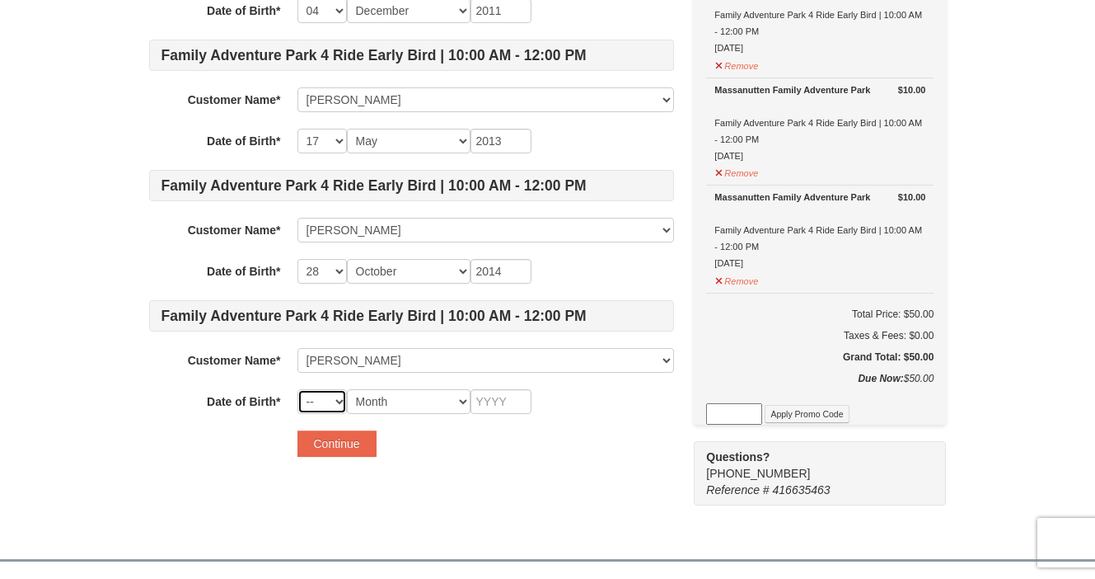
click at [335, 403] on select "-- 01 02 03 04 05 06 07 08 09 10 11 12 13 14 15 16 17 18 19 20 21 22 23 24 25 2…" at bounding box center [321, 401] width 49 height 25
select select "04"
click at [297, 389] on select "-- 01 02 03 04 05 06 07 08 09 10 11 12 13 14 15 16 17 18 19 20 21 22 23 24 25 2…" at bounding box center [321, 401] width 49 height 25
click at [405, 404] on select "Month January February March April May June July August September October Novem…" at bounding box center [409, 401] width 124 height 25
select select "09"
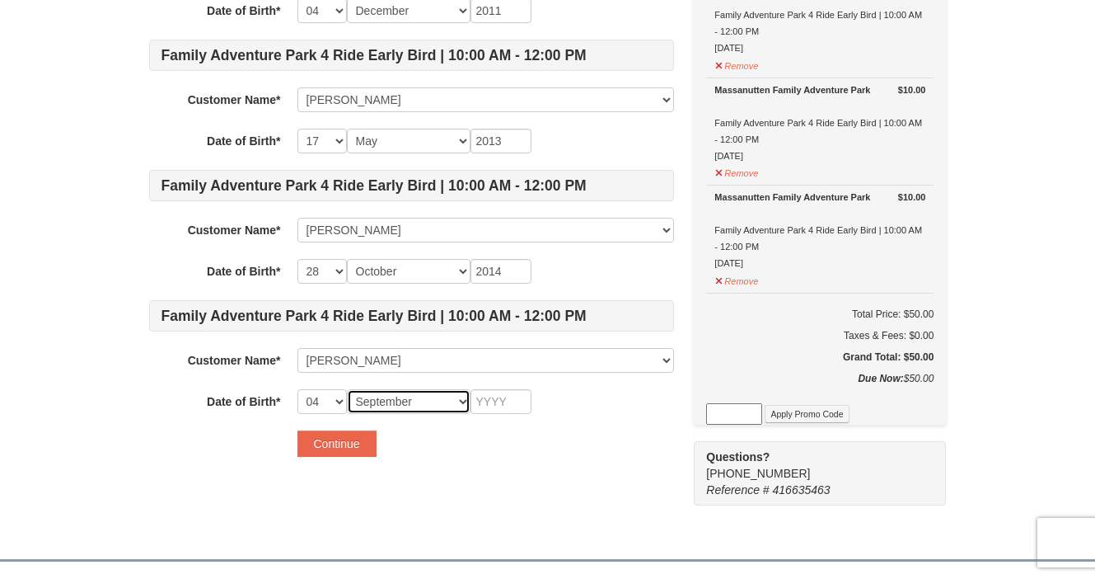
click at [347, 389] on select "Month January February March April May June July August September October Novem…" at bounding box center [409, 401] width 124 height 25
click at [491, 396] on input "text" at bounding box center [501, 401] width 61 height 25
type input "2017"
click at [447, 456] on div "Continue" at bounding box center [485, 443] width 377 height 26
click at [337, 438] on button "Continue" at bounding box center [336, 443] width 79 height 26
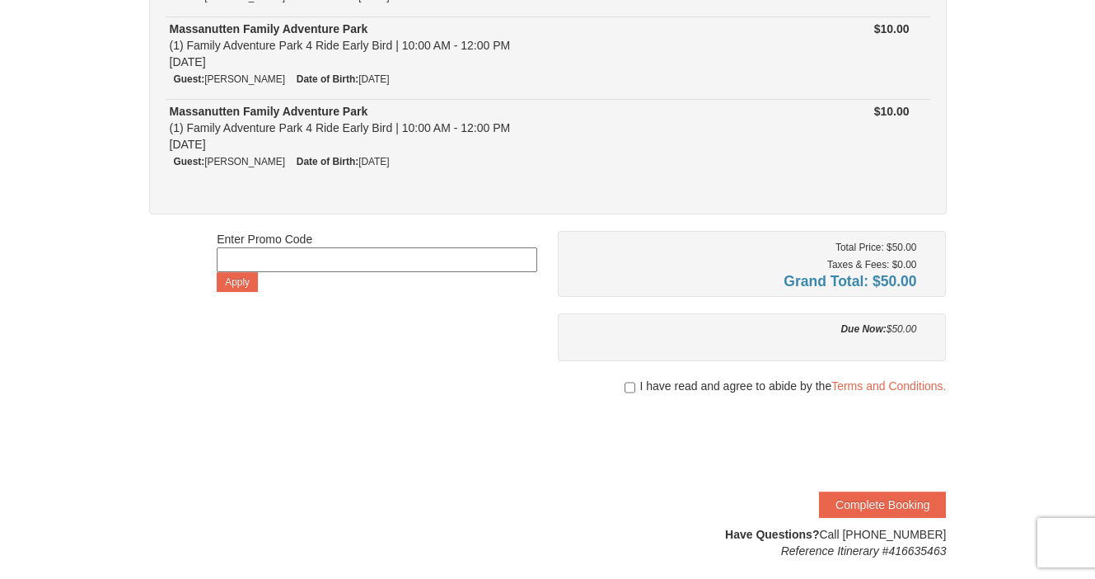
scroll to position [420, 0]
click at [630, 386] on input "checkbox" at bounding box center [630, 385] width 11 height 13
checkbox input "true"
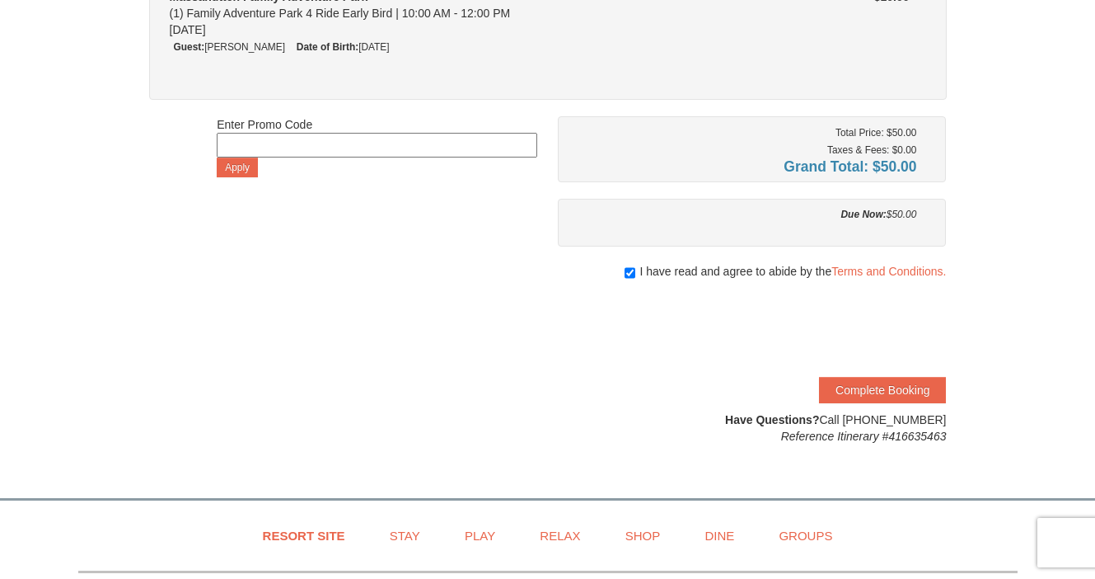
scroll to position [536, 0]
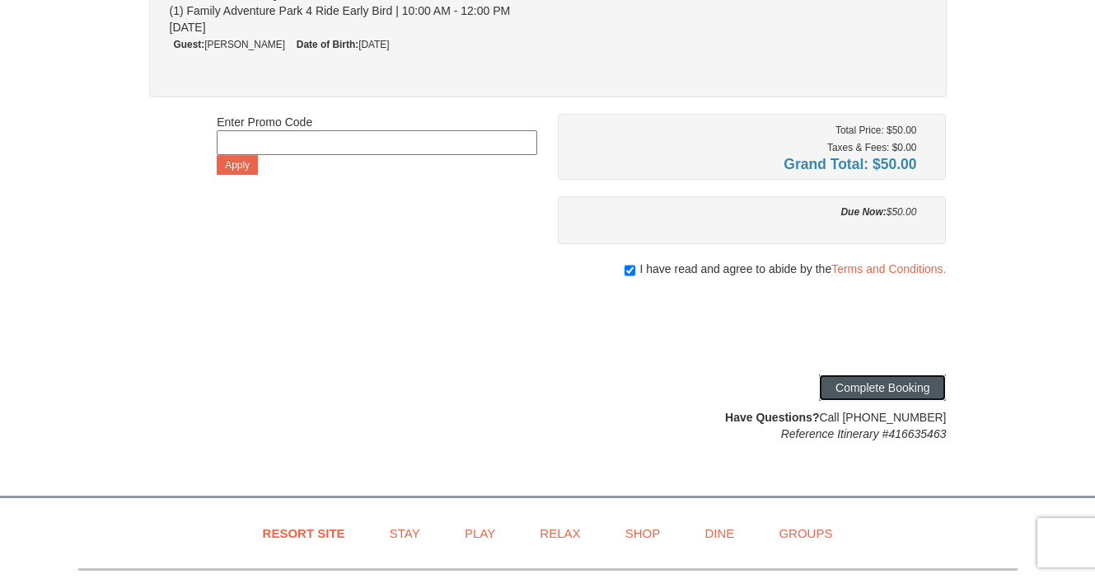
click at [869, 389] on button "Complete Booking" at bounding box center [882, 387] width 127 height 26
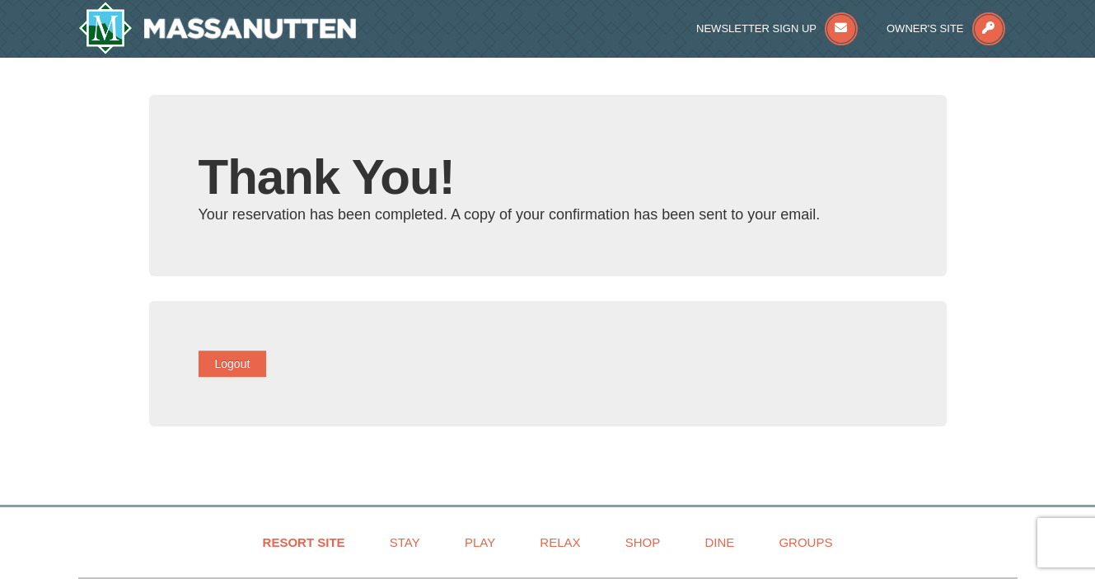
type input "[EMAIL_ADDRESS][DOMAIN_NAME]"
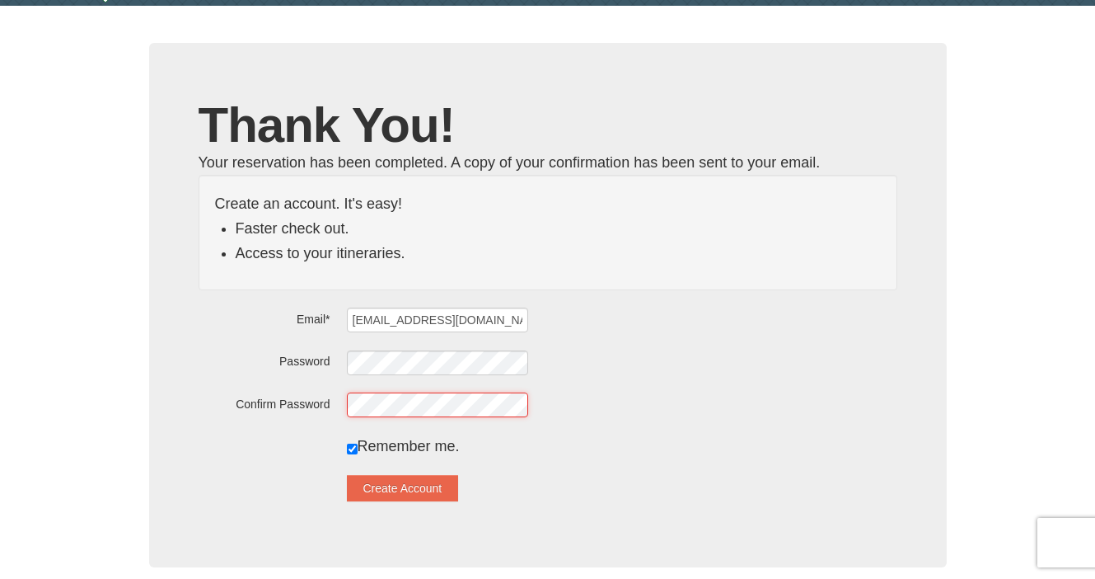
scroll to position [67, 0]
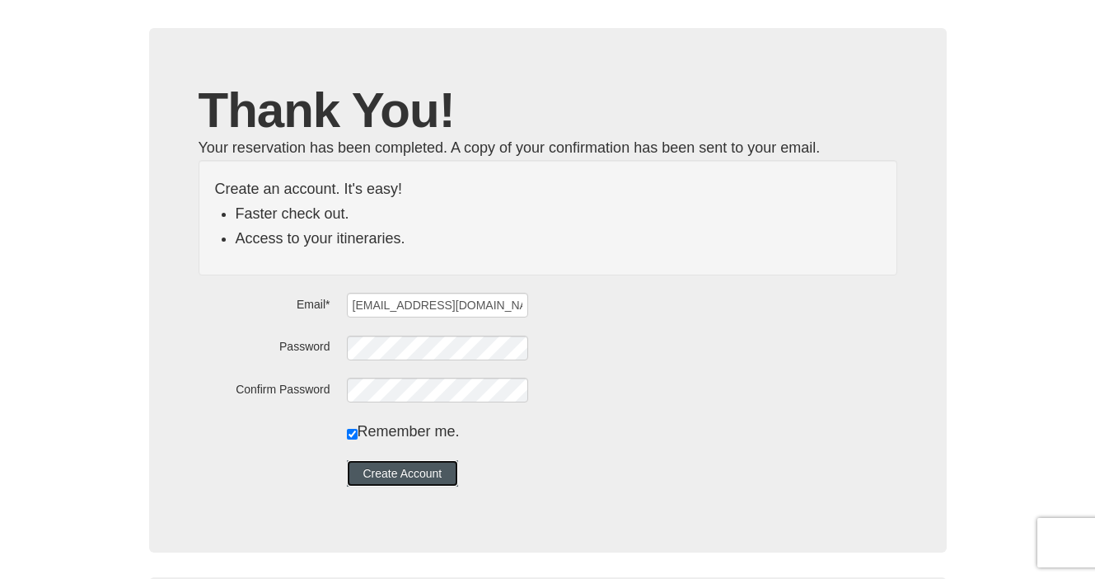
click at [437, 476] on button "Create Account" at bounding box center [403, 473] width 112 height 26
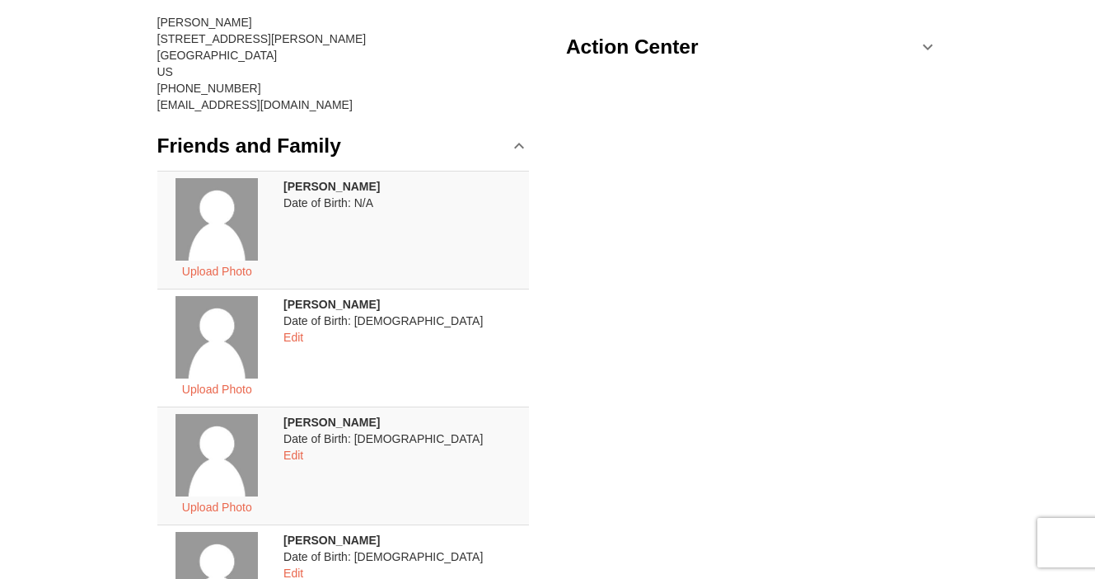
scroll to position [188, 0]
click at [452, 224] on td "Aaron Custalow Date of Birth: N/A" at bounding box center [403, 230] width 252 height 118
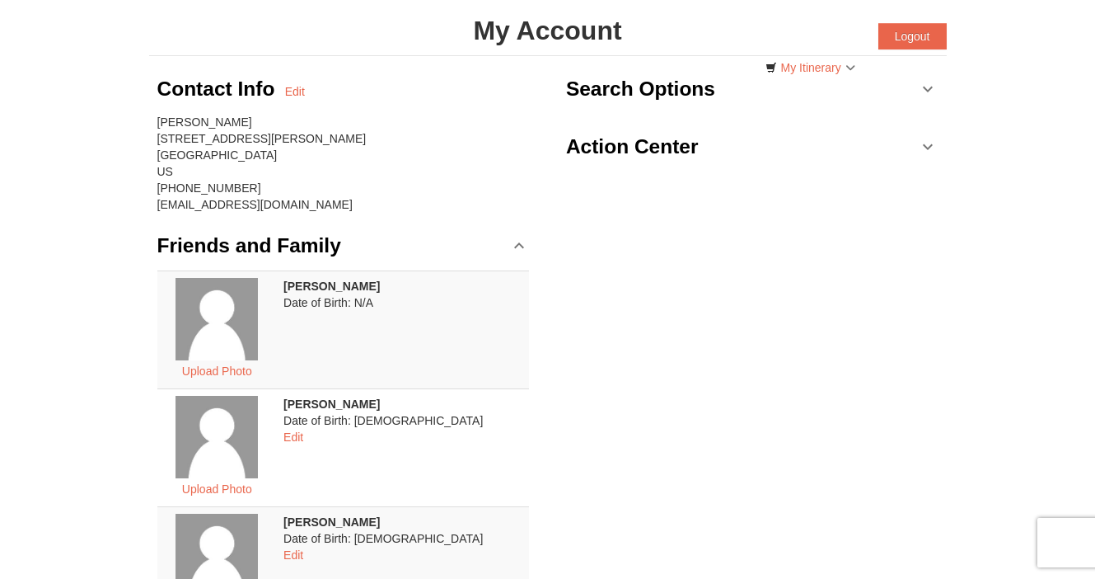
scroll to position [0, 0]
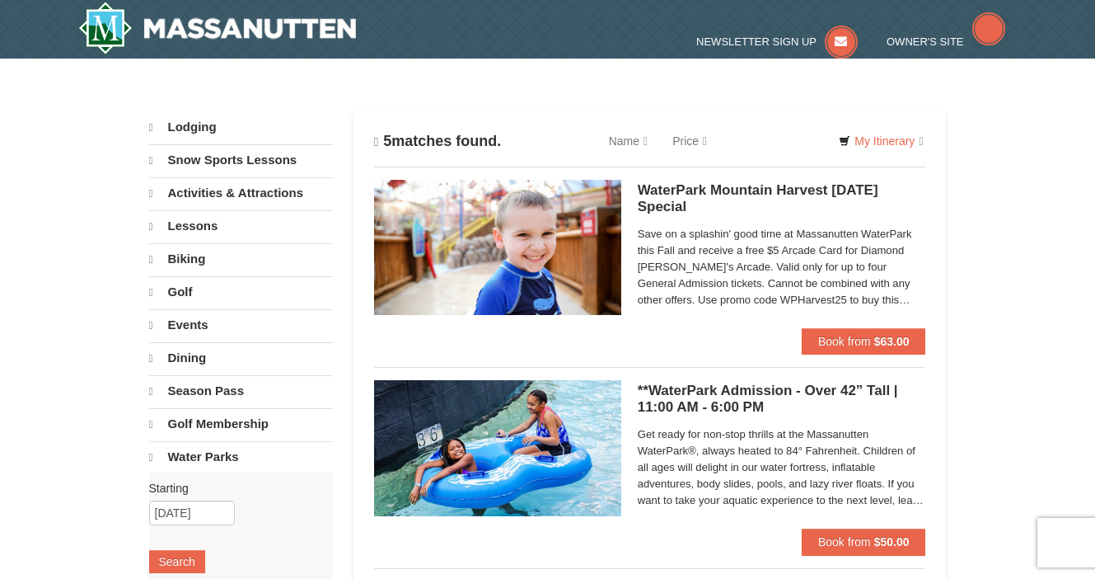
select select "10"
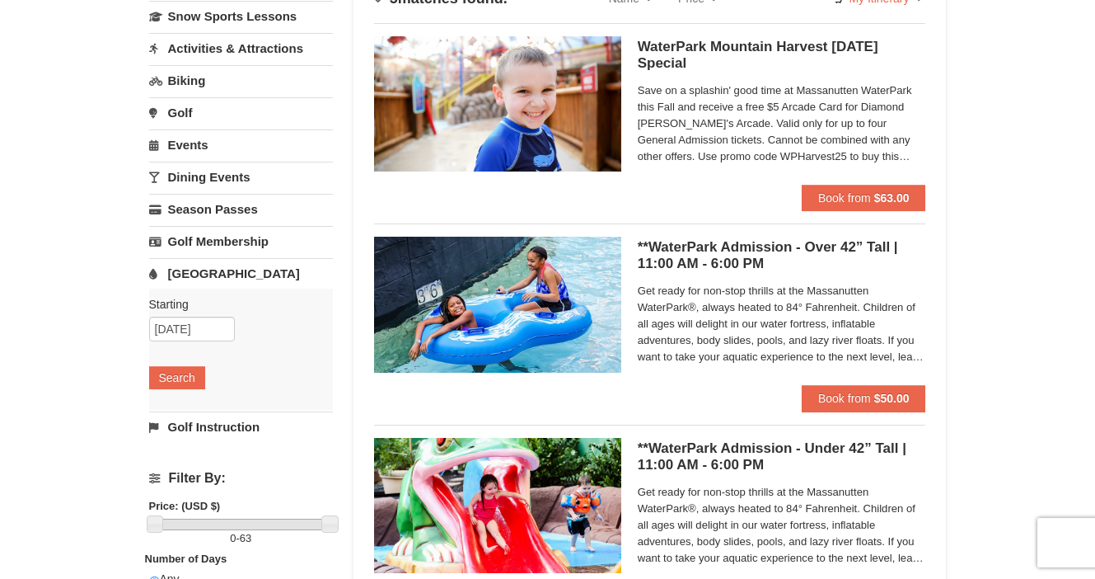
scroll to position [197, 0]
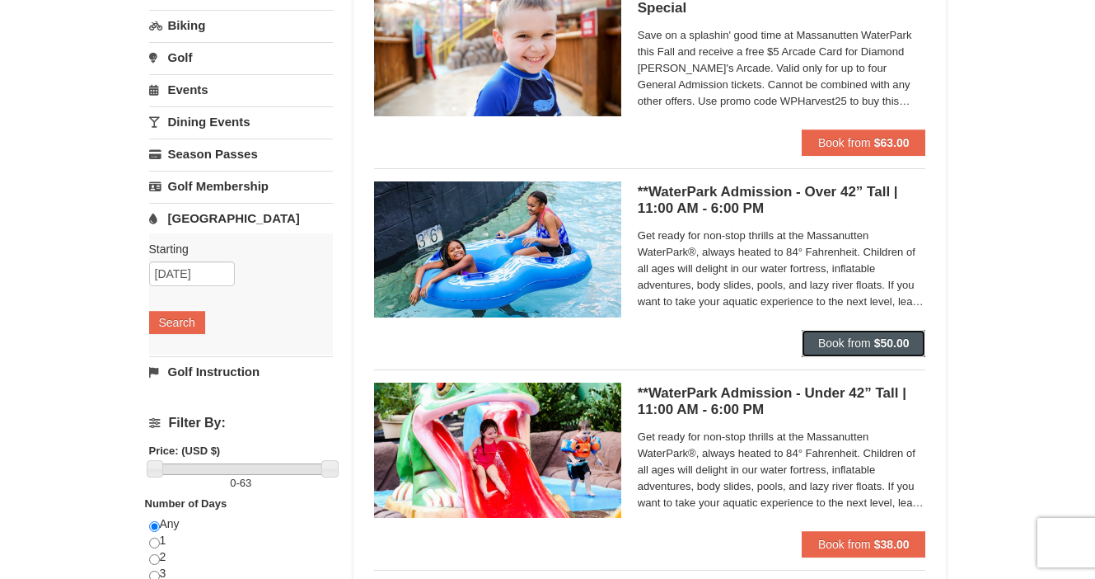
click at [852, 341] on span "Book from" at bounding box center [844, 342] width 53 height 13
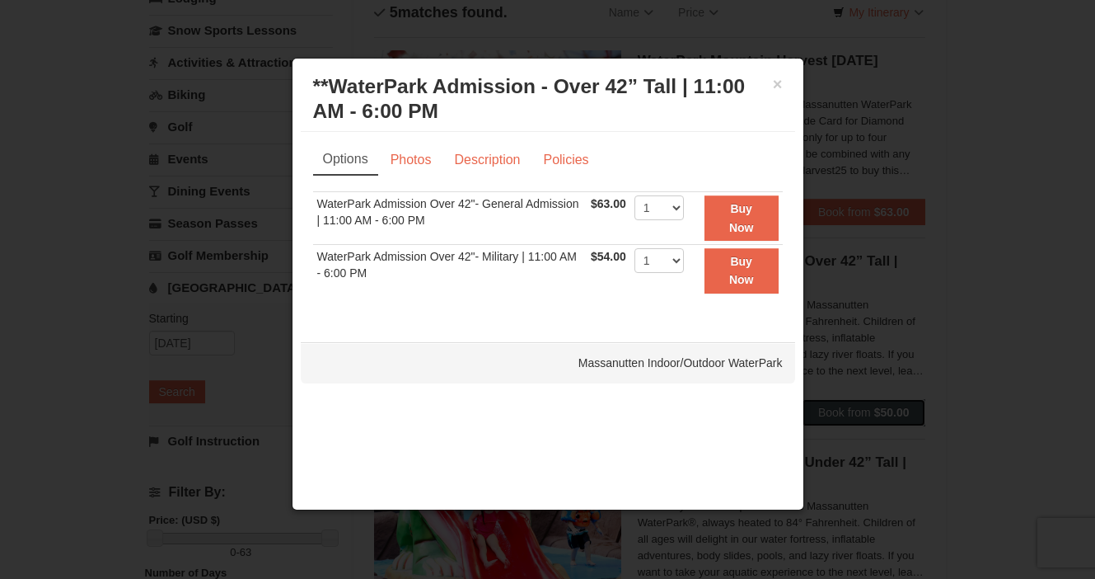
scroll to position [112, 0]
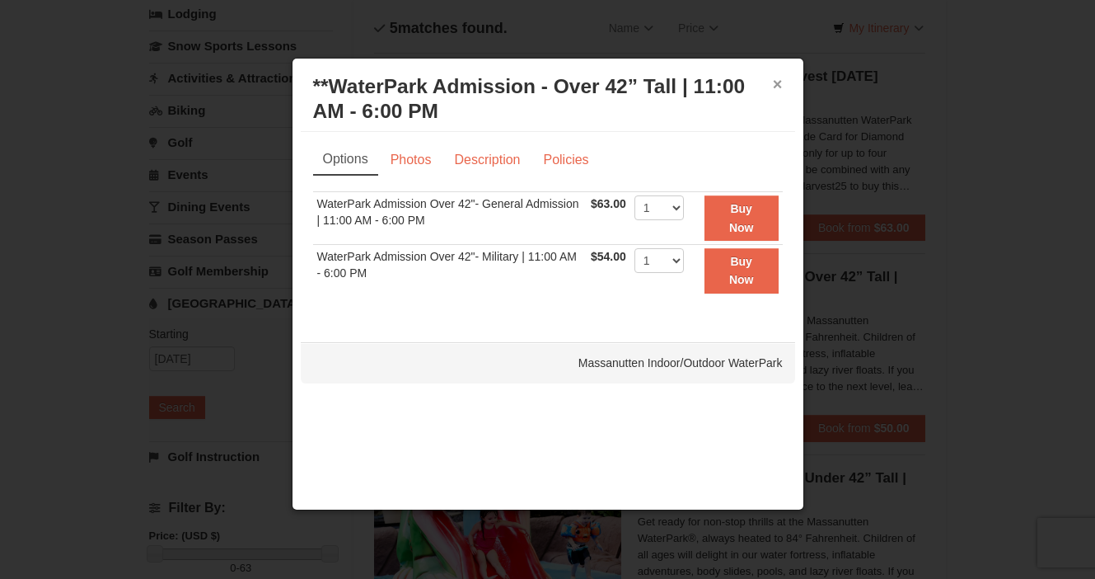
click at [776, 84] on button "×" at bounding box center [778, 84] width 10 height 16
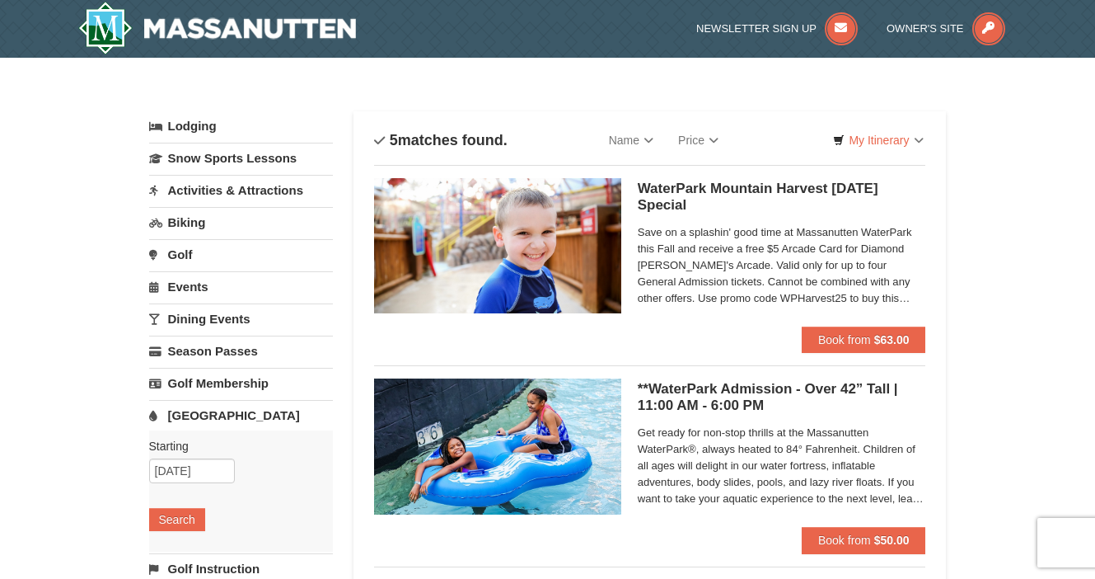
scroll to position [115, 0]
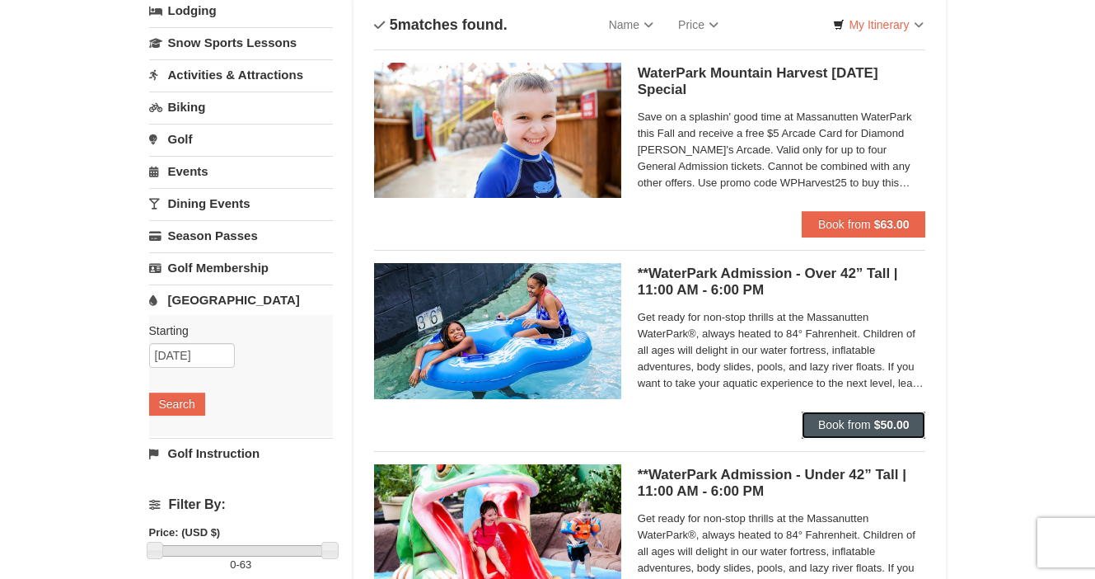
click at [877, 424] on strong "$50.00" at bounding box center [891, 424] width 35 height 13
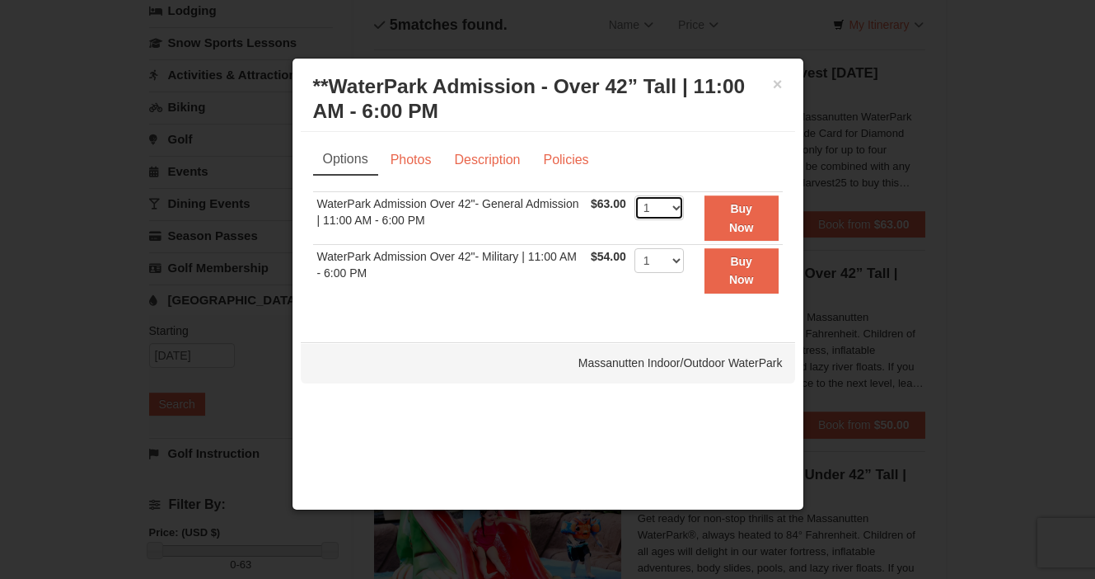
click at [675, 208] on select "1 2 3 4 5 6 7 8 9 10 11 12 13 14 15 16 17 18 19 20 21 22" at bounding box center [659, 207] width 49 height 25
select select "5"
click at [635, 195] on select "1 2 3 4 5 6 7 8 9 10 11 12 13 14 15 16 17 18 19 20 21 22" at bounding box center [659, 207] width 49 height 25
click at [760, 224] on button "Buy Now" at bounding box center [742, 217] width 74 height 45
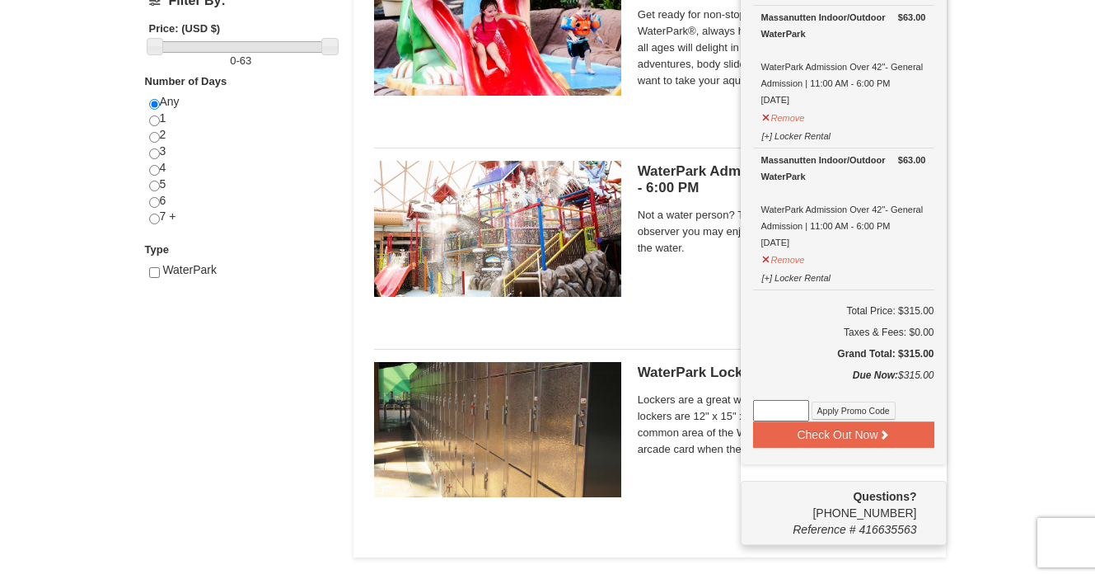
scroll to position [625, 0]
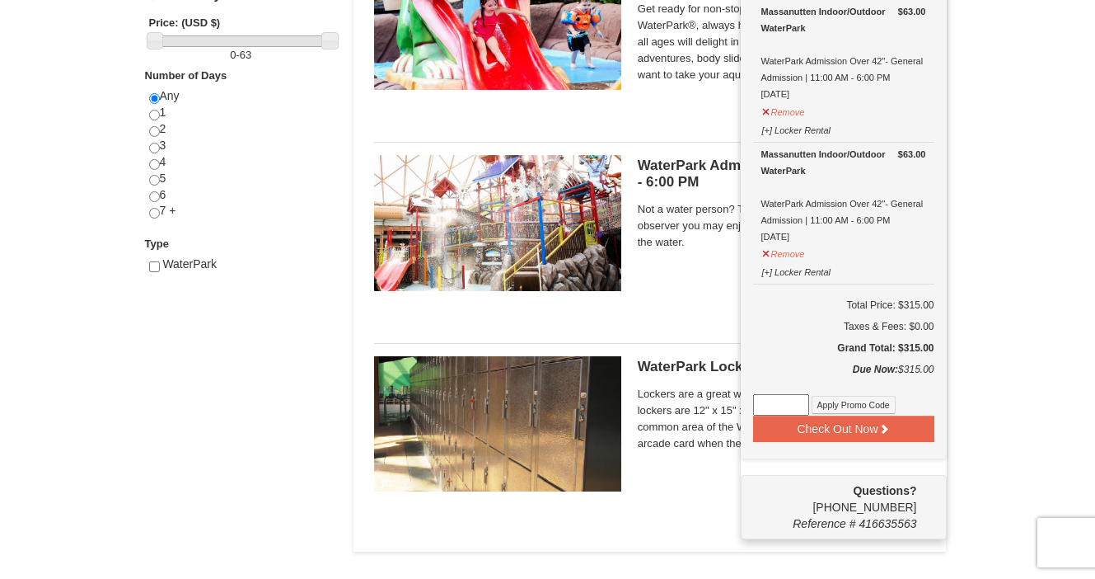
click at [777, 398] on input at bounding box center [781, 404] width 56 height 21
paste input "WPHarvest25"
type input "WPHarvest25"
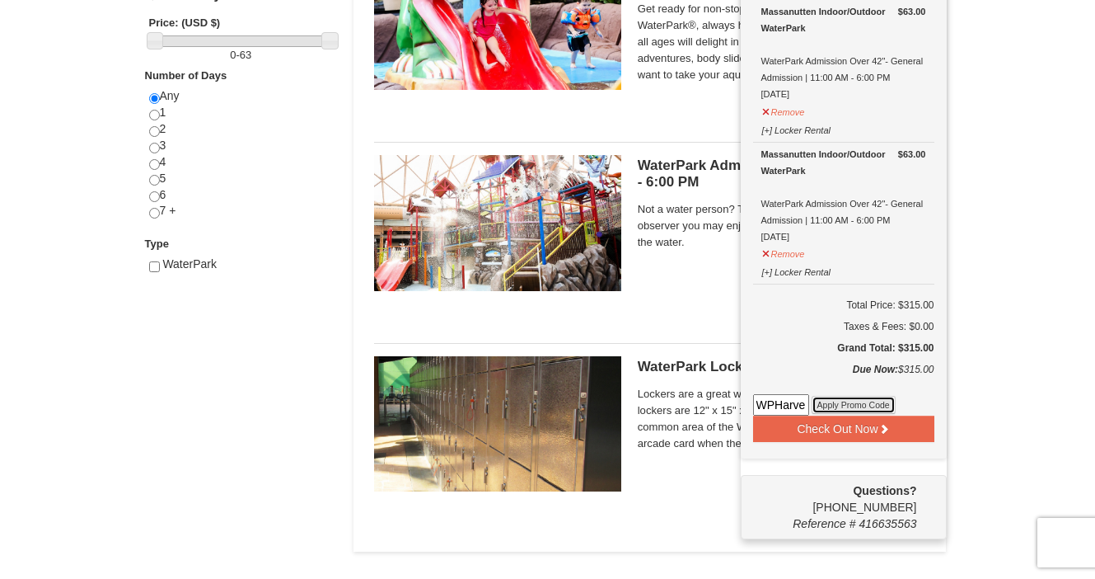
click at [853, 398] on button "Apply Promo Code" at bounding box center [854, 405] width 84 height 18
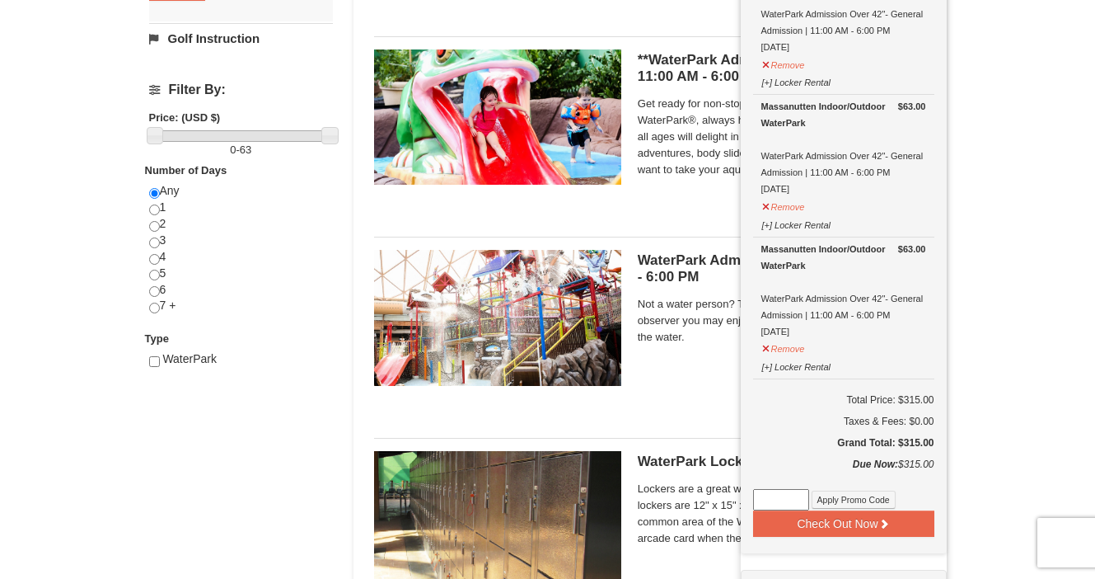
scroll to position [532, 0]
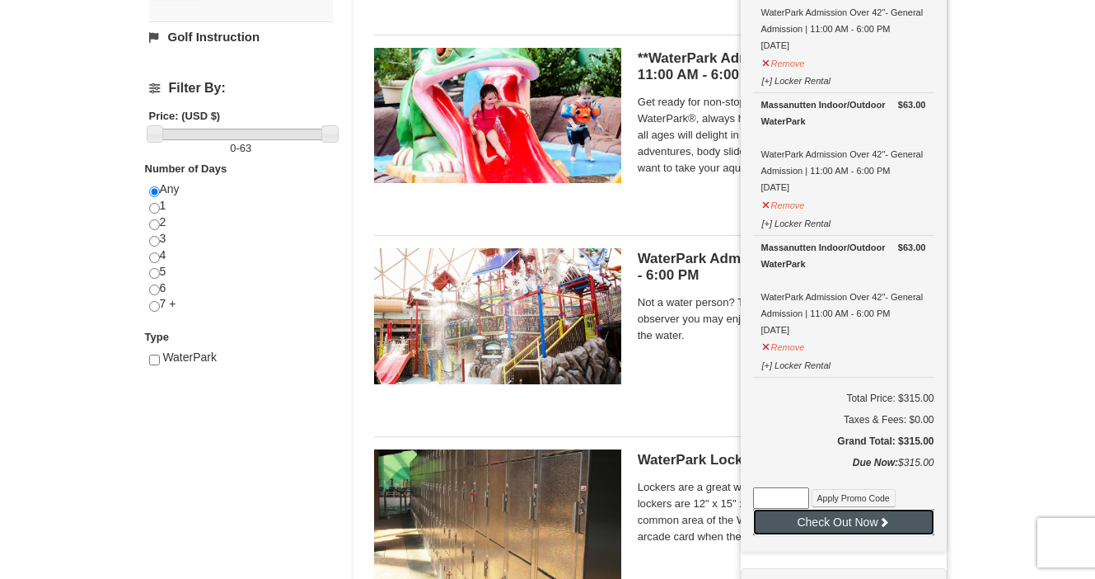
click at [837, 518] on button "Check Out Now" at bounding box center [843, 521] width 181 height 26
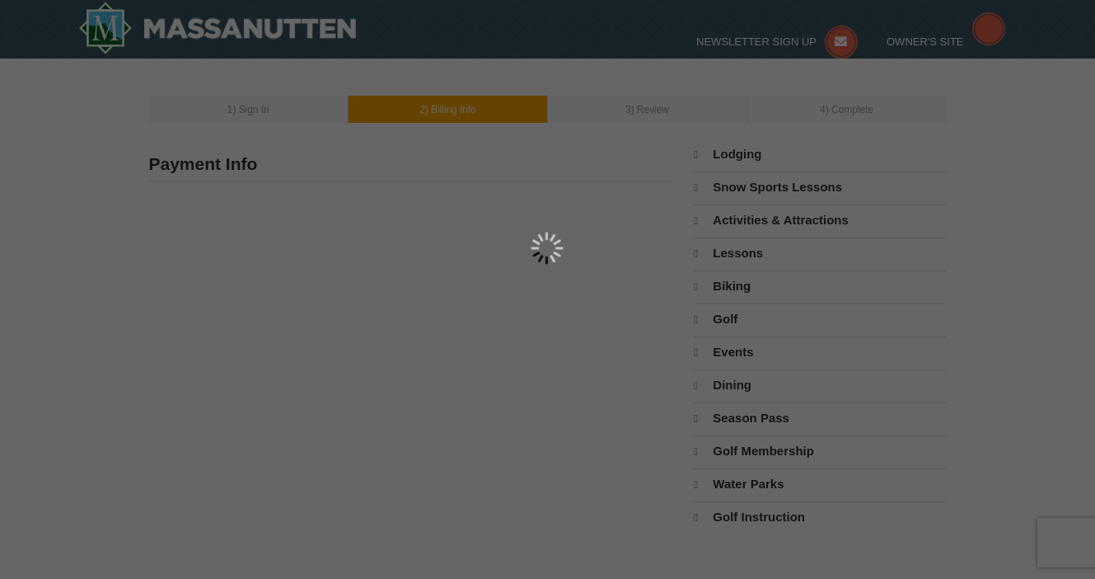
type input "[STREET_ADDRESS][PERSON_NAME]"
type input "[GEOGRAPHIC_DATA]"
type input "23222"
type input "540"
type input "845"
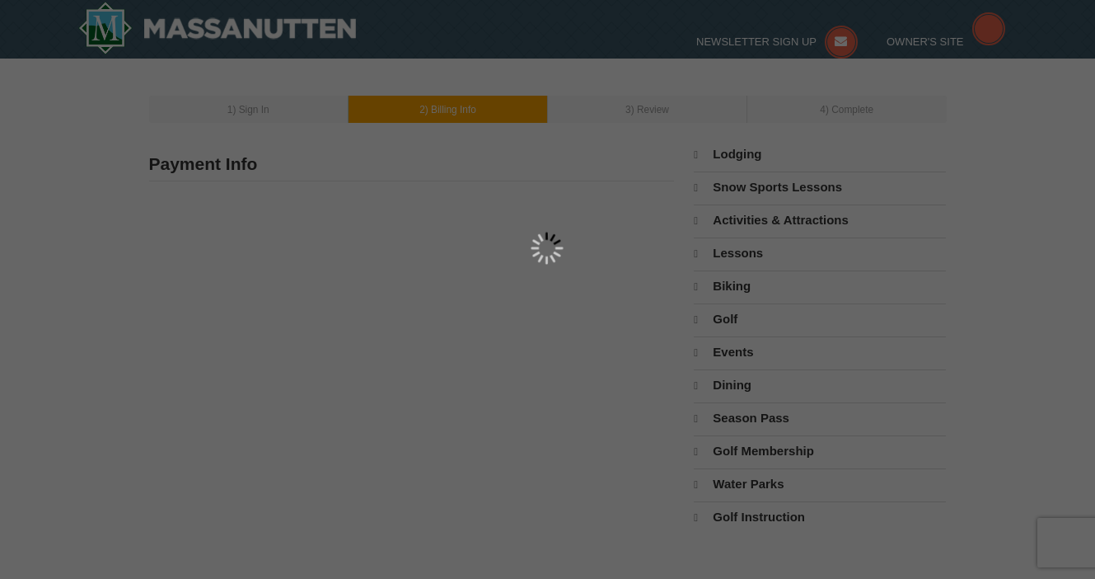
type input "4797"
type input "[EMAIL_ADDRESS][DOMAIN_NAME]"
select select "VA"
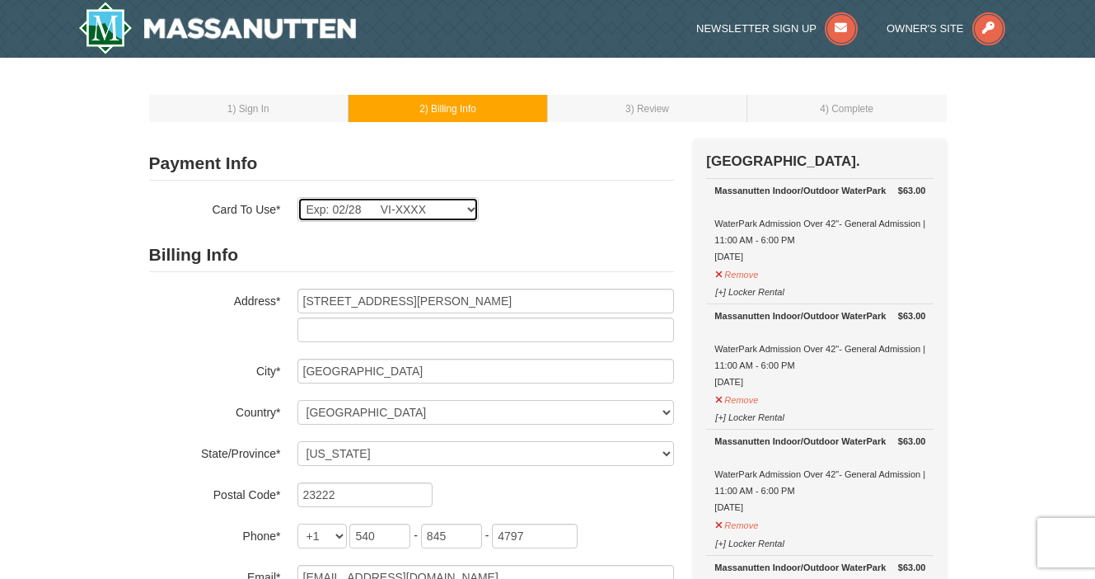
click at [421, 208] on select "Exp: 02/28 VI-XXXX New Card" at bounding box center [387, 209] width 181 height 25
click at [297, 197] on select "Exp: 02/28 VI-XXXX New Card" at bounding box center [387, 209] width 181 height 25
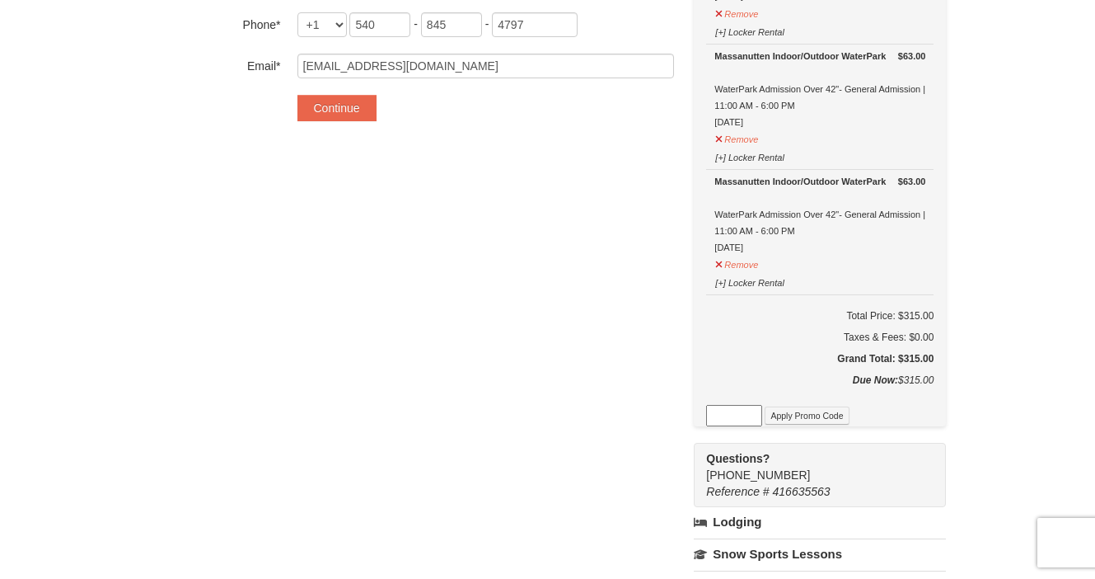
scroll to position [519, 0]
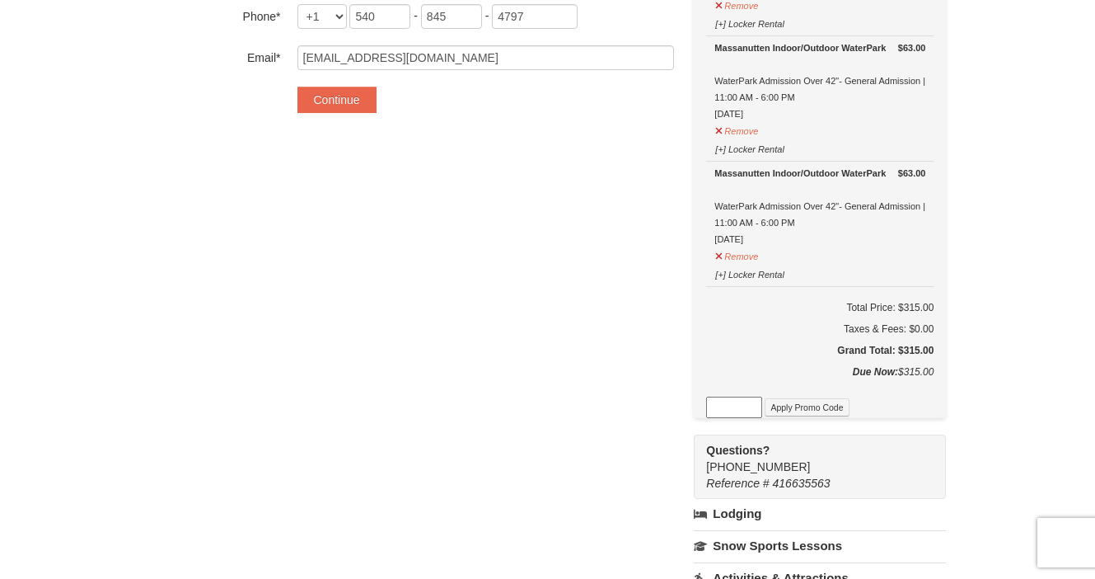
click at [744, 403] on input at bounding box center [734, 406] width 56 height 21
type input "WPHarvest25"
click at [802, 402] on button "Apply Promo Code" at bounding box center [807, 407] width 84 height 18
click at [741, 400] on input at bounding box center [734, 406] width 56 height 21
click at [745, 402] on input at bounding box center [734, 406] width 56 height 21
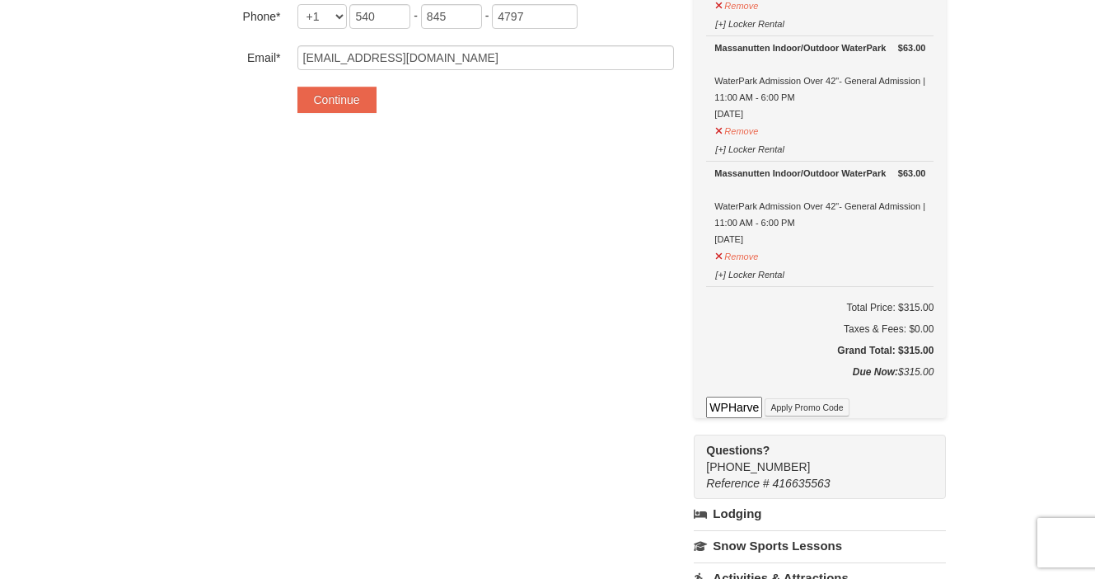
click at [745, 405] on input "WPHarvest25" at bounding box center [734, 406] width 56 height 21
click at [815, 398] on button "Apply Promo Code" at bounding box center [807, 407] width 84 height 18
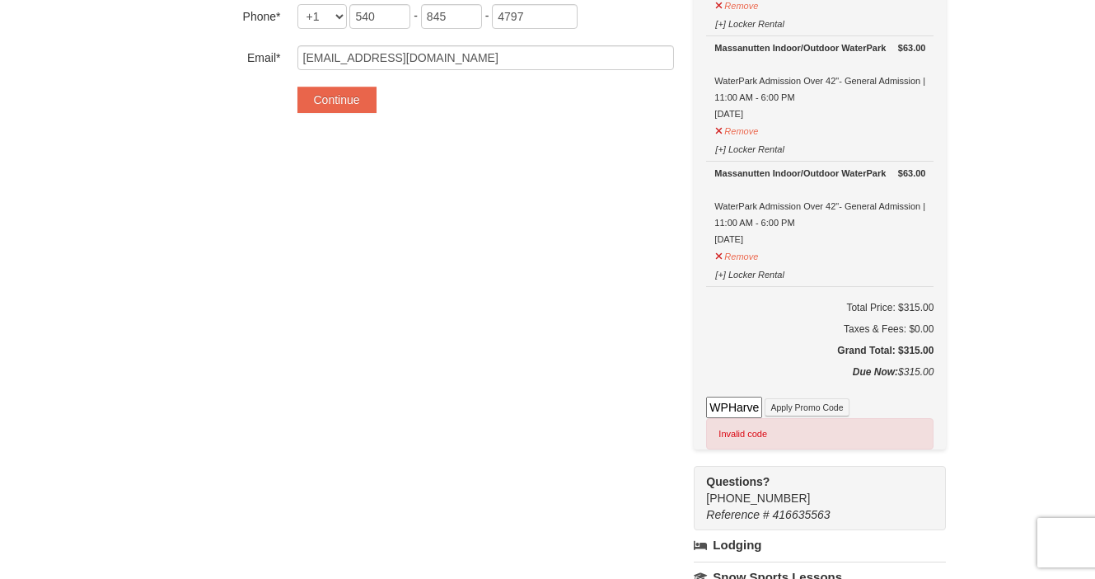
click at [750, 401] on input "WPHarvest25." at bounding box center [734, 406] width 56 height 21
type input "WPHarvest25"
click at [823, 405] on button "Apply Promo Code" at bounding box center [807, 407] width 84 height 18
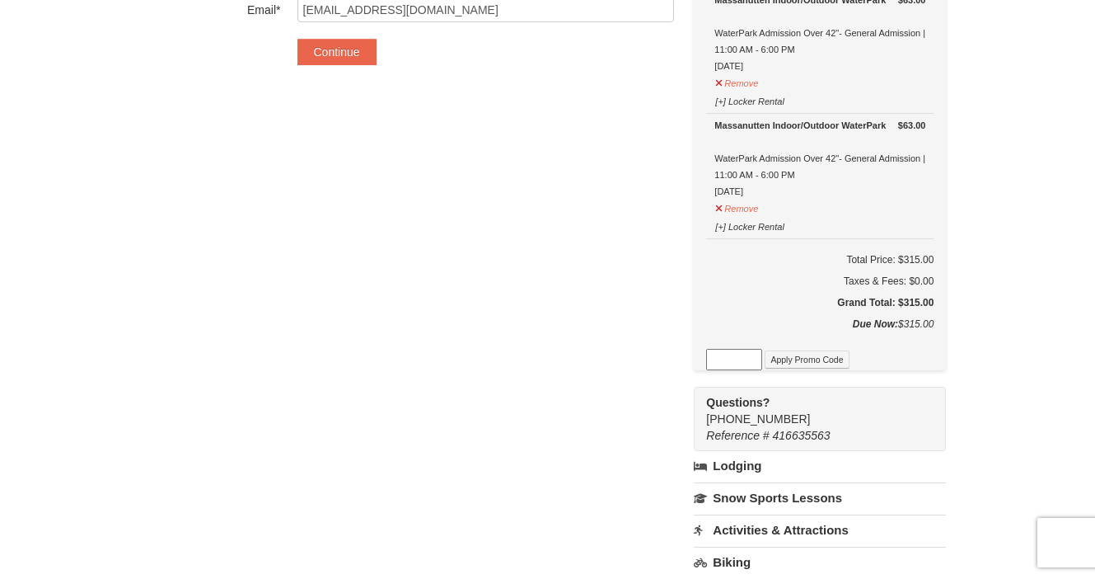
scroll to position [564, 0]
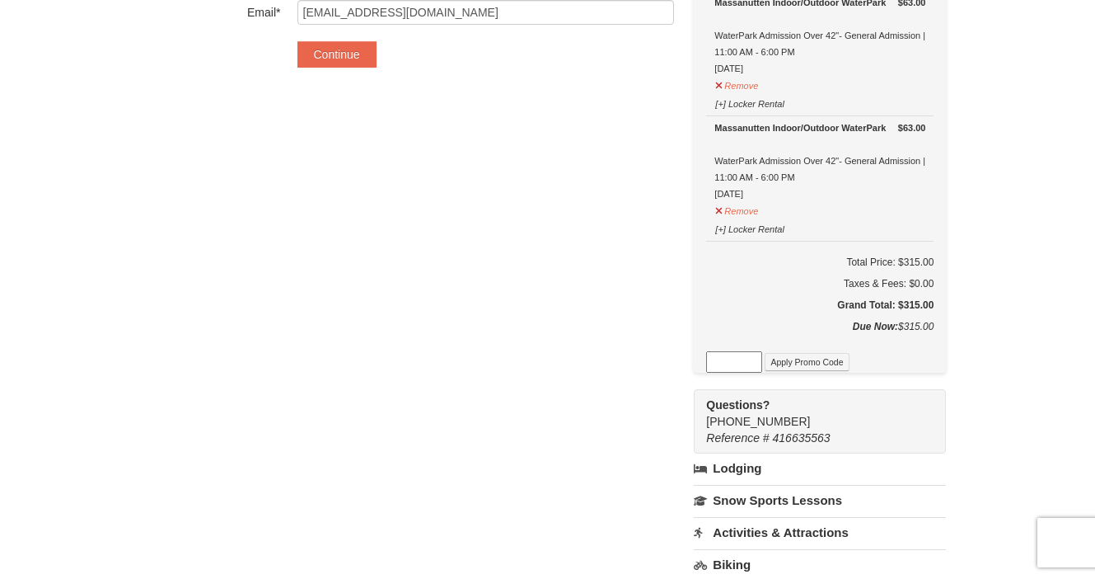
click at [732, 363] on input at bounding box center [734, 361] width 56 height 21
type input "WPHarvest25"
click at [784, 355] on button "Apply Promo Code" at bounding box center [807, 362] width 84 height 18
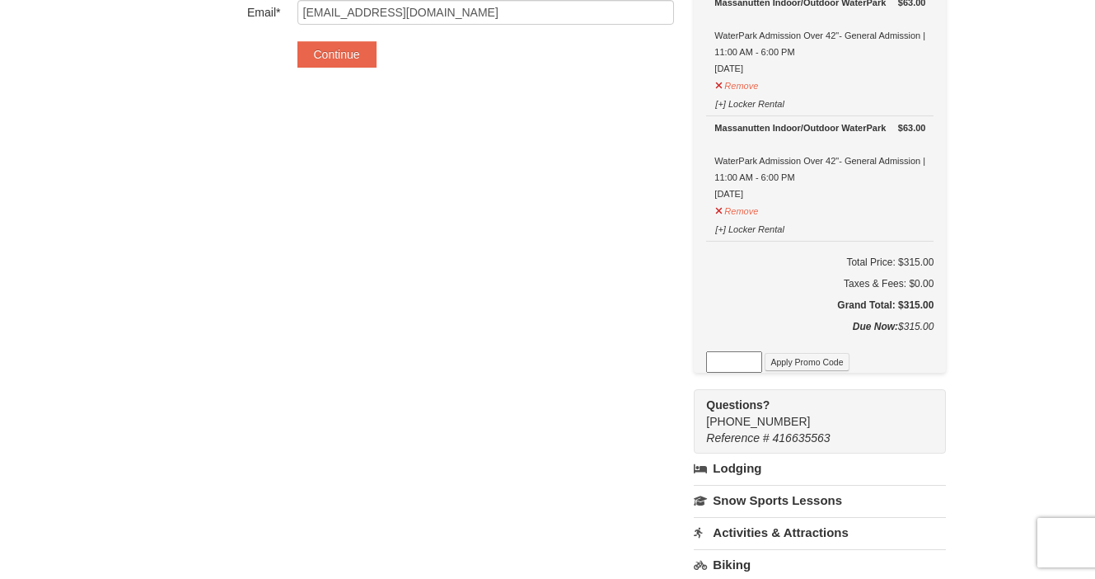
click at [731, 355] on input at bounding box center [734, 361] width 56 height 21
type input "wpharvest25"
click at [804, 353] on button "Apply Promo Code" at bounding box center [807, 362] width 84 height 18
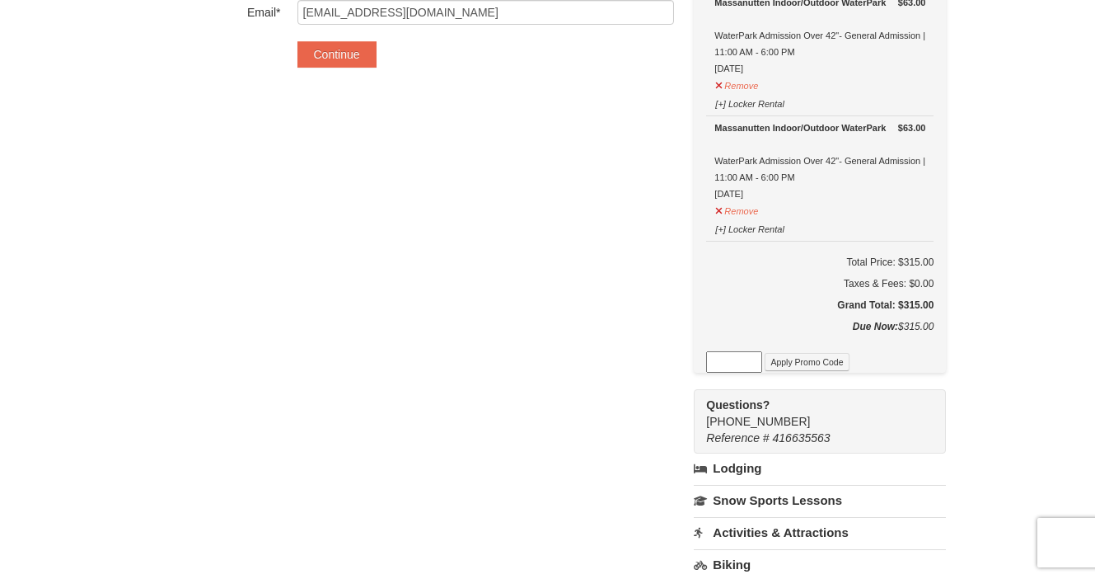
click at [635, 329] on div "Payment Info Card To Use* Exp: 02/28 VI-XXXX New Card Are you sure you want to …" at bounding box center [548, 197] width 798 height 1247
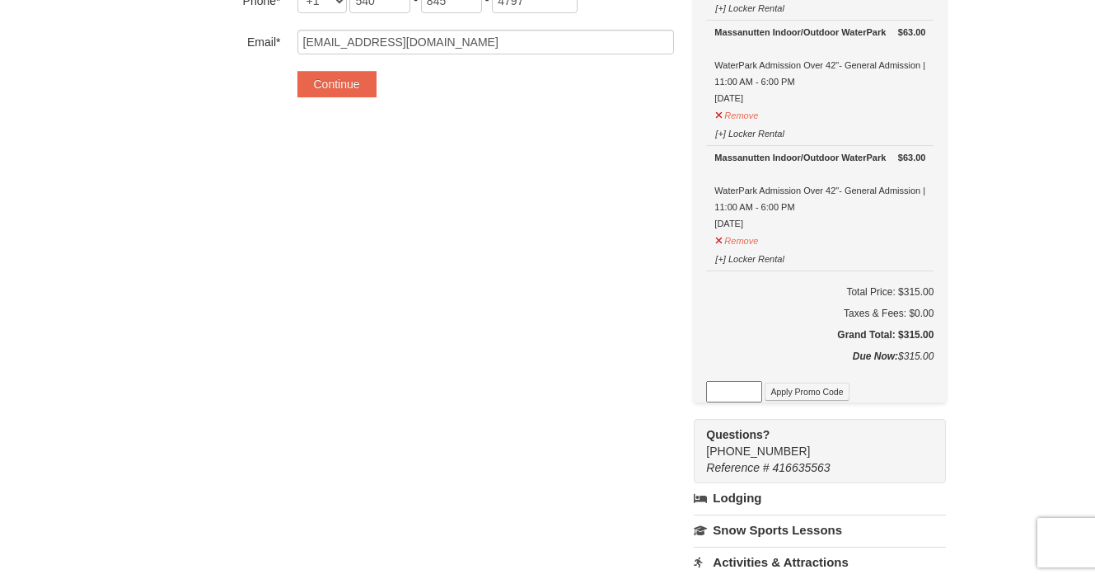
scroll to position [534, 0]
click at [728, 388] on input at bounding box center [734, 392] width 56 height 21
click at [788, 393] on button "Apply Promo Code" at bounding box center [807, 392] width 84 height 18
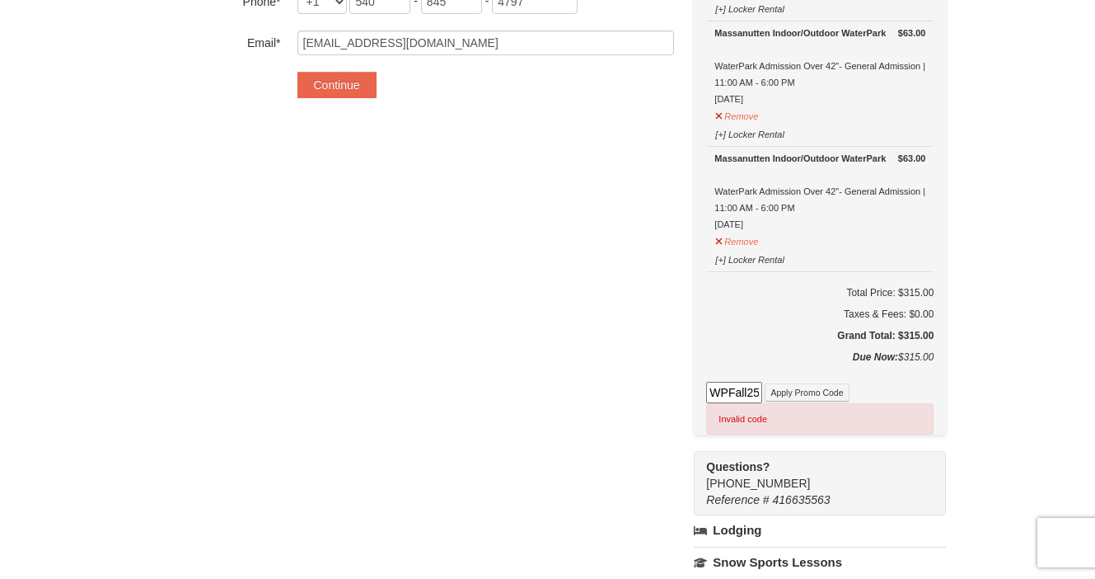
click at [746, 387] on input "WPFall25" at bounding box center [734, 392] width 56 height 21
click at [730, 388] on input "WPFall25" at bounding box center [734, 392] width 56 height 21
click at [747, 390] on input "WPFall25" at bounding box center [734, 392] width 56 height 21
type input "WPFree25"
click at [793, 391] on button "Apply Promo Code" at bounding box center [807, 392] width 84 height 18
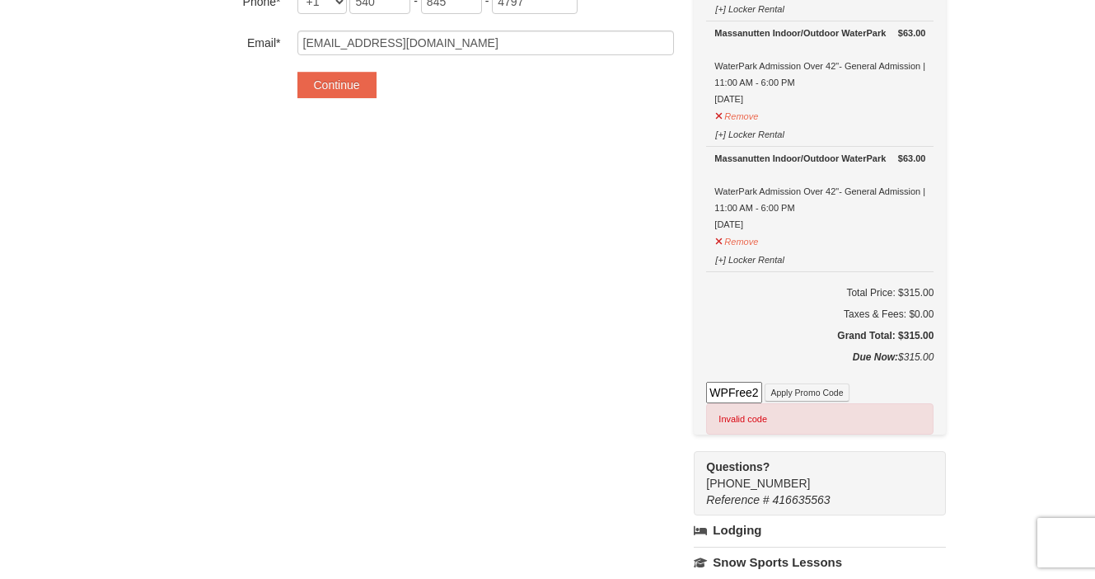
click at [754, 387] on input "WPFree25" at bounding box center [734, 392] width 56 height 21
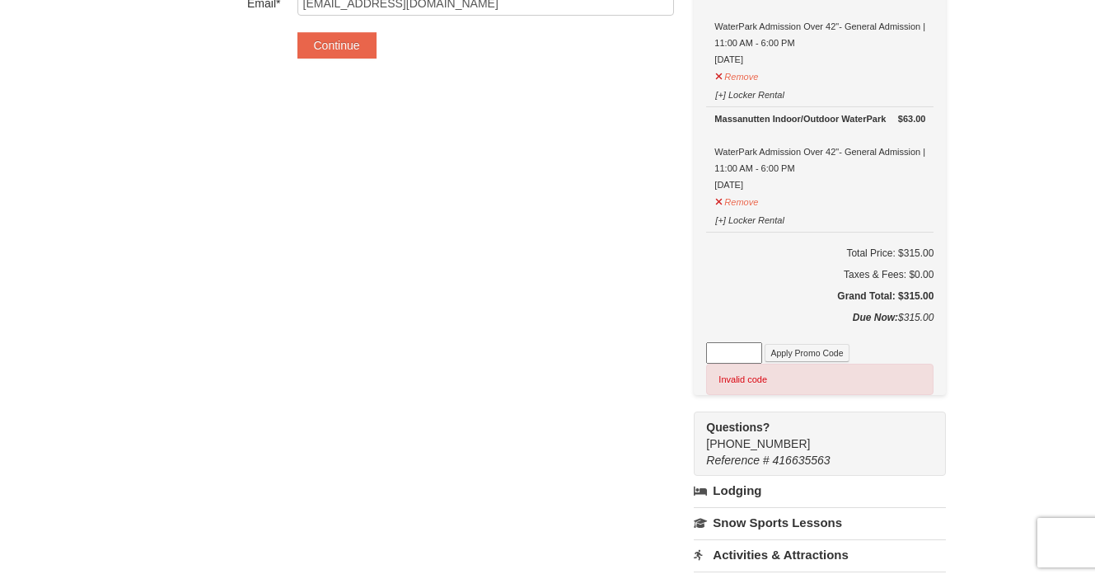
scroll to position [568, 0]
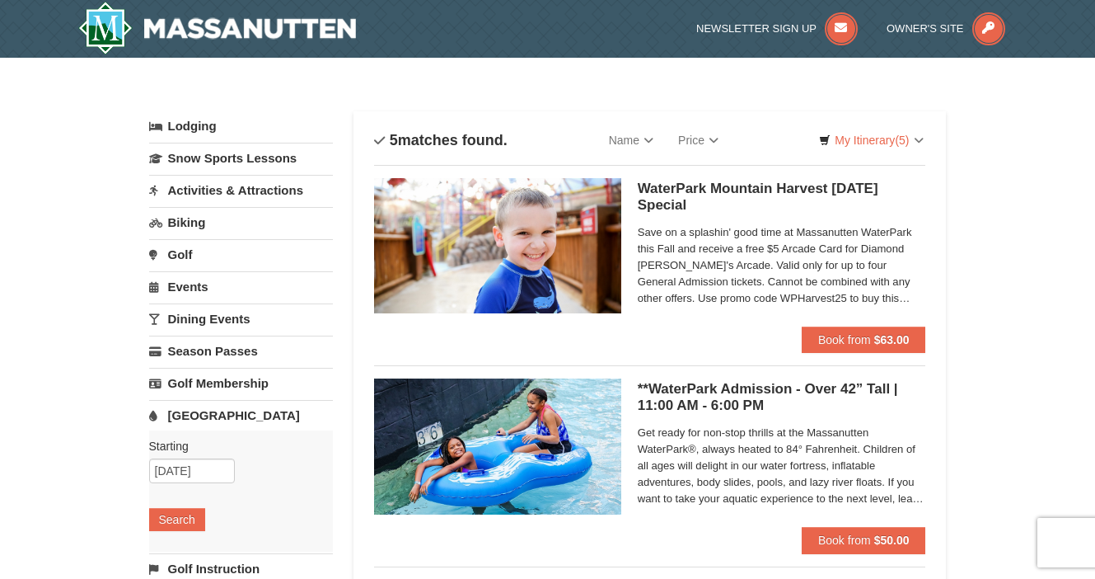
click at [238, 185] on link "Activities & Attractions" at bounding box center [241, 190] width 184 height 30
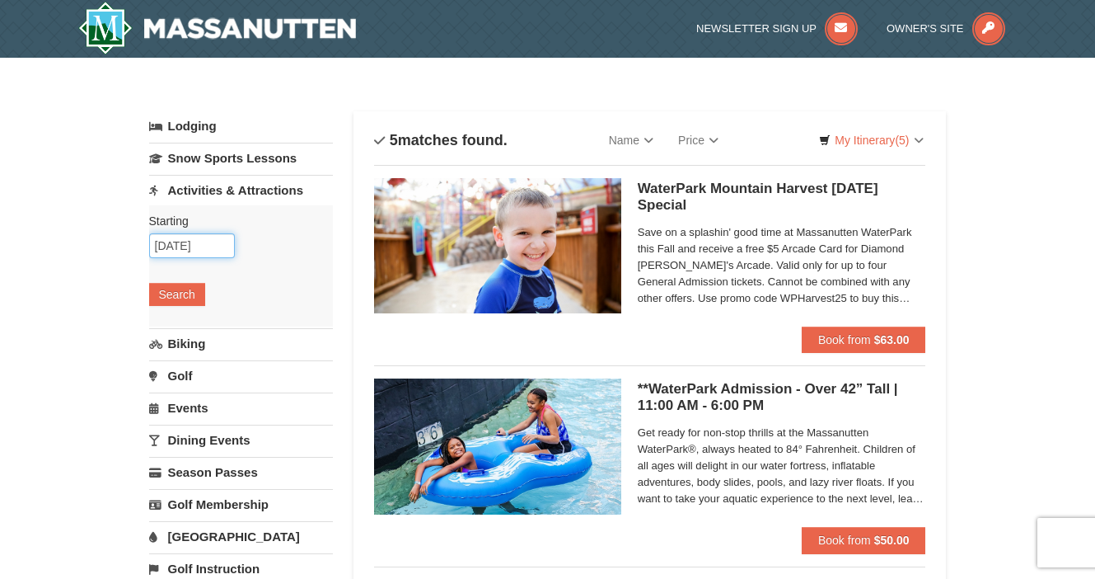
click at [181, 246] on input "[DATE]" at bounding box center [192, 245] width 86 height 25
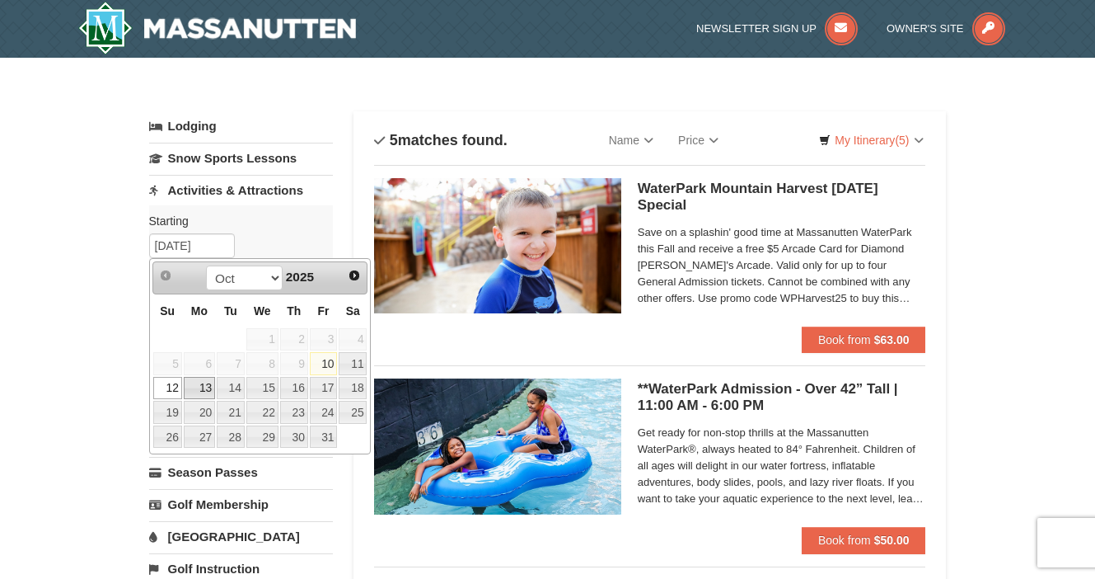
click at [204, 384] on link "13" at bounding box center [199, 388] width 31 height 23
type input "[DATE]"
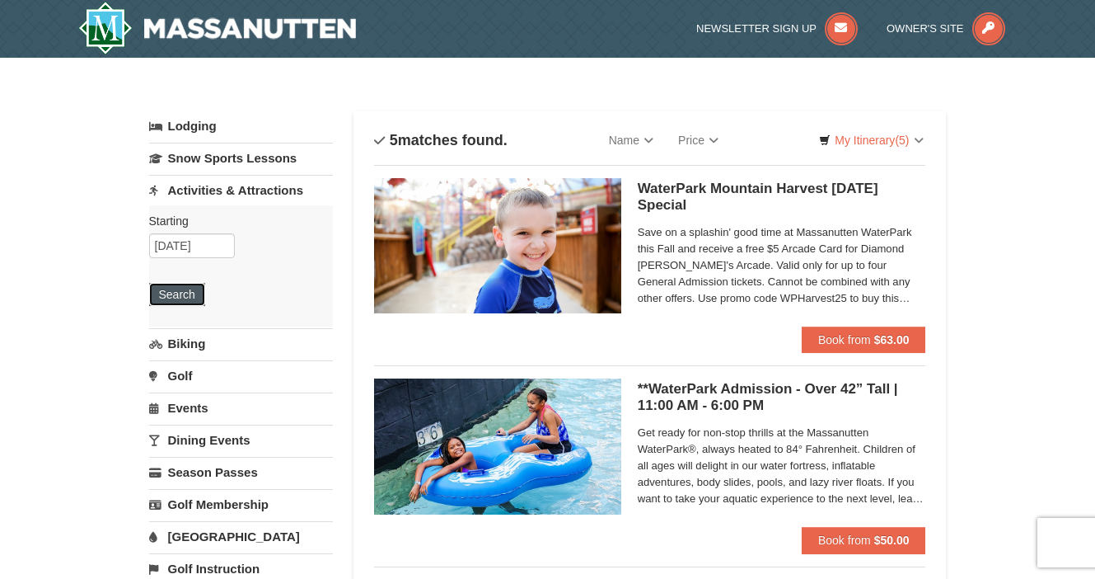
click at [186, 285] on button "Search" at bounding box center [177, 294] width 56 height 23
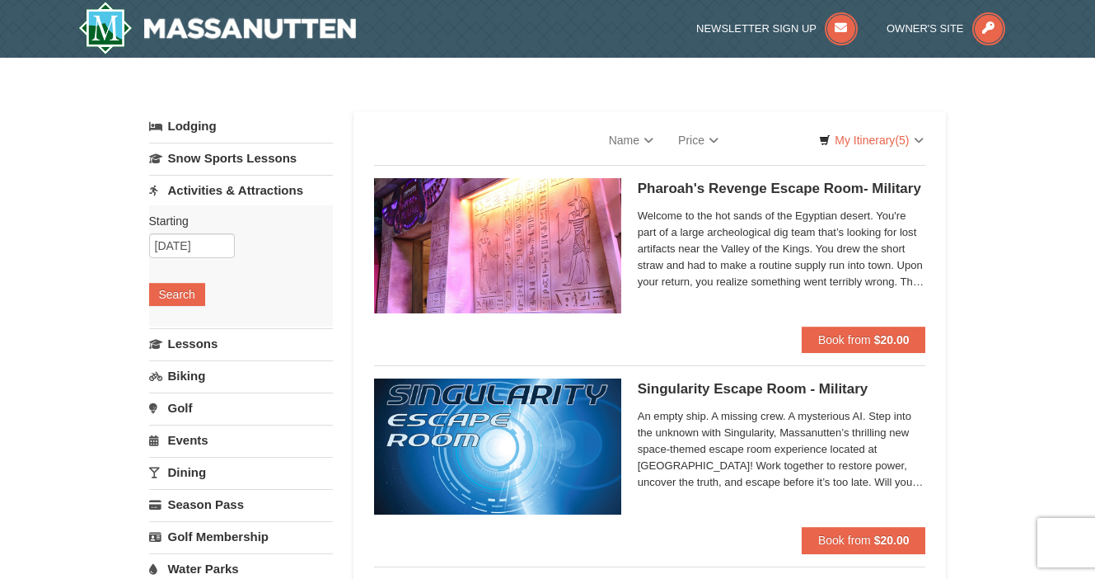
select select "10"
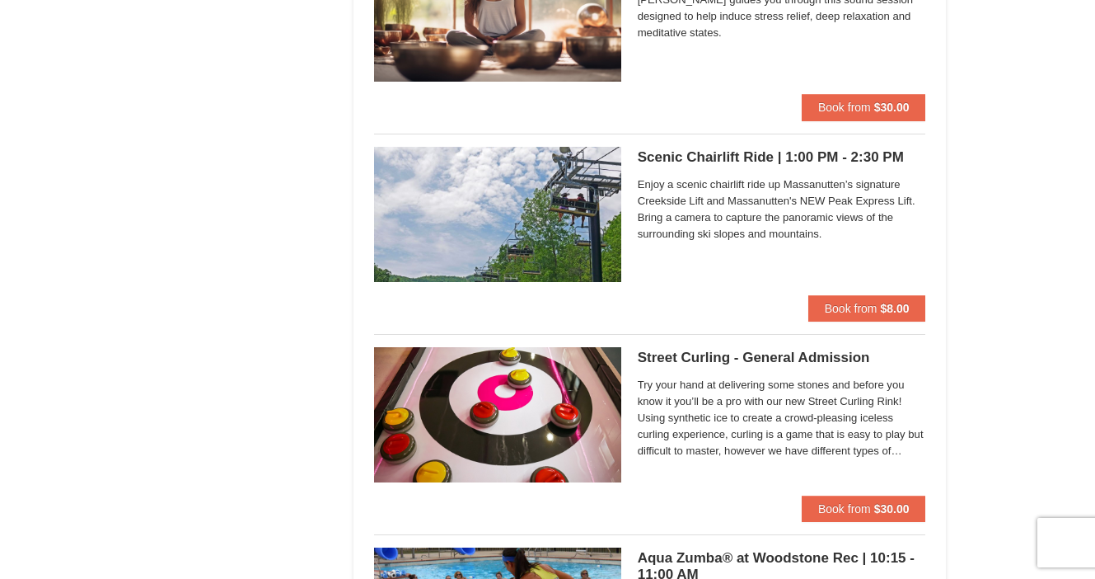
scroll to position [2249, 0]
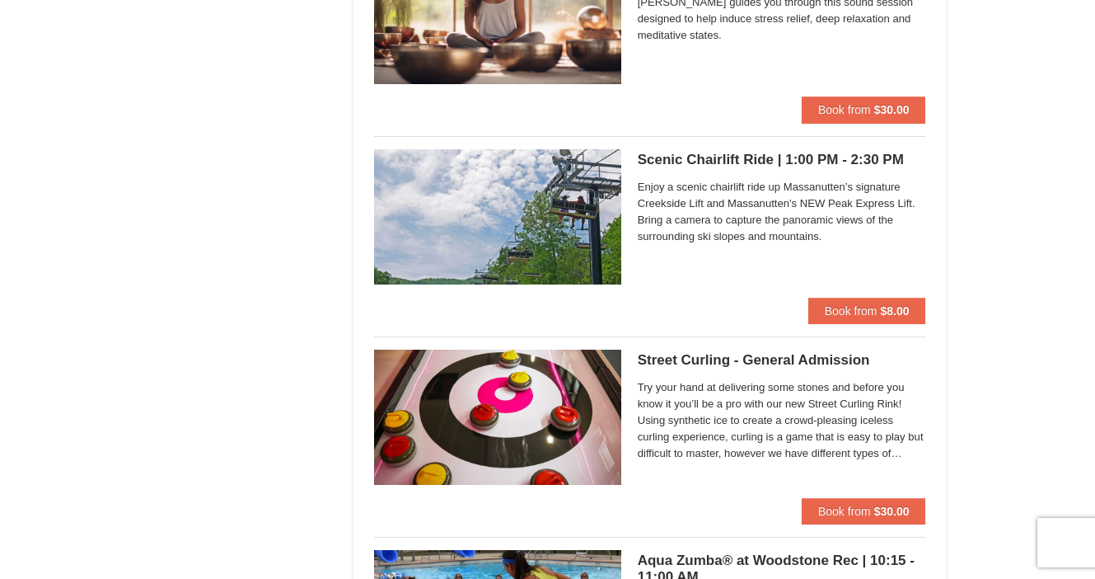
click at [758, 210] on span "Enjoy a scenic chairlift ride up Massanutten’s signature Creekside Lift and Mas…" at bounding box center [782, 212] width 288 height 66
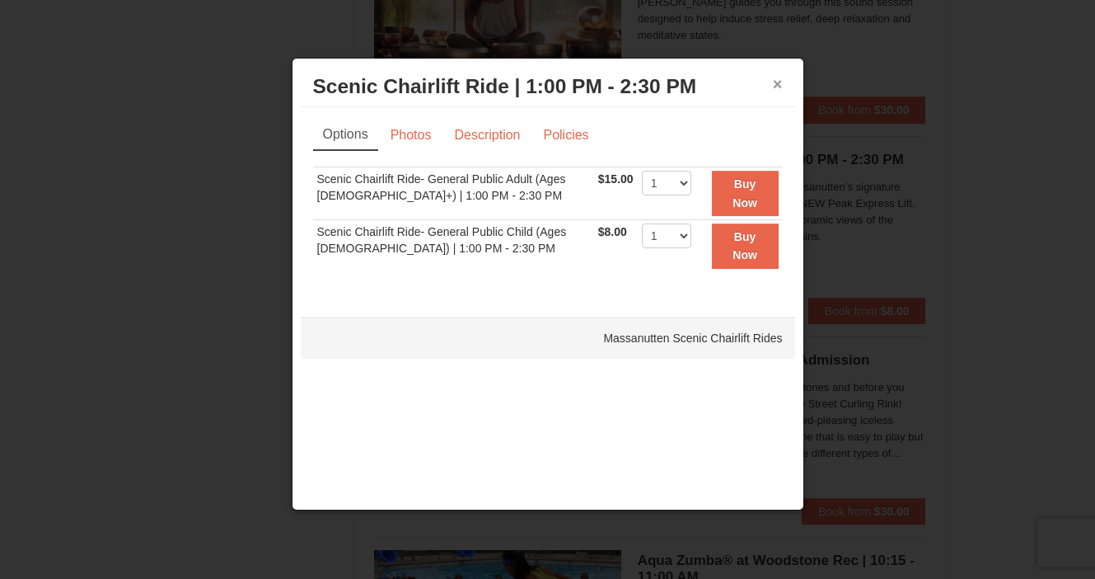
click at [780, 84] on button "×" at bounding box center [778, 84] width 10 height 16
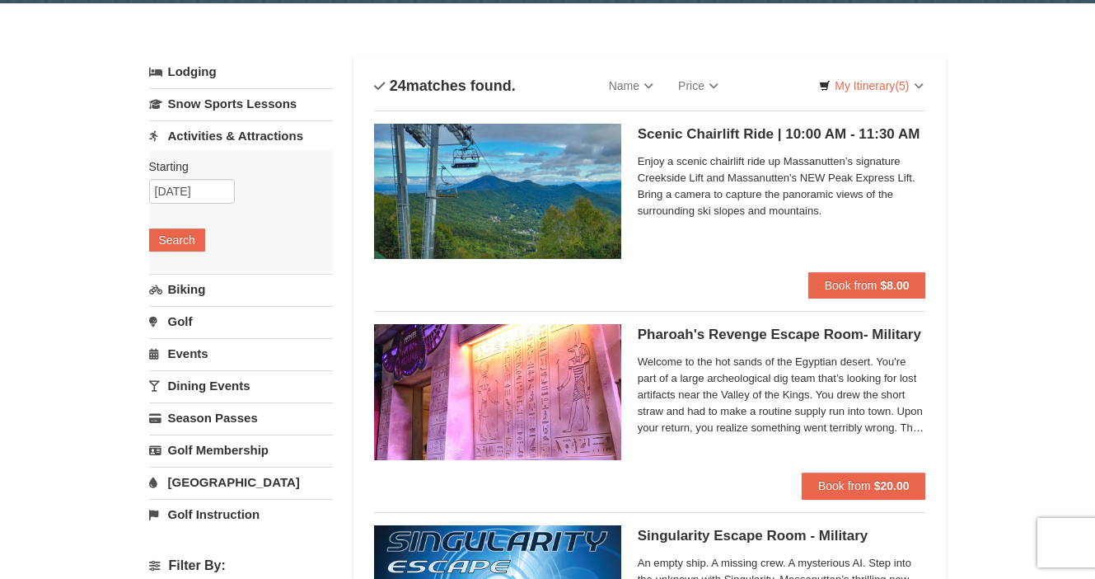
scroll to position [0, 0]
